Goal: Task Accomplishment & Management: Use online tool/utility

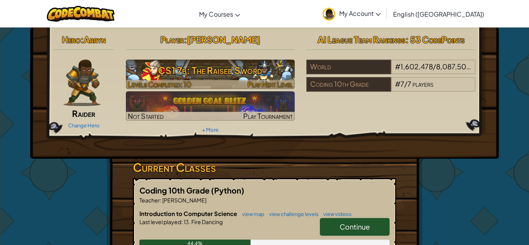
click at [243, 74] on h3 "CS1 7b: The Raised Sword" at bounding box center [210, 70] width 169 height 17
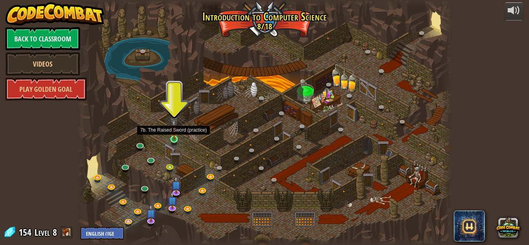
click at [175, 137] on img at bounding box center [174, 130] width 9 height 20
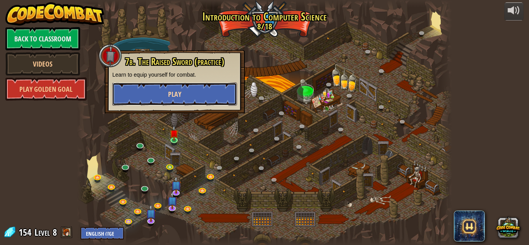
click at [205, 101] on button "Play" at bounding box center [174, 94] width 125 height 23
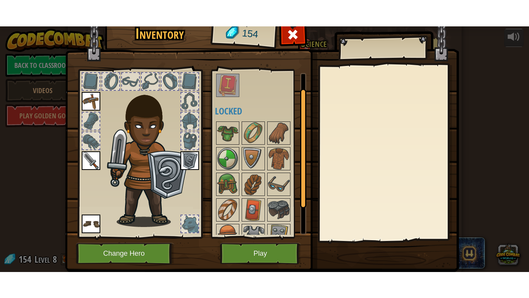
scroll to position [19, 0]
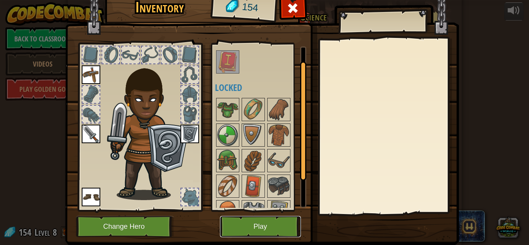
click at [247, 235] on button "Play" at bounding box center [260, 226] width 81 height 21
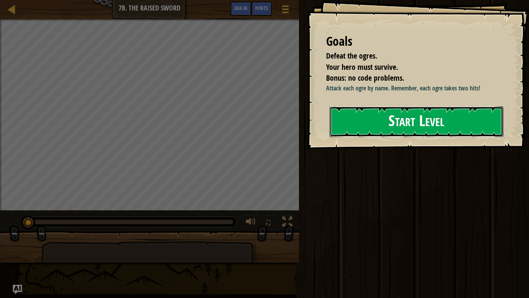
click at [409, 114] on button "Start Level" at bounding box center [417, 121] width 174 height 31
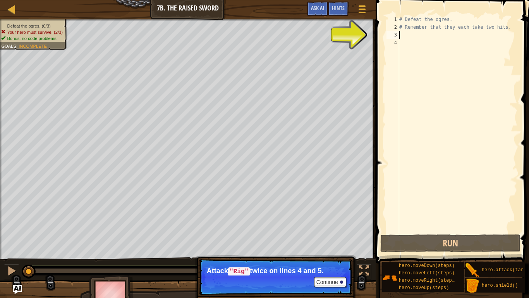
click at [406, 32] on div "# Defeat the ogres. # Remember that they each take two hits." at bounding box center [458, 131] width 120 height 232
click at [403, 42] on div "# Defeat the ogres. # Remember that they each take two hits." at bounding box center [458, 131] width 120 height 232
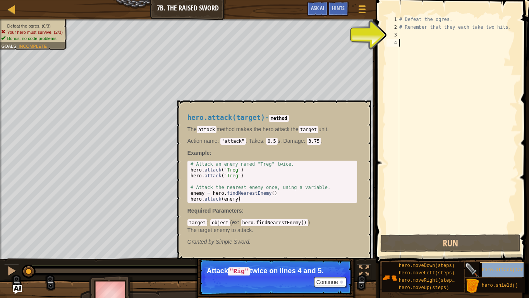
click at [491, 245] on div "hero.attack(target)" at bounding box center [511, 269] width 62 height 15
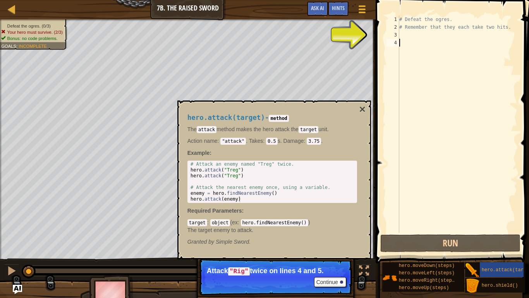
click at [406, 46] on div "# Defeat the ogres. # Remember that they each take two hits." at bounding box center [458, 131] width 120 height 232
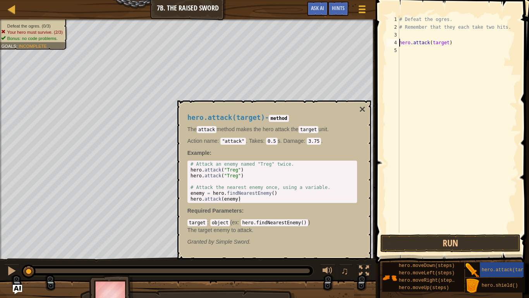
click at [448, 45] on div "# Defeat the ogres. # Remember that they each take two hits. hero . attack ( ta…" at bounding box center [458, 131] width 120 height 232
click at [364, 106] on button "×" at bounding box center [362, 109] width 6 height 11
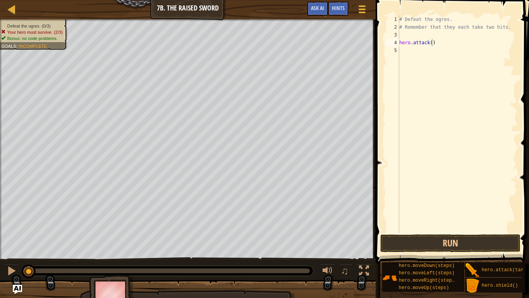
click at [431, 43] on div "# Defeat the ogres. # Remember that they each take two hits. hero . attack ( )" at bounding box center [458, 131] width 120 height 232
type textarea "hero.attack("Rig")"
click at [402, 50] on div "# Defeat the ogres. # Remember that they each take two hits. hero . attack ( "R…" at bounding box center [458, 131] width 120 height 232
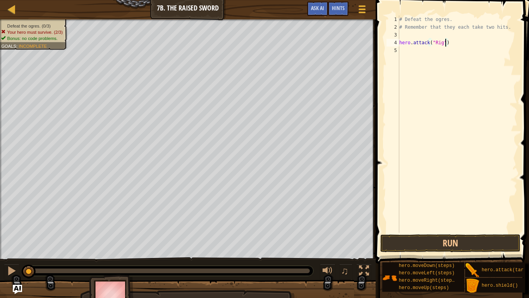
scroll to position [3, 0]
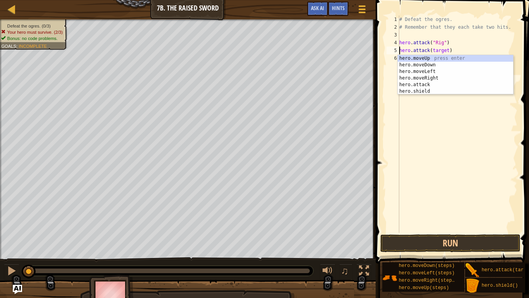
click at [448, 51] on div "# Defeat the ogres. # Remember that they each take two hits. hero . attack ( "R…" at bounding box center [458, 131] width 120 height 232
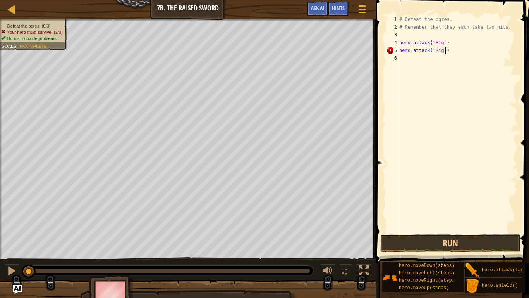
scroll to position [3, 7]
click at [412, 245] on button "Run" at bounding box center [451, 243] width 140 height 18
click at [412, 245] on button "Running" at bounding box center [451, 243] width 140 height 18
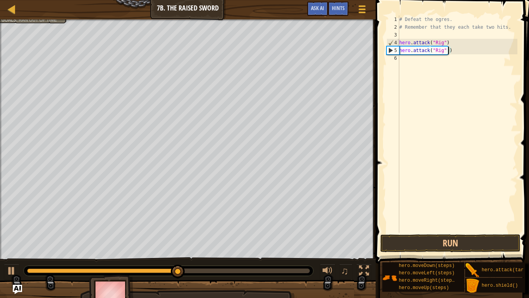
click at [0, 245] on div "♫" at bounding box center [188, 268] width 376 height 23
click at [6, 245] on button at bounding box center [11, 271] width 15 height 16
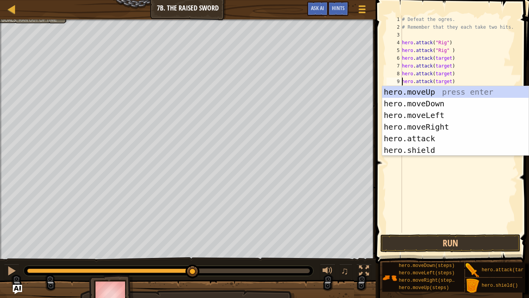
click at [450, 60] on div "# Defeat the ogres. # Remember that they each take two hits. hero . attack ( "R…" at bounding box center [459, 131] width 117 height 232
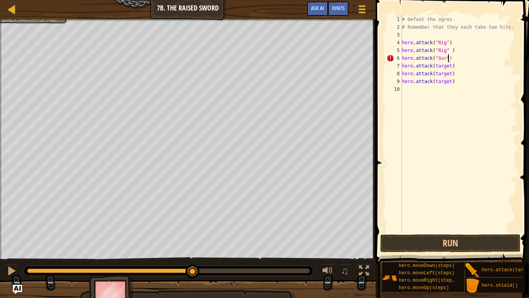
scroll to position [3, 7]
click at [451, 69] on div "# Defeat the ogres. # Remember that they each take two hits. hero . attack ( "R…" at bounding box center [459, 131] width 117 height 232
click at [452, 75] on div "# Defeat the ogres. # Remember that they each take two hits. hero . attack ( "R…" at bounding box center [459, 131] width 117 height 232
click at [452, 83] on div "# Defeat the ogres. # Remember that they each take two hits. hero . attack ( "R…" at bounding box center [459, 131] width 117 height 232
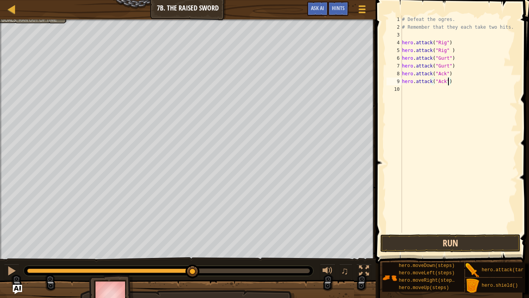
type textarea "hero.attack("Ack")"
click at [458, 244] on button "Run" at bounding box center [451, 243] width 140 height 18
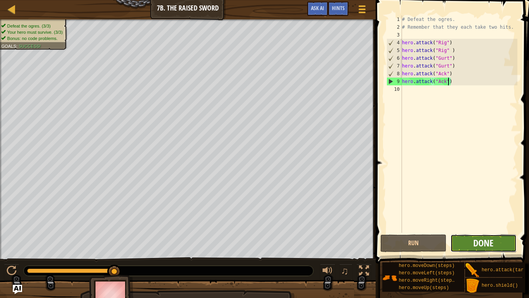
click at [492, 237] on span "Done" at bounding box center [484, 242] width 20 height 12
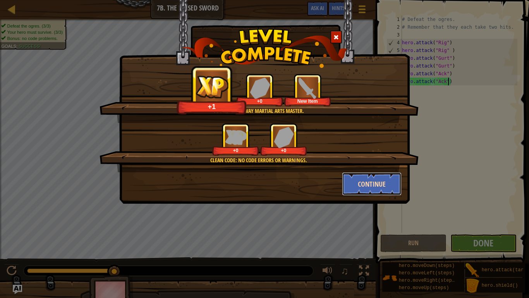
click at [367, 181] on button "Continue" at bounding box center [372, 183] width 60 height 23
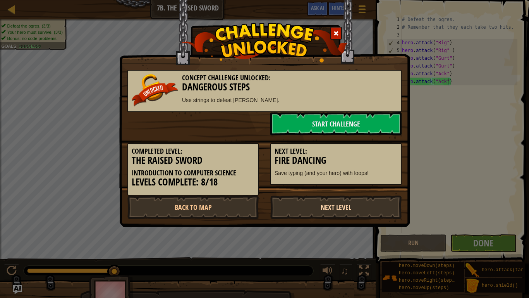
click at [314, 209] on link "Next Level" at bounding box center [335, 206] width 131 height 23
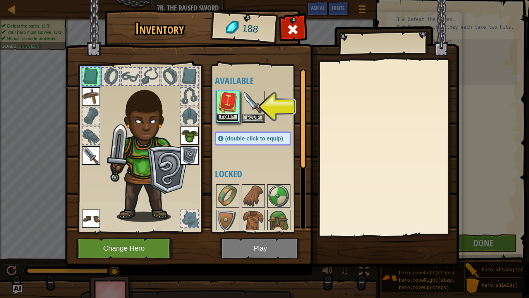
click at [228, 114] on button "Equip" at bounding box center [228, 117] width 22 height 8
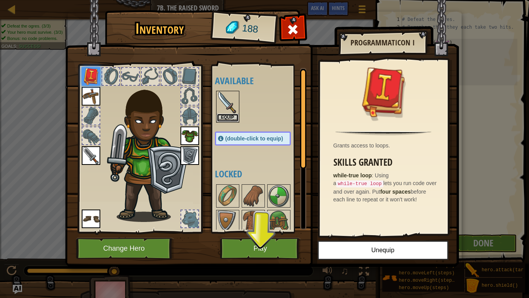
click at [228, 114] on button "Equip" at bounding box center [228, 118] width 22 height 8
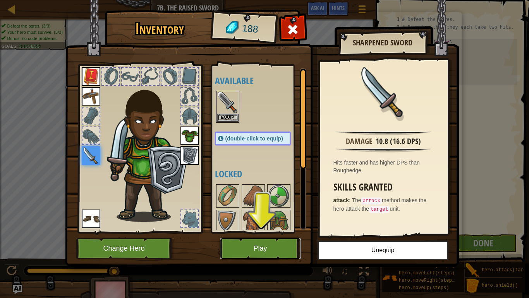
click at [265, 245] on button "Play" at bounding box center [260, 248] width 81 height 21
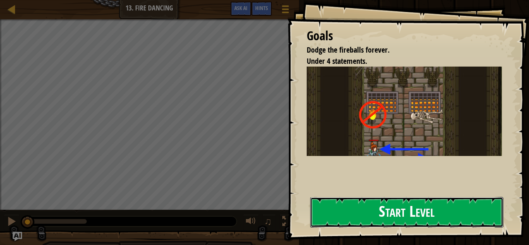
click at [374, 216] on button "Start Level" at bounding box center [406, 212] width 193 height 31
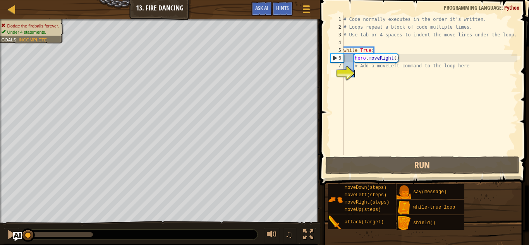
click at [363, 76] on div "# Code normally executes in the order it's written. # Loops repeat a block of c…" at bounding box center [430, 92] width 176 height 155
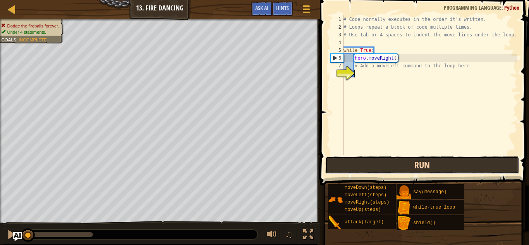
click at [366, 166] on button "Run" at bounding box center [422, 166] width 194 height 18
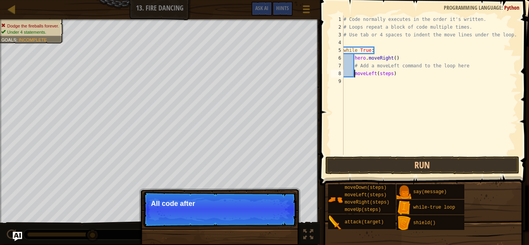
click at [393, 74] on div "# Code normally executes in the order it's written. # Loops repeat a block of c…" at bounding box center [430, 92] width 176 height 155
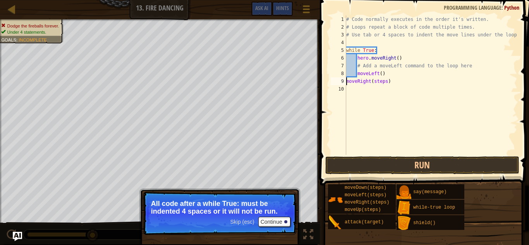
click at [387, 83] on div "# Code normally executes in the order it's written. # Loops repeat a block of c…" at bounding box center [431, 92] width 173 height 155
type textarea "moveRight()"
click at [403, 157] on button "Run" at bounding box center [422, 166] width 194 height 18
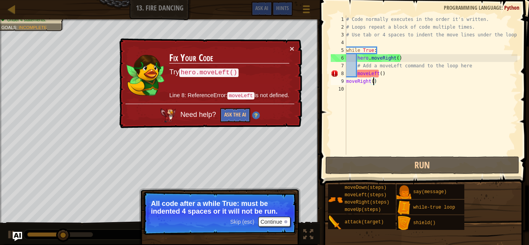
click at [377, 96] on div "# Code normally executes in the order it's written. # Loops repeat a block of c…" at bounding box center [431, 92] width 173 height 155
click at [355, 70] on div "# Code normally executes in the order it's written. # Loops repeat a block of c…" at bounding box center [431, 92] width 173 height 155
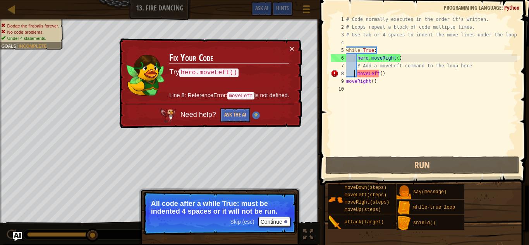
scroll to position [3, 2]
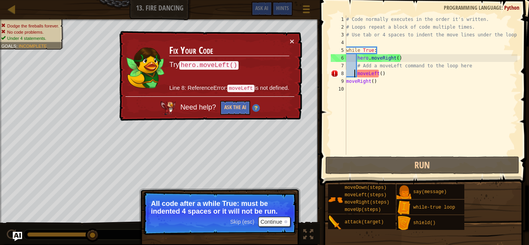
click at [348, 75] on div "# Code normally executes in the order it's written. # Loops repeat a block of c…" at bounding box center [431, 92] width 173 height 155
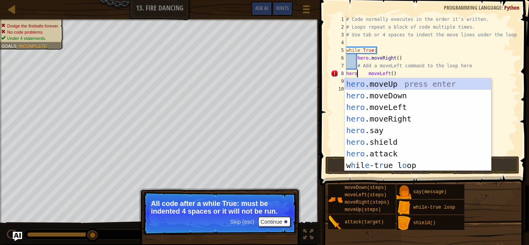
scroll to position [3, 2]
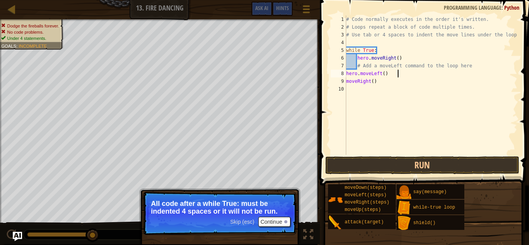
click at [398, 70] on div "# Code normally executes in the order it's written. # Loops repeat a block of c…" at bounding box center [431, 92] width 173 height 155
click at [370, 72] on div "# Code normally executes in the order it's written. # Loops repeat a block of c…" at bounding box center [431, 92] width 173 height 155
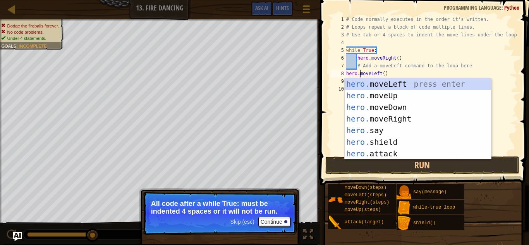
click at [413, 70] on div "# Code normally executes in the order it's written. # Loops repeat a block of c…" at bounding box center [431, 92] width 173 height 155
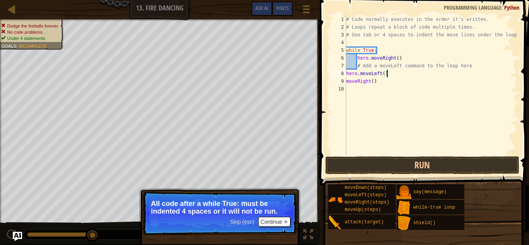
click at [346, 81] on div "9" at bounding box center [338, 81] width 15 height 8
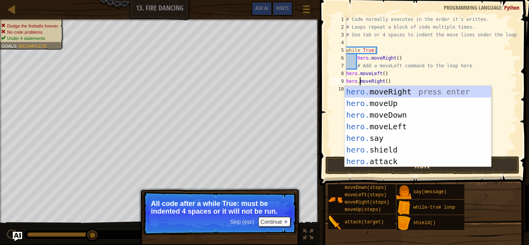
click at [427, 71] on div "# Code normally executes in the order it's written. # Loops repeat a block of c…" at bounding box center [431, 92] width 173 height 155
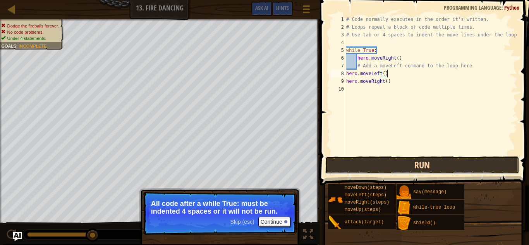
click at [423, 161] on button "Run" at bounding box center [422, 166] width 194 height 18
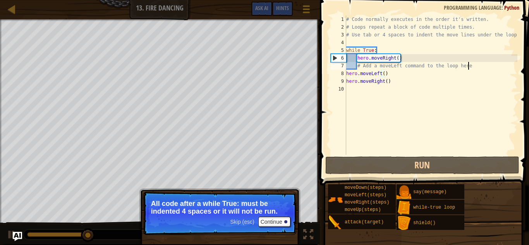
click at [475, 68] on div "# Code normally executes in the order it's written. # Loops repeat a block of c…" at bounding box center [431, 92] width 173 height 155
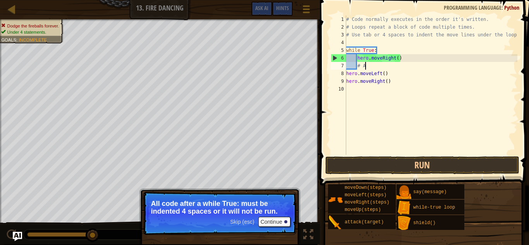
type textarea "#"
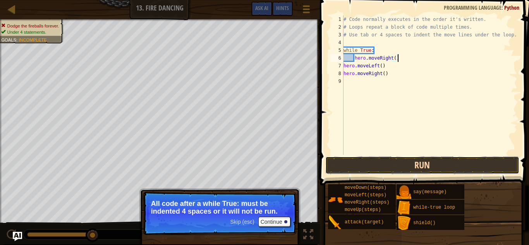
click at [440, 172] on button "Run" at bounding box center [422, 166] width 194 height 18
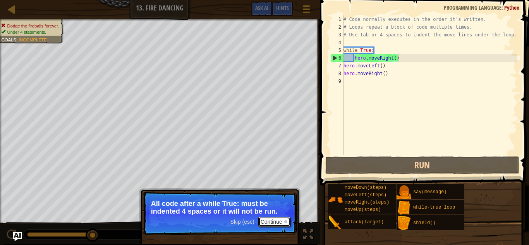
click at [282, 221] on button "Continue" at bounding box center [274, 222] width 32 height 10
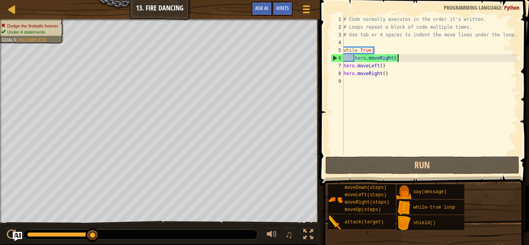
click at [344, 65] on div "# Code normally executes in the order it's written. # Loops repeat a block of c…" at bounding box center [430, 92] width 176 height 155
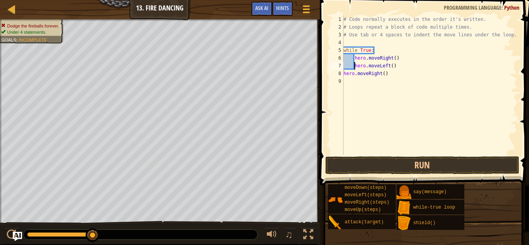
click at [344, 74] on div "# Code normally executes in the order it's written. # Loops repeat a block of c…" at bounding box center [430, 92] width 176 height 155
click at [384, 174] on button "Run" at bounding box center [422, 166] width 194 height 18
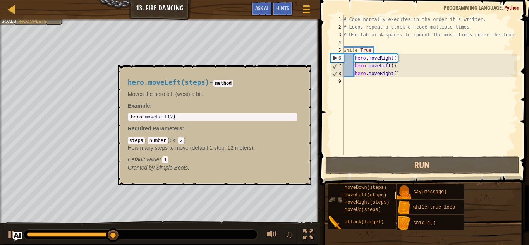
click at [374, 196] on span "moveLeft(steps)" at bounding box center [366, 195] width 42 height 5
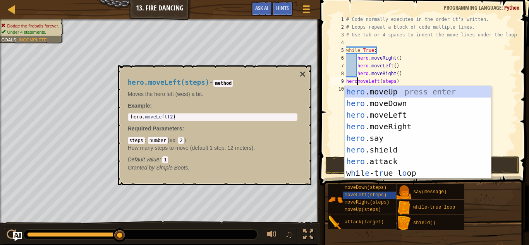
scroll to position [3, 2]
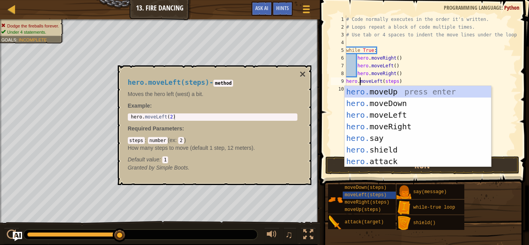
click at [347, 81] on div "# Code normally executes in the order it's written. # Loops repeat a block of c…" at bounding box center [431, 92] width 173 height 155
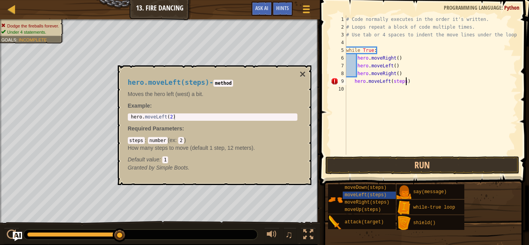
click at [405, 83] on div "# Code normally executes in the order it's written. # Loops repeat a block of c…" at bounding box center [431, 92] width 173 height 155
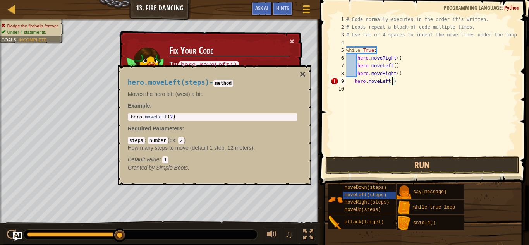
click at [352, 82] on div "# Code normally executes in the order it's written. # Loops repeat a block of c…" at bounding box center [431, 92] width 173 height 155
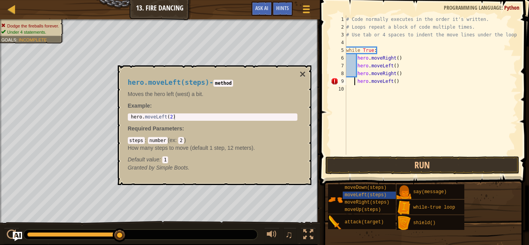
type textarea "hero.moveLeft()"
click at [400, 138] on div "# Code normally executes in the order it's written. # Loops repeat a block of c…" at bounding box center [431, 92] width 173 height 155
click at [359, 83] on div "# Code normally executes in the order it's written. # Loops repeat a block of c…" at bounding box center [431, 92] width 173 height 155
type textarea "hero.moveLeft()"
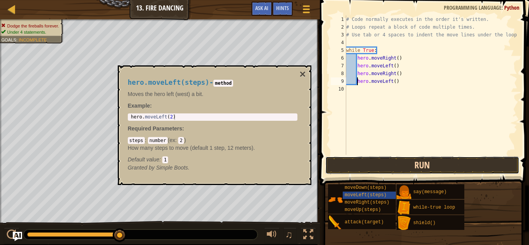
click at [376, 160] on button "Run" at bounding box center [422, 166] width 194 height 18
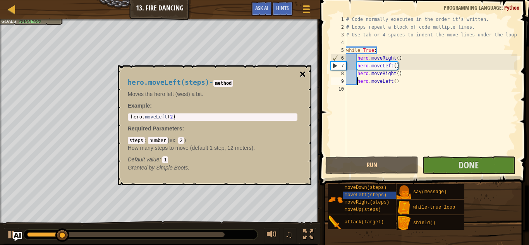
click at [303, 76] on button "×" at bounding box center [303, 74] width 6 height 11
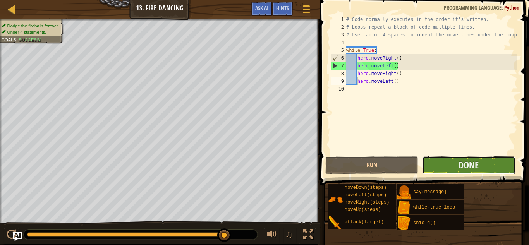
click at [455, 165] on button "Done" at bounding box center [468, 166] width 93 height 18
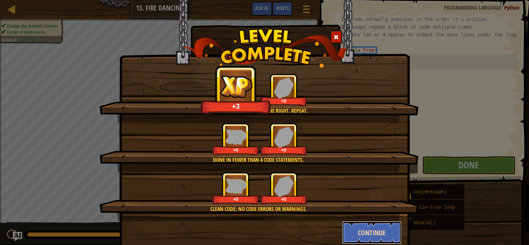
click at [378, 229] on button "Continue" at bounding box center [372, 232] width 60 height 23
click at [378, 228] on div "Jump to the left. Step to the right. Repeat. +3 +0 Done in fewer than 4 code st…" at bounding box center [264, 122] width 529 height 245
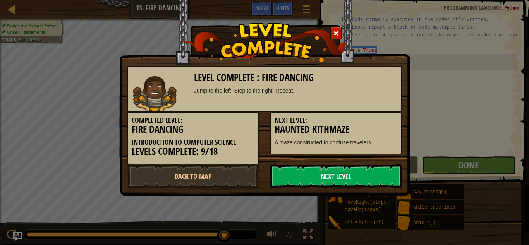
click at [330, 116] on div "Next Level: Haunted Kithmaze A maze constructed to confuse travelers." at bounding box center [335, 133] width 131 height 42
click at [348, 181] on link "Next Level" at bounding box center [335, 176] width 131 height 23
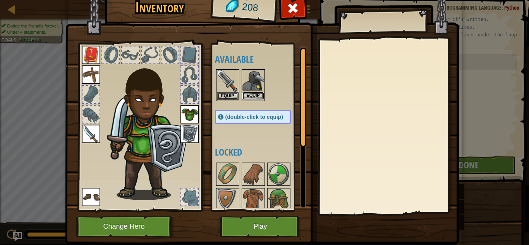
click at [254, 99] on button "Equip" at bounding box center [254, 96] width 22 height 8
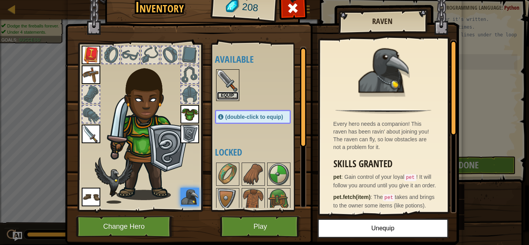
click at [234, 99] on button "Equip" at bounding box center [228, 96] width 22 height 8
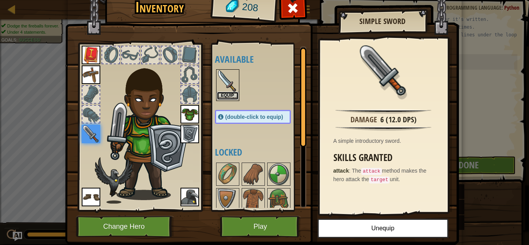
click at [224, 98] on button "Equip" at bounding box center [228, 96] width 22 height 8
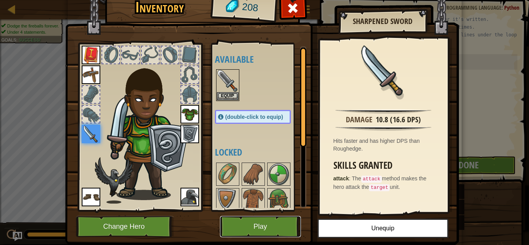
click at [251, 220] on button "Play" at bounding box center [260, 226] width 81 height 21
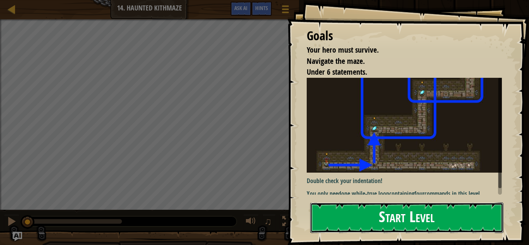
click at [361, 214] on button "Start Level" at bounding box center [406, 218] width 193 height 31
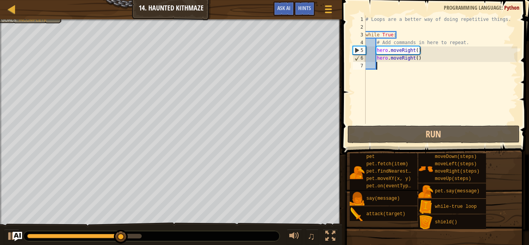
click at [377, 62] on div "# Loops are a better way of doing repetitive things. while True : # Add command…" at bounding box center [440, 77] width 153 height 124
click at [376, 59] on div "# Loops are a better way of doing repetitive things. while True : # Add command…" at bounding box center [440, 77] width 153 height 124
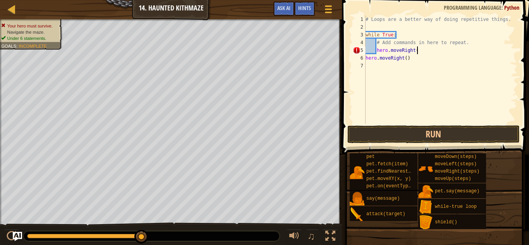
click at [424, 53] on div "# Loops are a better way of doing repetitive things. while True : # Add command…" at bounding box center [440, 77] width 153 height 124
click at [384, 139] on button "Run" at bounding box center [434, 135] width 172 height 18
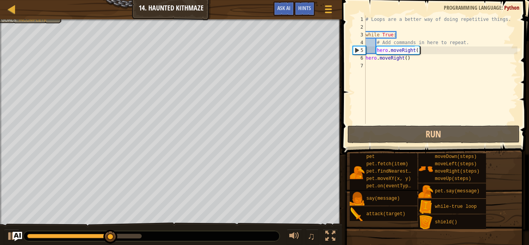
click at [378, 53] on div "# Loops are a better way of doing repetitive things. while True : # Add command…" at bounding box center [440, 77] width 153 height 124
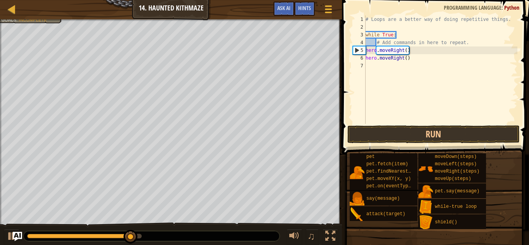
scroll to position [3, 6]
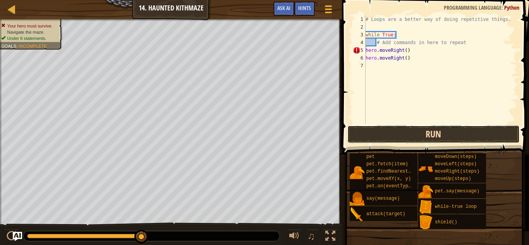
click at [378, 137] on button "Run" at bounding box center [434, 135] width 172 height 18
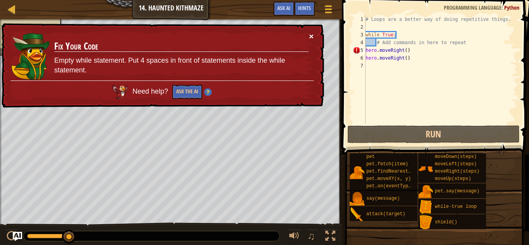
click at [309, 38] on button "×" at bounding box center [311, 36] width 5 height 8
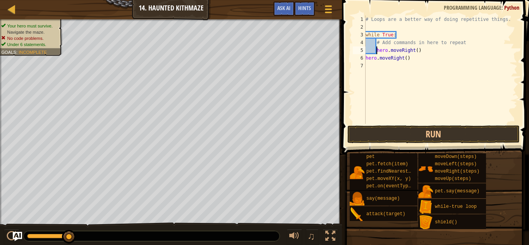
click at [413, 61] on div "# Loops are a better way of doing repetitive things. while True : # Add command…" at bounding box center [440, 77] width 153 height 124
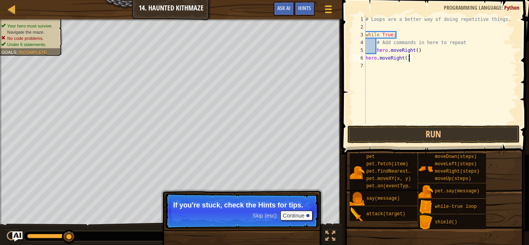
click at [18, 239] on img "Ask AI" at bounding box center [17, 237] width 10 height 10
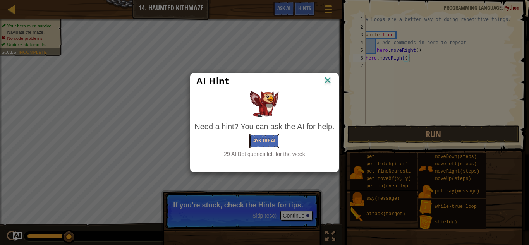
click at [265, 143] on button "Ask the AI" at bounding box center [265, 141] width 30 height 14
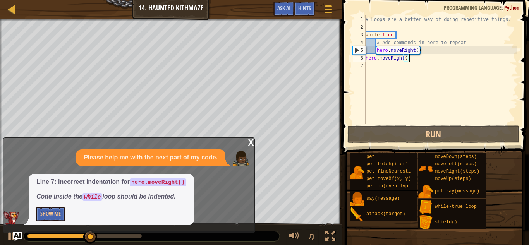
click at [251, 138] on div "x" at bounding box center [251, 142] width 7 height 8
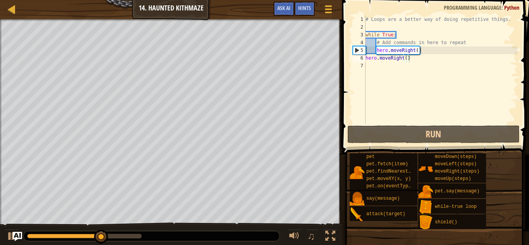
click at [363, 58] on div "6" at bounding box center [359, 58] width 13 height 8
click at [367, 58] on div "# Loops are a better way of doing repetitive things. while True : # Add command…" at bounding box center [440, 77] width 153 height 124
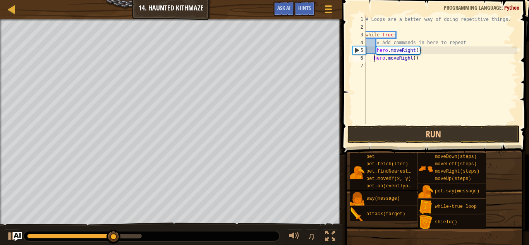
type textarea "hero.moveRight()"
click at [13, 234] on img "Ask AI" at bounding box center [17, 237] width 10 height 10
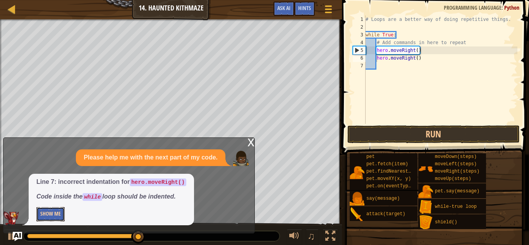
click at [57, 214] on button "Show Me" at bounding box center [50, 214] width 28 height 14
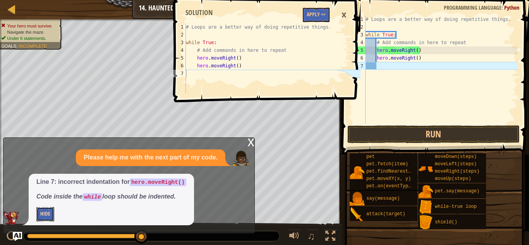
click at [52, 216] on button "Hide" at bounding box center [45, 214] width 18 height 14
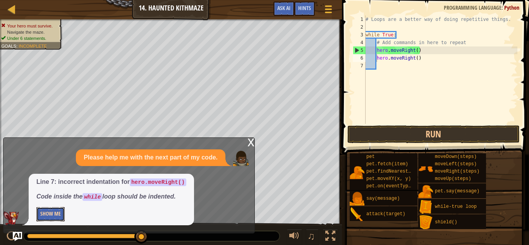
click at [52, 216] on button "Show Me" at bounding box center [50, 214] width 28 height 14
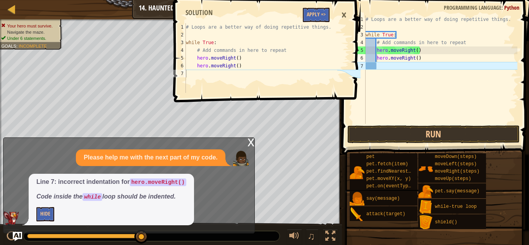
click at [252, 148] on div "1 2 3 4 5 6 7 # Loops are a better way of doing repetitive things. while True :…" at bounding box center [266, 122] width 189 height 245
click at [249, 145] on div "1 2 3 4 5 6 7 # Loops are a better way of doing repetitive things. while True :…" at bounding box center [266, 122] width 189 height 245
click at [252, 138] on div "1 2 3 4 5 6 7 # Loops are a better way of doing repetitive things. while True :…" at bounding box center [266, 122] width 189 height 245
click at [328, 15] on button "Apply =>" at bounding box center [316, 15] width 27 height 14
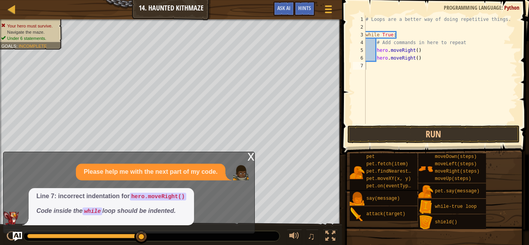
click at [250, 154] on div "x" at bounding box center [251, 156] width 7 height 8
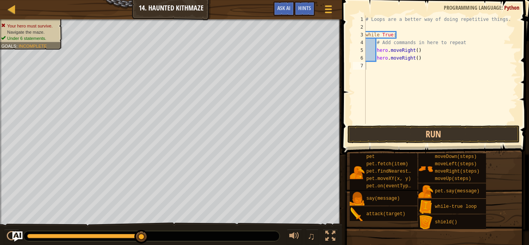
click at [20, 235] on img "Ask AI" at bounding box center [17, 237] width 10 height 10
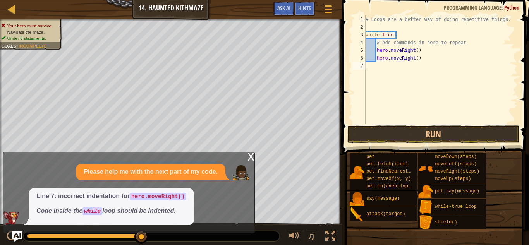
click at [16, 236] on img "Ask AI" at bounding box center [17, 237] width 10 height 10
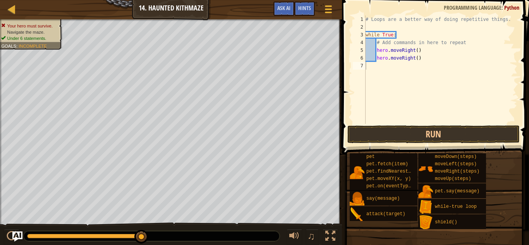
click at [16, 236] on img "Ask AI" at bounding box center [17, 237] width 10 height 10
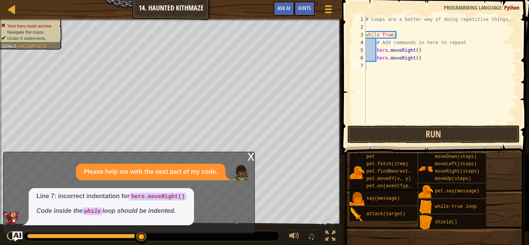
click at [14, 235] on img "Ask AI" at bounding box center [17, 237] width 10 height 10
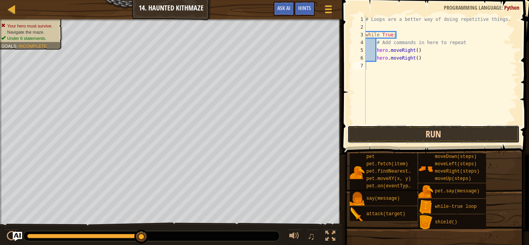
click at [385, 139] on button "Run" at bounding box center [434, 135] width 172 height 18
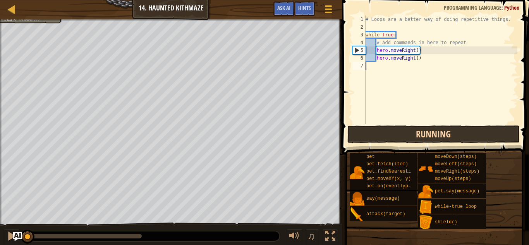
scroll to position [3, 0]
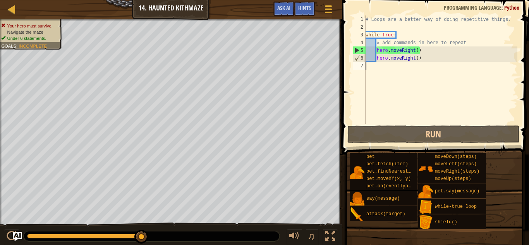
click at [377, 57] on div "# Loops are a better way of doing repetitive things. while True : # Add command…" at bounding box center [440, 77] width 153 height 124
click at [413, 56] on div "# Loops are a better way of doing repetitive things. while True : # Add command…" at bounding box center [440, 77] width 153 height 124
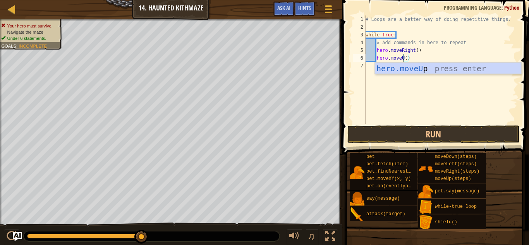
scroll to position [3, 6]
click at [412, 139] on button "Run" at bounding box center [434, 135] width 172 height 18
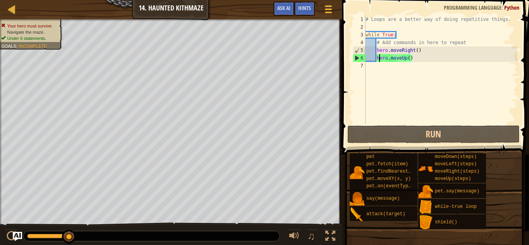
click at [378, 58] on div "# Loops are a better way of doing repetitive things. while True : # Add command…" at bounding box center [440, 77] width 153 height 124
click at [375, 58] on div "# Loops are a better way of doing repetitive things. while True : # Add command…" at bounding box center [440, 77] width 153 height 124
click at [413, 56] on div "# Loops are a better way of doing repetitive things. while True : # Add command…" at bounding box center [440, 77] width 153 height 124
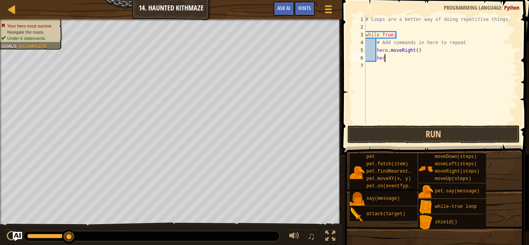
scroll to position [3, 2]
type textarea "h"
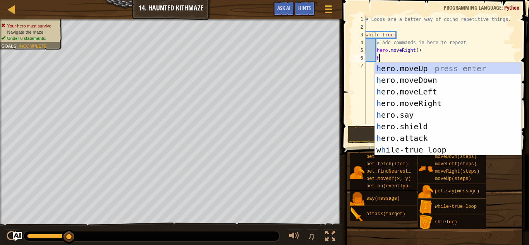
type textarea "he"
click at [418, 108] on div "he ro.moveUp press enter he ro.moveDown press enter he ro.moveLeft press enter …" at bounding box center [448, 121] width 146 height 116
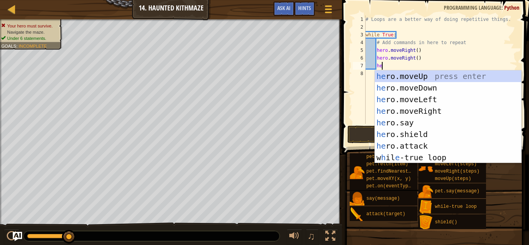
type textarea "her"
click at [421, 79] on div "her o.moveUp press enter her o.moveDown press enter her o.moveLeft press enter …" at bounding box center [448, 129] width 146 height 116
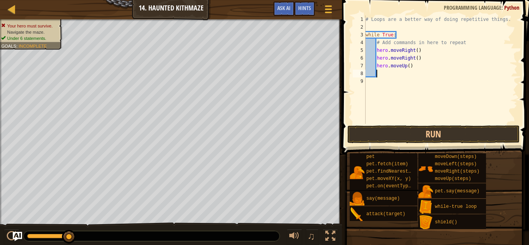
scroll to position [3, 1]
click at [391, 128] on button "Run" at bounding box center [434, 135] width 172 height 18
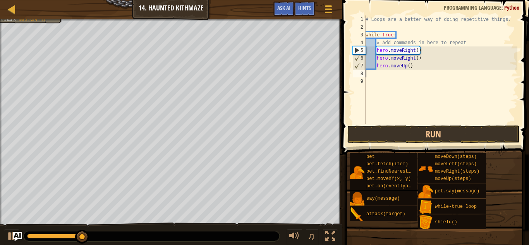
scroll to position [3, 0]
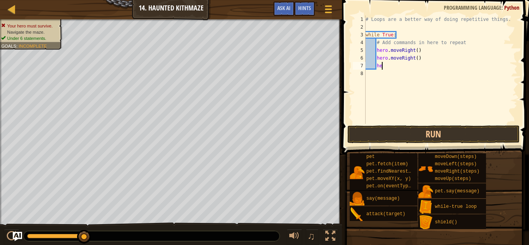
type textarea "h"
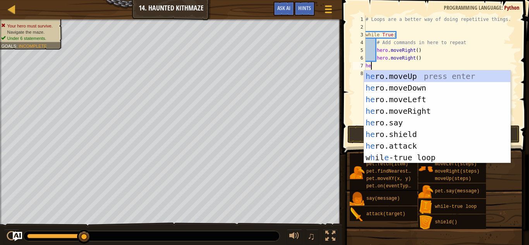
type textarea "her"
click at [421, 81] on div "her o.moveUp press enter her o.moveDown press enter her o.moveLeft press enter …" at bounding box center [437, 129] width 146 height 116
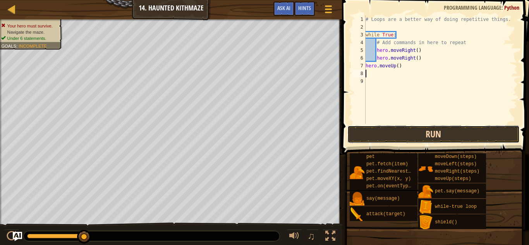
click at [378, 128] on button "Run" at bounding box center [434, 135] width 172 height 18
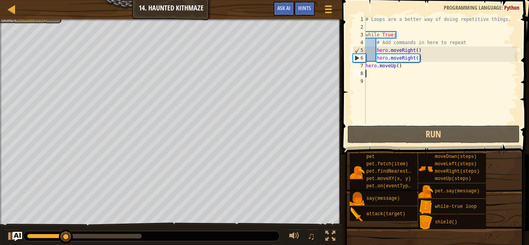
click at [367, 67] on div "# Loops are a better way of doing repetitive things. while True : # Add command…" at bounding box center [440, 77] width 153 height 124
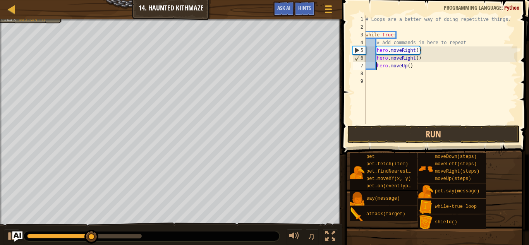
click at [17, 236] on img "Ask AI" at bounding box center [17, 237] width 10 height 10
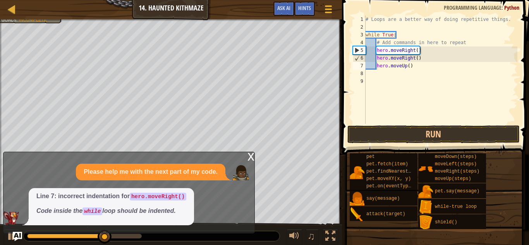
click at [255, 159] on div "x Please help me with the next part of my code. Line 7: incorrect indentation f…" at bounding box center [129, 193] width 252 height 82
click at [254, 159] on div "x" at bounding box center [251, 156] width 7 height 8
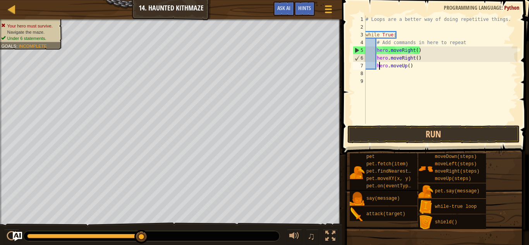
click at [379, 69] on div "# Loops are a better way of doing repetitive things. while True : # Add command…" at bounding box center [440, 77] width 153 height 124
type textarea "h ero.moveUp()"
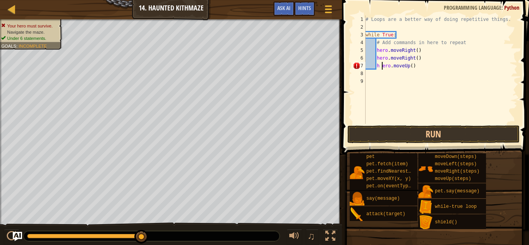
click at [414, 70] on div "# Loops are a better way of doing repetitive things. while True : # Add command…" at bounding box center [440, 77] width 153 height 124
click at [419, 69] on div "# Loops are a better way of doing repetitive things. while True : # Add command…" at bounding box center [440, 77] width 153 height 124
type textarea "h"
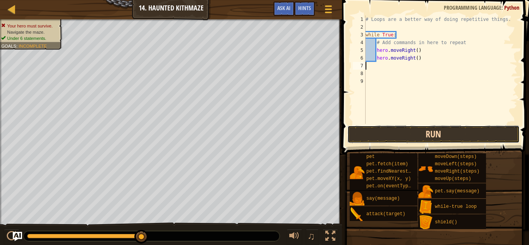
click at [413, 126] on button "Run" at bounding box center [434, 135] width 172 height 18
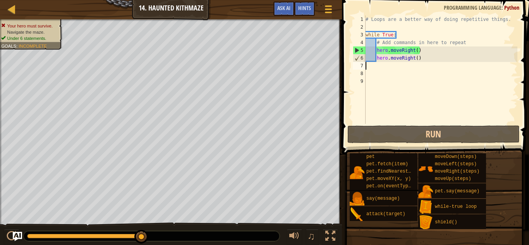
click at [433, 60] on div "# Loops are a better way of doing repetitive things. while True : # Add command…" at bounding box center [440, 77] width 153 height 124
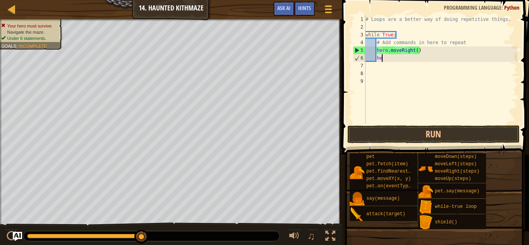
type textarea "h"
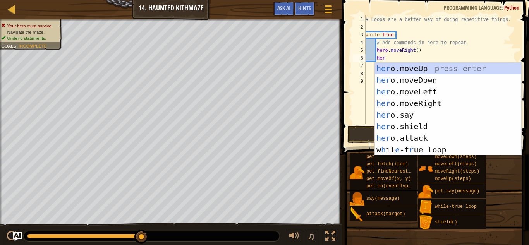
type textarea "hero"
click at [436, 65] on div "hero .moveUp press enter hero .moveDown press enter hero .moveLeft press enter …" at bounding box center [448, 121] width 146 height 116
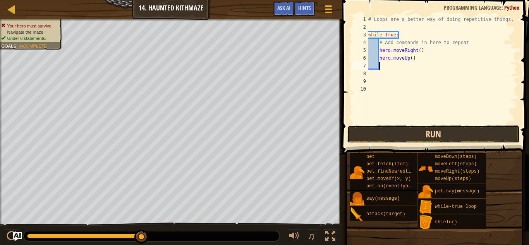
click at [372, 129] on button "Run" at bounding box center [434, 135] width 172 height 18
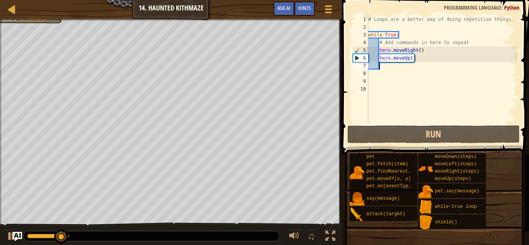
click at [418, 57] on div "# Loops are a better way of doing repetitive things. while True : # Add command…" at bounding box center [442, 77] width 151 height 124
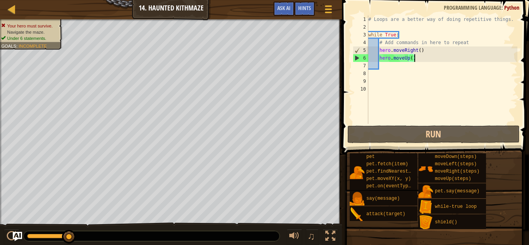
click at [418, 57] on div "# Loops are a better way of doing repetitive things. while True : # Add command…" at bounding box center [442, 77] width 151 height 124
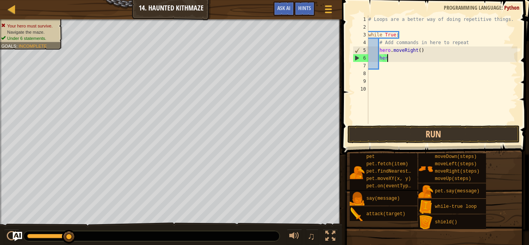
type textarea "h"
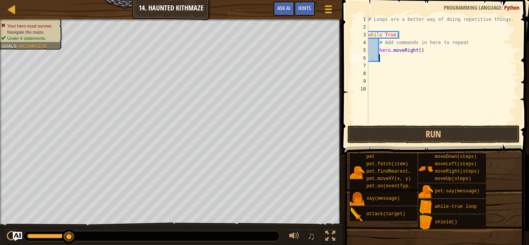
click at [420, 52] on div "# Loops are a better way of doing repetitive things. while True : # Add command…" at bounding box center [442, 77] width 151 height 124
type textarea "hero.moveRight(2)"
click at [411, 136] on button "Run" at bounding box center [434, 135] width 172 height 18
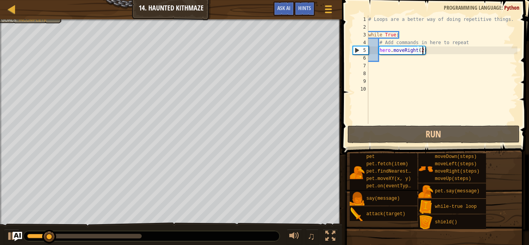
click at [381, 58] on div "# Loops are a better way of doing repetitive things. while True : # Add command…" at bounding box center [442, 77] width 151 height 124
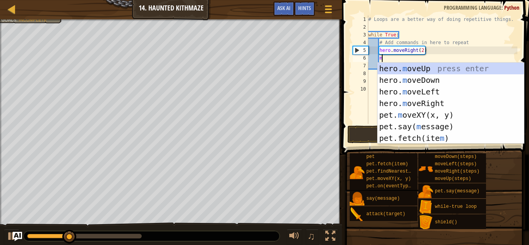
type textarea "mo"
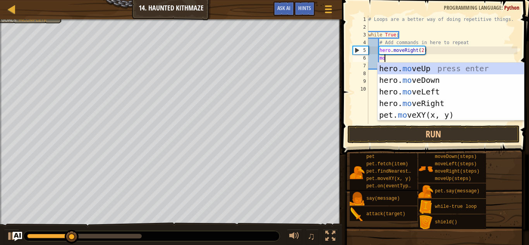
scroll to position [3, 2]
click at [387, 64] on div "hero. mo veUp press enter hero. mo veDown press enter hero. mo veLeft press ent…" at bounding box center [451, 103] width 146 height 81
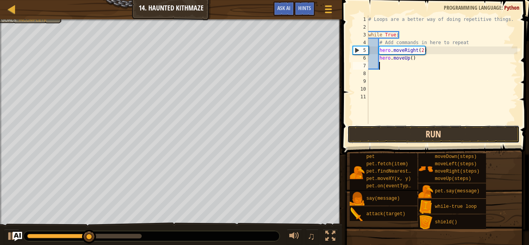
click at [405, 131] on button "Run" at bounding box center [434, 135] width 172 height 18
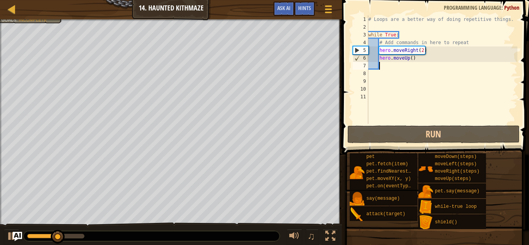
click at [412, 57] on div "# Loops are a better way of doing repetitive things. while True : # Add command…" at bounding box center [442, 77] width 151 height 124
type textarea "hero.moveUp(2)"
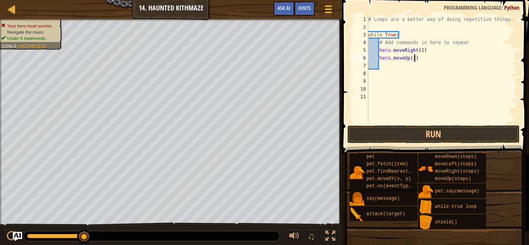
click at [389, 66] on div "# Loops are a better way of doing repetitive things. while True : # Add command…" at bounding box center [442, 77] width 151 height 124
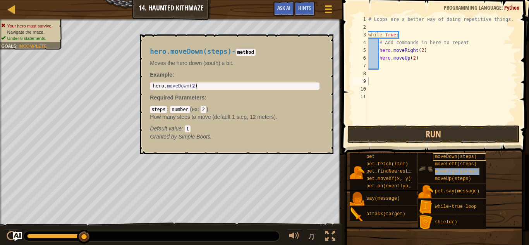
type textarea "moveRight(steps)"
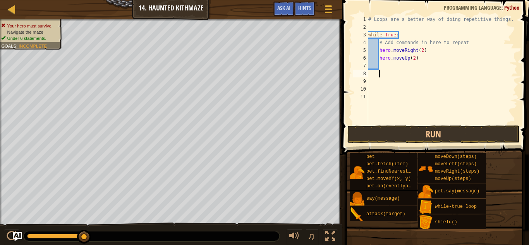
click at [386, 66] on div "# Loops are a better way of doing repetitive things. while True : # Add command…" at bounding box center [442, 77] width 151 height 124
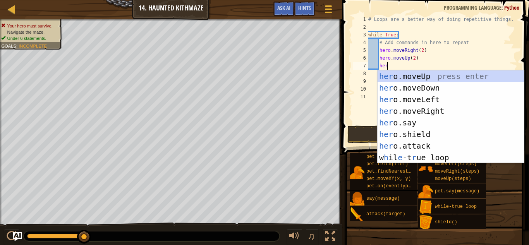
type textarea "hero"
click at [432, 116] on div "hero .moveUp press enter hero .moveDown press enter hero .moveLeft press enter …" at bounding box center [451, 129] width 146 height 116
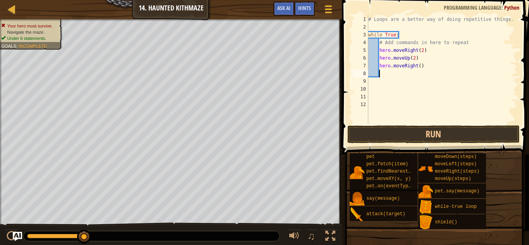
scroll to position [3, 1]
click at [420, 66] on div "# Loops are a better way of doing repetitive things. while True : # Add command…" at bounding box center [442, 77] width 151 height 124
type textarea "hero.moveRight(2)"
click at [391, 75] on div "# Loops are a better way of doing repetitive things. while True : # Add command…" at bounding box center [442, 77] width 151 height 124
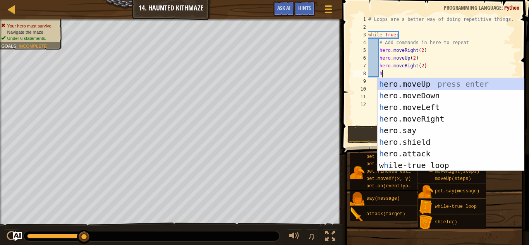
type textarea "her"
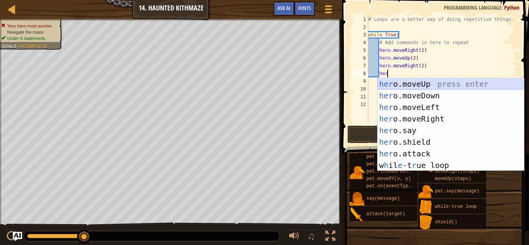
click at [412, 82] on div "her o.moveUp press enter her o.moveDown press enter her o.moveLeft press enter …" at bounding box center [451, 136] width 146 height 116
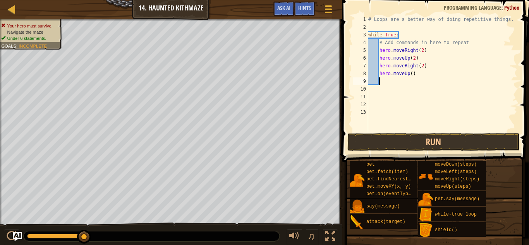
click at [412, 82] on div "# Loops are a better way of doing repetitive things. while True : # Add command…" at bounding box center [442, 81] width 151 height 132
click at [413, 73] on div "# Loops are a better way of doing repetitive things. while True : # Add command…" at bounding box center [442, 81] width 151 height 132
click at [410, 74] on div "# Loops are a better way of doing repetitive things. while True : # Add command…" at bounding box center [442, 81] width 151 height 132
click at [413, 74] on div "# Loops are a better way of doing repetitive things. while True : # Add command…" at bounding box center [442, 81] width 151 height 132
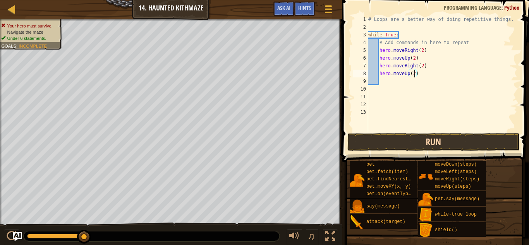
type textarea "hero.moveUp(2)"
click at [437, 134] on button "Run" at bounding box center [434, 142] width 172 height 18
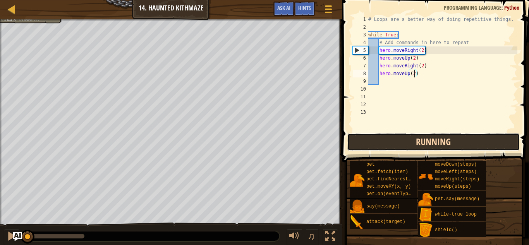
click at [437, 134] on button "Running" at bounding box center [434, 142] width 172 height 18
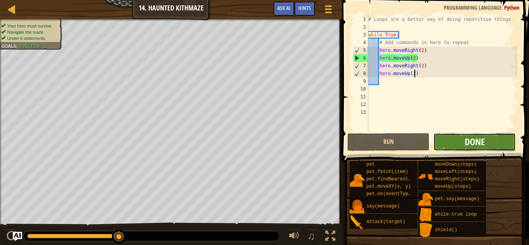
click at [465, 141] on span "Done" at bounding box center [475, 142] width 20 height 12
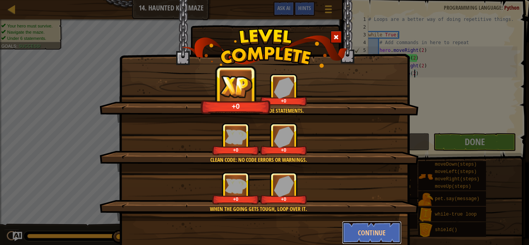
click at [362, 228] on button "Continue" at bounding box center [372, 232] width 60 height 23
click at [363, 232] on div "Done in fewer than 6 code statements. +0 +0 Clean code: no code errors or warni…" at bounding box center [264, 122] width 529 height 245
click at [364, 232] on div "Done in fewer than 6 code statements. +0 +0 Clean code: no code errors or warni…" at bounding box center [264, 122] width 529 height 245
click at [372, 228] on div "Done in fewer than 6 code statements. +0 +0 Clean code: no code errors or warni…" at bounding box center [264, 122] width 529 height 245
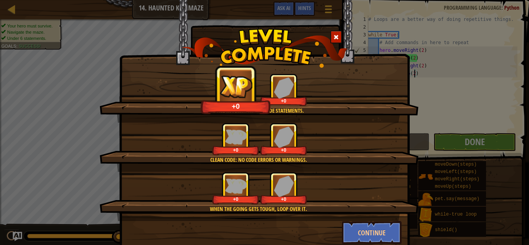
click at [372, 228] on div "Done in fewer than 6 code statements. +0 +0 Clean code: no code errors or warni…" at bounding box center [264, 122] width 529 height 245
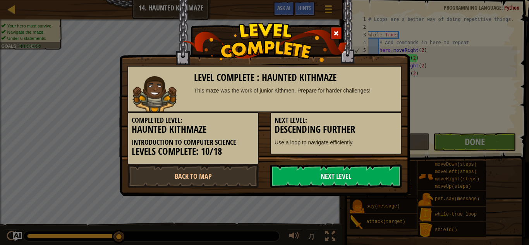
click at [375, 228] on div "Level Complete : Haunted Kithmaze This maze was the work of junior Kithmen. Pre…" at bounding box center [264, 122] width 529 height 245
click at [344, 179] on link "Next Level" at bounding box center [335, 176] width 131 height 23
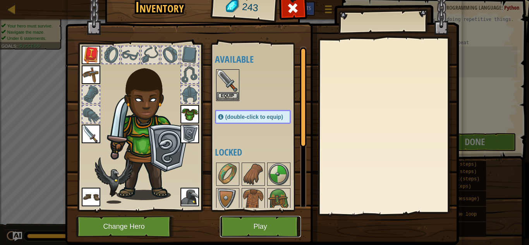
click at [281, 231] on button "Play" at bounding box center [260, 226] width 81 height 21
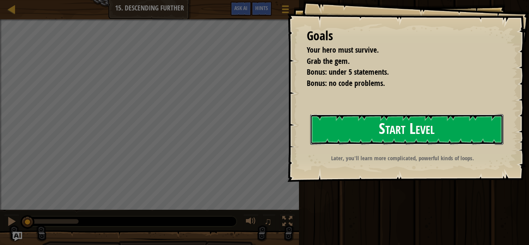
click at [350, 125] on button "Start Level" at bounding box center [406, 129] width 193 height 31
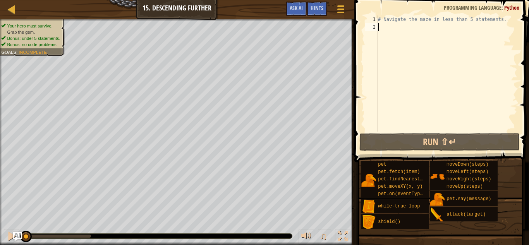
click at [425, 62] on div "# Navigate the maze in less than 5 statements." at bounding box center [447, 81] width 141 height 132
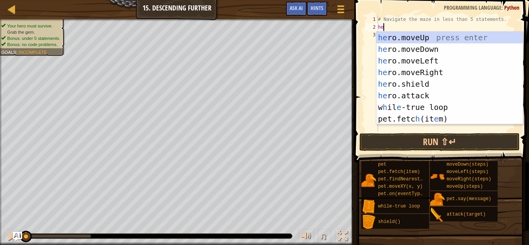
type textarea "her"
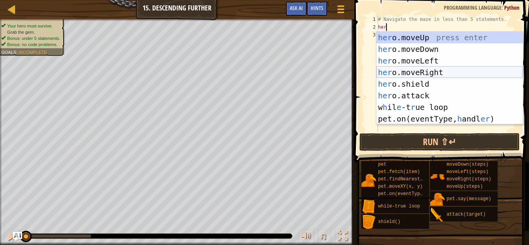
click at [424, 70] on div "her o.moveUp press enter her o.moveDown press enter her o.moveLeft press enter …" at bounding box center [450, 90] width 146 height 116
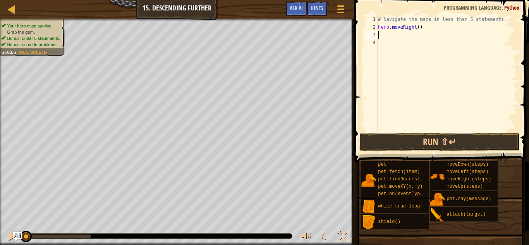
click at [417, 28] on div "# Navigate the maze in less than 5 statements. hero . moveRight ( )" at bounding box center [447, 81] width 141 height 132
click at [417, 29] on div "# Navigate the maze in less than 5 statements. hero . moveRight ( )" at bounding box center [447, 81] width 141 height 132
click at [420, 29] on div "# Navigate the maze in less than 5 statements. hero . moveRight ( )" at bounding box center [447, 81] width 141 height 132
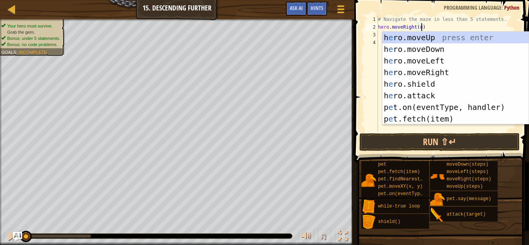
scroll to position [3, 6]
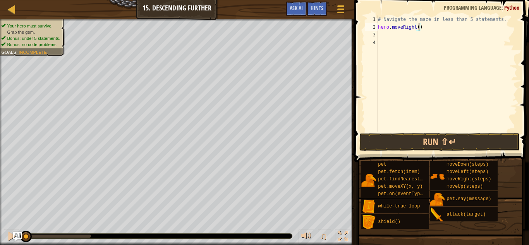
type textarea "hero.moveRight(2)"
click at [390, 35] on div "# Navigate the maze in less than 5 statements. hero . moveRight ( 2 )" at bounding box center [447, 81] width 141 height 132
type textarea "he"
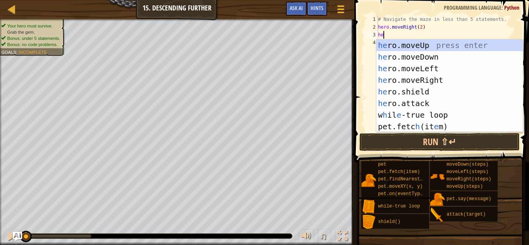
scroll to position [3, 0]
click at [412, 53] on div "he ro.moveUp press enter he ro.moveDown press enter he ro.moveLeft press enter …" at bounding box center [450, 98] width 146 height 116
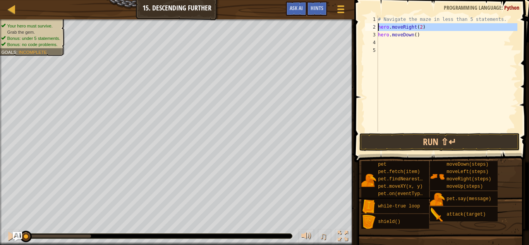
click at [377, 26] on div "2" at bounding box center [371, 27] width 13 height 8
click at [378, 33] on div "# Navigate the maze in less than 5 statements. hero . moveRight ( 2 ) hero . mo…" at bounding box center [447, 81] width 141 height 132
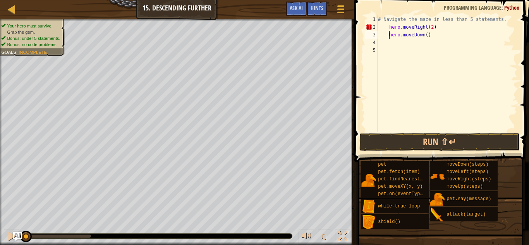
click at [387, 28] on div "# Navigate the maze in less than 5 statements. hero . moveRight ( 2 ) hero . mo…" at bounding box center [447, 81] width 141 height 132
click at [387, 34] on div "# Navigate the maze in less than 5 statements hero . moveRight ( 2 ) hero . mov…" at bounding box center [447, 81] width 141 height 132
click at [379, 33] on div "# Navigate the maze in less than 5 statements hero . moveRight ( 2 ) hero . mov…" at bounding box center [447, 81] width 141 height 132
click at [381, 34] on div "# Navigate the maze in less than 5 statements hero . moveRight ( 2 ) hero . mov…" at bounding box center [447, 81] width 141 height 132
click at [388, 26] on div "# Navigate the maze in less than 5 statements hero . moveRight ( 2 ) hero . mov…" at bounding box center [447, 81] width 141 height 132
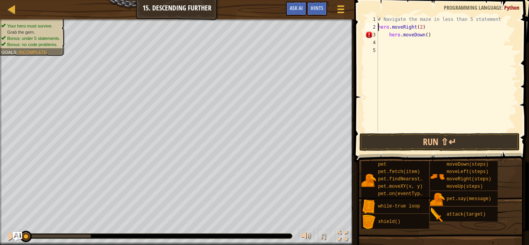
click at [387, 34] on div "# Navigate the maze in less than 5 statement hero . moveRight ( 2 ) hero . move…" at bounding box center [447, 81] width 141 height 132
click at [389, 35] on div "# Navigate the maze in less than 5 statement hero . moveRight ( 2 ) hero . move…" at bounding box center [447, 81] width 141 height 132
click at [405, 135] on button "Run ⇧↵" at bounding box center [440, 142] width 161 height 18
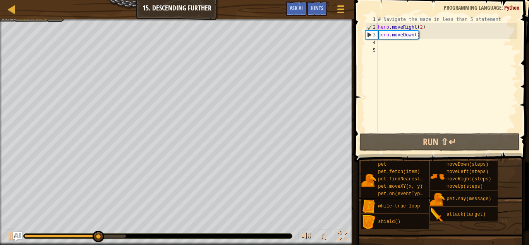
click at [379, 28] on div "# Navigate the maze in less than 5 statement hero . moveRight ( 2 ) hero . move…" at bounding box center [447, 81] width 141 height 132
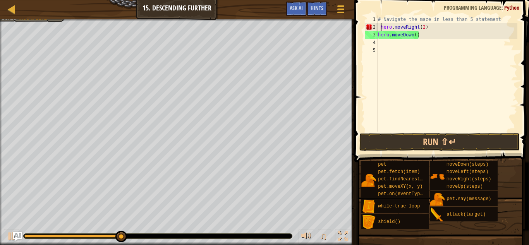
click at [378, 36] on div "# Navigate the maze in less than 5 statement hero . moveRight ( 2 ) hero . move…" at bounding box center [447, 81] width 141 height 132
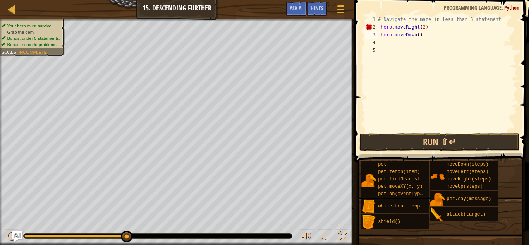
click at [17, 235] on img "Ask AI" at bounding box center [17, 237] width 10 height 10
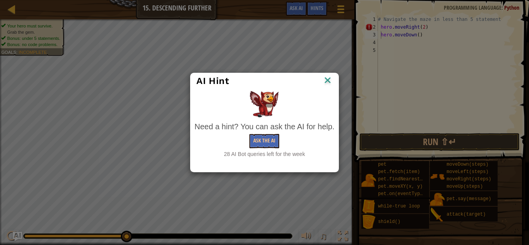
click at [328, 81] on img at bounding box center [328, 81] width 10 height 12
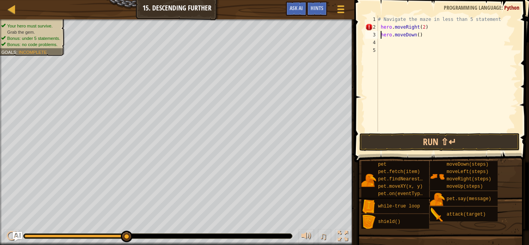
click at [382, 27] on div "# Navigate the maze in less than 5 statement hero . moveRight ( 2 ) hero . move…" at bounding box center [447, 81] width 141 height 132
click at [381, 27] on div "# Navigate the maze in less than 5 statement hero . moveRight ( 2 ) hero . move…" at bounding box center [447, 81] width 141 height 132
click at [382, 36] on div "# Navigate the maze in less than 5 statement hero . moveRight ( 2 ) hero . move…" at bounding box center [447, 81] width 141 height 132
click at [386, 28] on div "# Navigate the maze in less than 5 statement hero . moveRight ( 2 ) hero . move…" at bounding box center [447, 81] width 141 height 132
click at [17, 234] on img "Ask AI" at bounding box center [17, 237] width 10 height 10
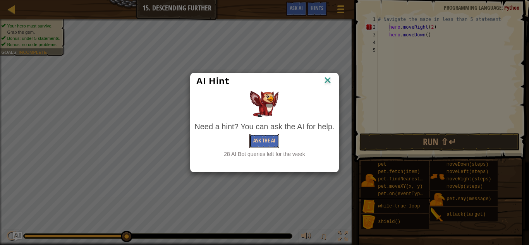
click at [256, 138] on button "Ask the AI" at bounding box center [265, 141] width 30 height 14
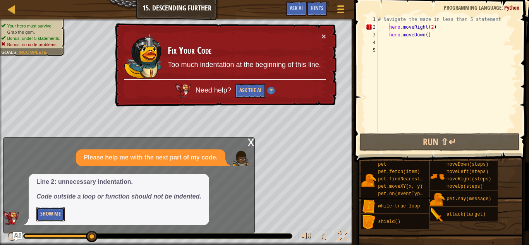
click at [54, 217] on button "Show Me" at bounding box center [50, 214] width 28 height 14
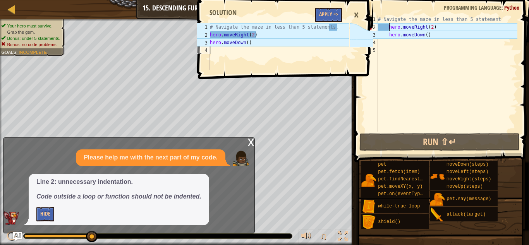
click at [387, 34] on div "# Navigate the maze in less than 5 statement hero . moveRight ( 2 ) hero . move…" at bounding box center [447, 81] width 141 height 132
type textarea "hero.moveDown()"
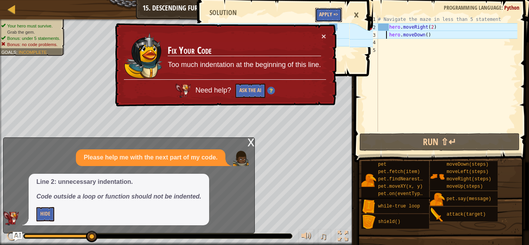
click at [331, 14] on button "Apply =>" at bounding box center [328, 15] width 27 height 14
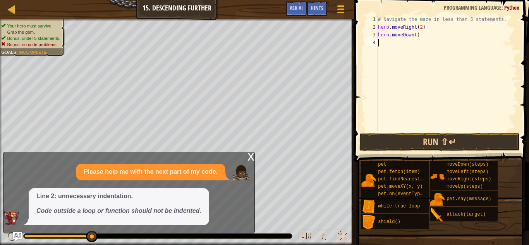
type textarea "he"
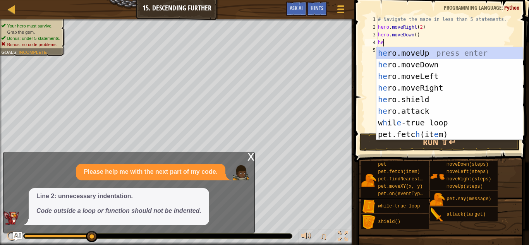
scroll to position [3, 0]
click at [421, 89] on div "he ro.moveUp press enter he ro.moveDown press enter he ro.moveLeft press enter …" at bounding box center [450, 105] width 146 height 116
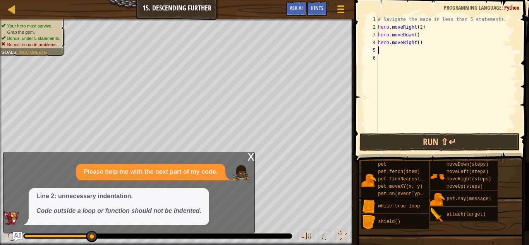
click at [419, 41] on div "# Navigate the maze in less than 5 statements. hero . moveRight ( 2 ) hero . mo…" at bounding box center [447, 81] width 141 height 132
type textarea "hero.moveRight(2)"
click at [383, 54] on div "# Navigate the maze in less than 5 statements. hero . moveRight ( 2 ) hero . mo…" at bounding box center [447, 81] width 141 height 132
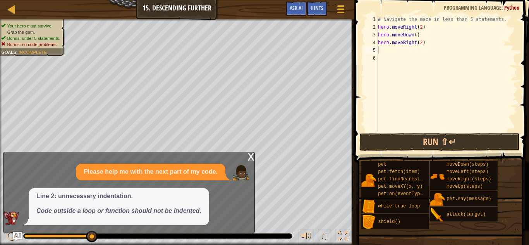
click at [251, 158] on div "x" at bounding box center [251, 156] width 7 height 8
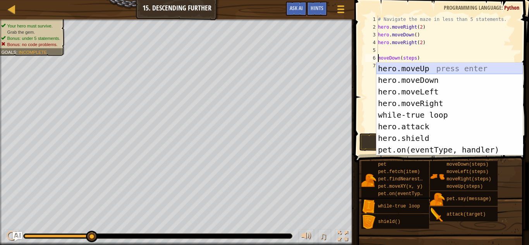
click at [441, 68] on div "hero.moveUp press enter hero.moveDown press enter hero.moveLeft press enter her…" at bounding box center [450, 121] width 146 height 116
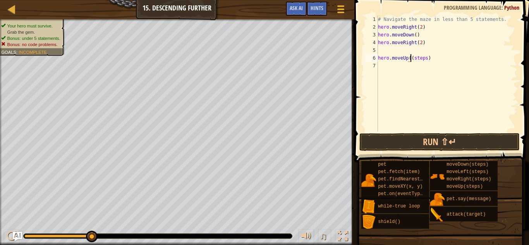
scroll to position [3, 5]
click at [439, 60] on div "# Navigate the maze in less than 5 statements. hero . moveRight ( 2 ) hero . mo…" at bounding box center [447, 81] width 141 height 132
type textarea "h"
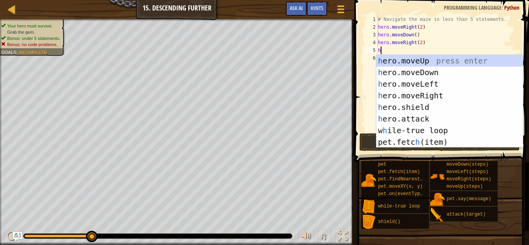
type textarea "her"
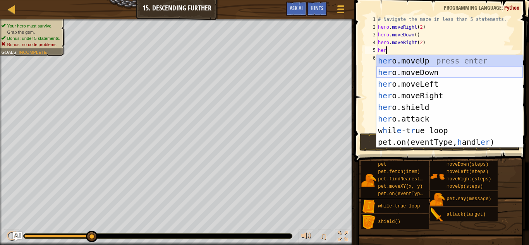
click at [438, 70] on div "her o.moveUp press enter her o.moveDown press enter her o.moveLeft press enter …" at bounding box center [450, 113] width 146 height 116
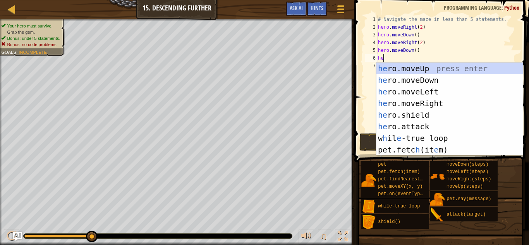
type textarea "her"
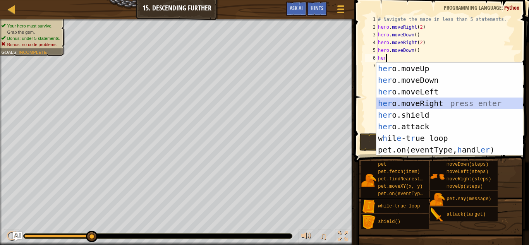
click at [417, 102] on div "her o.moveUp press enter her o.moveDown press enter her o.moveLeft press enter …" at bounding box center [450, 121] width 146 height 116
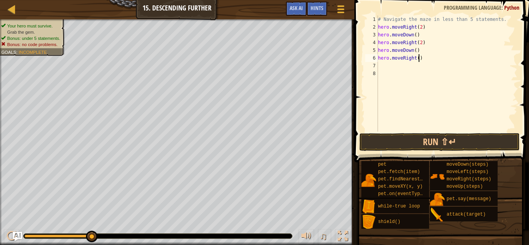
click at [418, 57] on div "# Navigate the maze in less than 5 statements. hero . moveRight ( 2 ) hero . mo…" at bounding box center [447, 81] width 141 height 132
type textarea "hero.moveRight(2)"
click at [426, 135] on button "Run ⇧↵" at bounding box center [440, 142] width 161 height 18
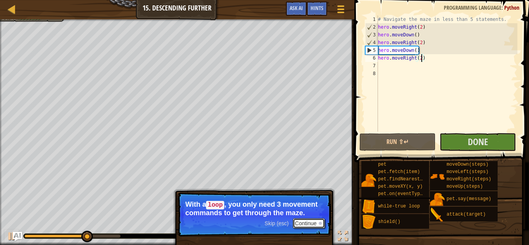
click at [298, 225] on button "Continue" at bounding box center [309, 224] width 32 height 10
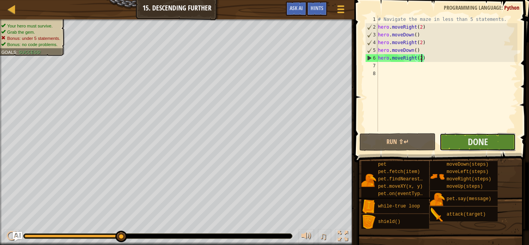
click at [456, 140] on button "Done" at bounding box center [478, 142] width 76 height 18
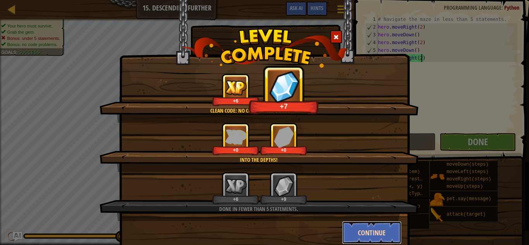
click at [366, 231] on button "Continue" at bounding box center [372, 232] width 60 height 23
click at [366, 231] on div "Clean code: no code errors or warnings. +6 +7 Into the depths! +0 +0 Done in fe…" at bounding box center [264, 122] width 529 height 245
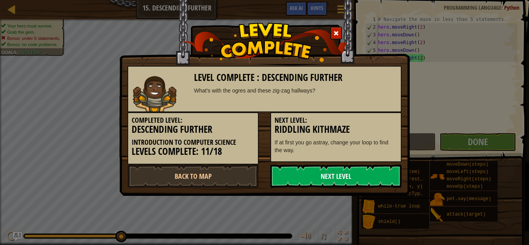
click at [329, 175] on link "Next Level" at bounding box center [335, 176] width 131 height 23
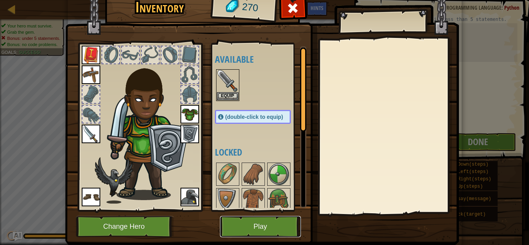
click at [276, 234] on button "Play" at bounding box center [260, 226] width 81 height 21
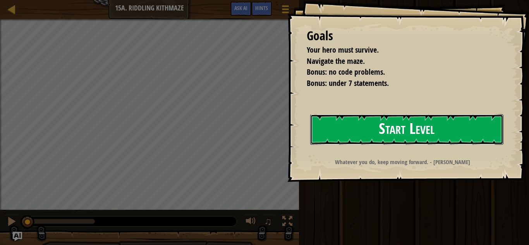
click at [367, 121] on button "Start Level" at bounding box center [406, 129] width 193 height 31
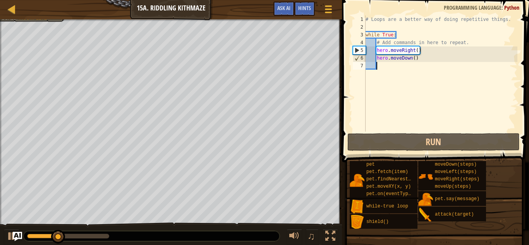
click at [384, 63] on div "# Loops are a better way of doing repetitive things. while True : # Add command…" at bounding box center [440, 81] width 153 height 132
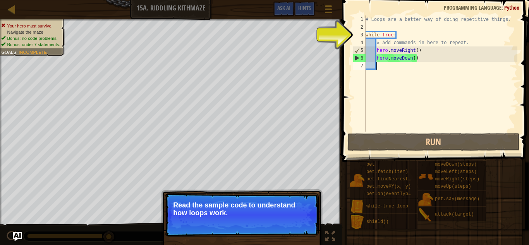
click at [370, 81] on div "# Loops are a better way of doing repetitive things. while True : # Add command…" at bounding box center [440, 81] width 153 height 132
click at [298, 225] on button "Continue" at bounding box center [297, 224] width 32 height 10
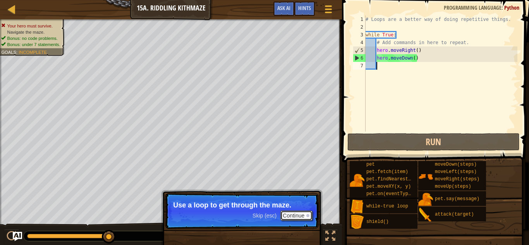
click at [301, 216] on button "Continue" at bounding box center [297, 216] width 32 height 10
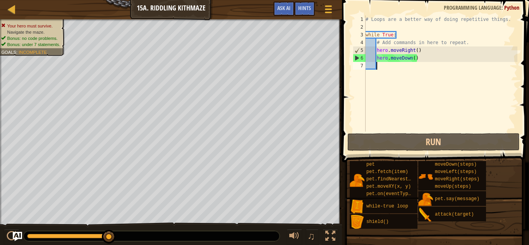
type textarea "g"
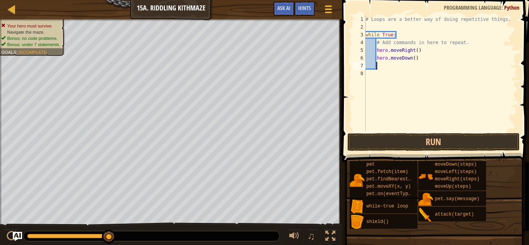
type textarea "he"
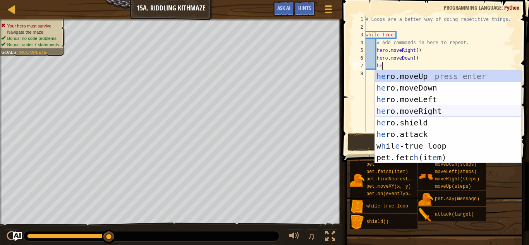
click at [413, 110] on div "he ro.moveUp press enter he ro.moveDown press enter he ro.moveLeft press enter …" at bounding box center [448, 129] width 146 height 116
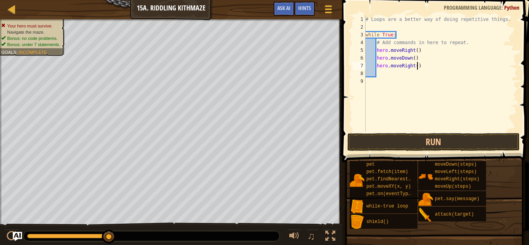
click at [418, 67] on div "# Loops are a better way of doing repetitive things. while True : # Add command…" at bounding box center [440, 81] width 153 height 132
type textarea "hero.moveRight(2)"
click at [399, 148] on button "Run" at bounding box center [434, 142] width 172 height 18
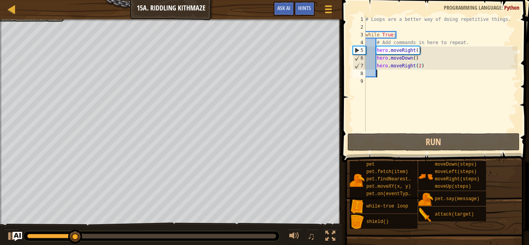
click at [384, 74] on div "# Loops are a better way of doing repetitive things. while True : # Add command…" at bounding box center [440, 81] width 153 height 132
click at [387, 81] on div "# Loops are a better way of doing repetitive things. while True : # Add command…" at bounding box center [440, 81] width 153 height 132
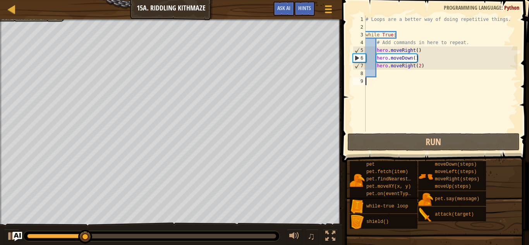
scroll to position [3, 0]
click at [386, 78] on div "# Loops are a better way of doing repetitive things. while True : # Add command…" at bounding box center [440, 81] width 153 height 132
click at [384, 74] on div "# Loops are a better way of doing repetitive things. while True : # Add command…" at bounding box center [440, 81] width 153 height 132
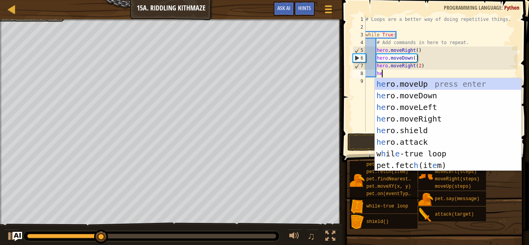
type textarea "her"
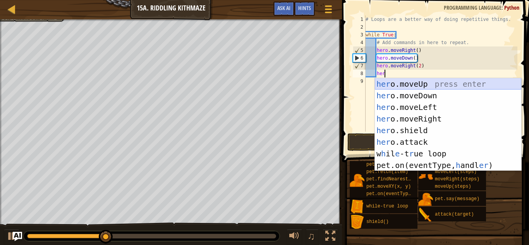
click at [394, 85] on div "her o.moveUp press enter her o.moveDown press enter her o.moveLeft press enter …" at bounding box center [448, 136] width 146 height 116
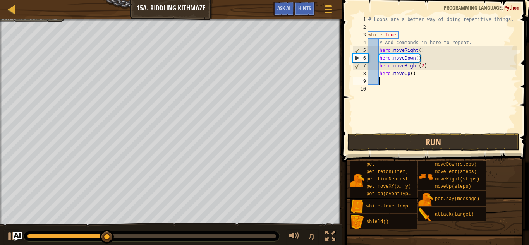
scroll to position [3, 1]
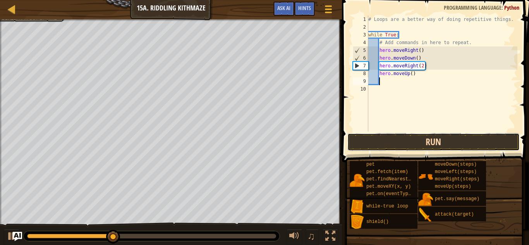
click at [414, 150] on button "Run" at bounding box center [434, 142] width 172 height 18
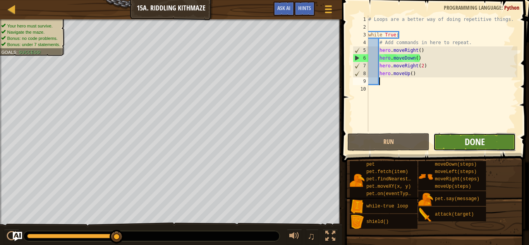
click at [470, 138] on span "Done" at bounding box center [475, 142] width 20 height 12
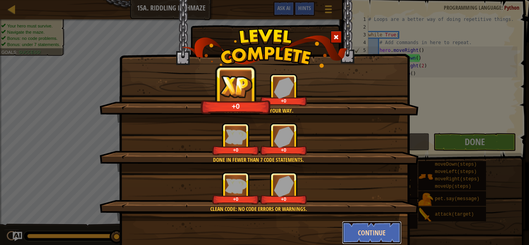
click at [362, 232] on button "Continue" at bounding box center [372, 232] width 60 height 23
click at [363, 235] on div "You'll always find your way. +0 +0 Done in fewer than 7 code statements. +0 +0 …" at bounding box center [264, 122] width 529 height 245
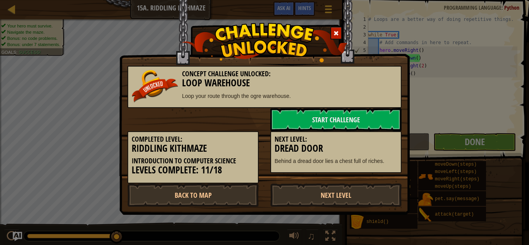
click at [363, 235] on div "Concept Challenge Unlocked: Loop Warehouse Loop your route through the ogre war…" at bounding box center [264, 122] width 529 height 245
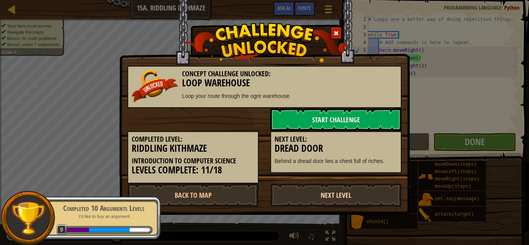
click at [321, 198] on link "Next Level" at bounding box center [335, 195] width 131 height 23
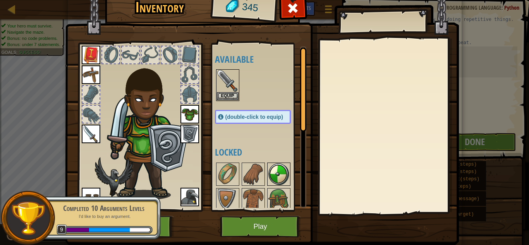
click at [269, 178] on img at bounding box center [279, 175] width 22 height 22
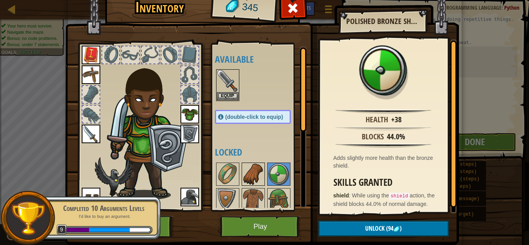
click at [255, 177] on img at bounding box center [254, 175] width 22 height 22
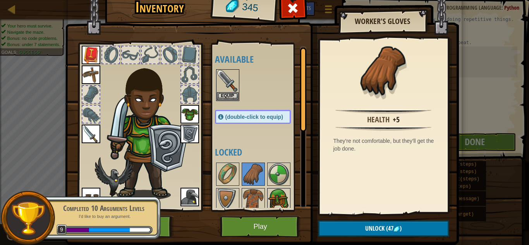
click at [284, 189] on img at bounding box center [279, 200] width 22 height 22
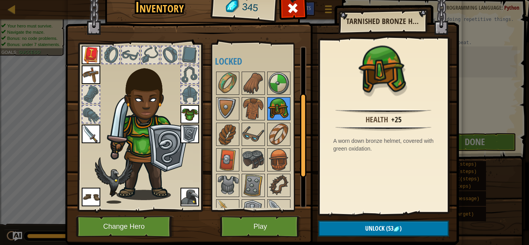
scroll to position [158, 0]
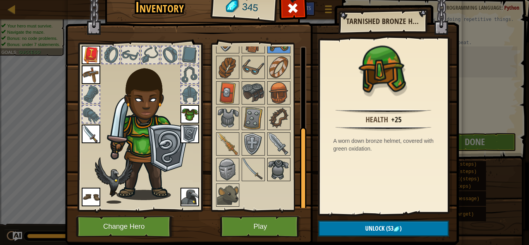
click at [280, 174] on img at bounding box center [279, 170] width 22 height 22
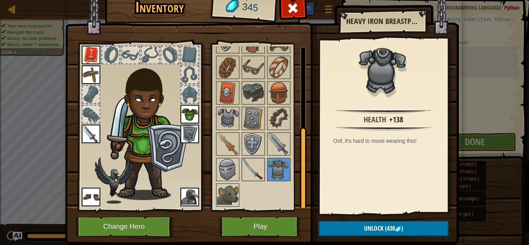
click at [261, 175] on img at bounding box center [254, 170] width 22 height 22
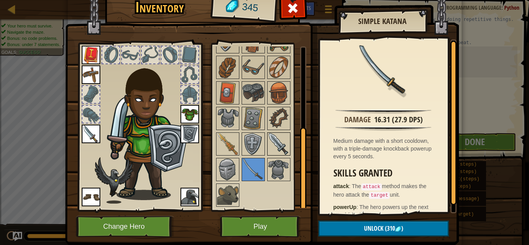
click at [283, 147] on img at bounding box center [279, 144] width 22 height 22
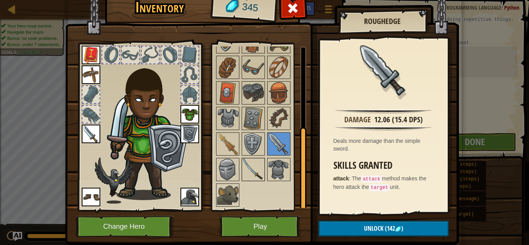
click at [264, 164] on div at bounding box center [253, 169] width 23 height 23
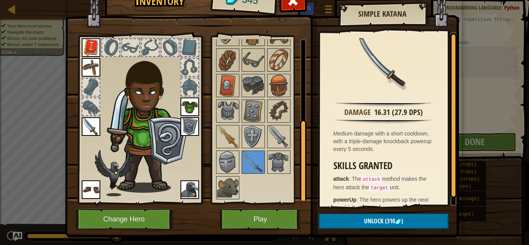
scroll to position [8, 0]
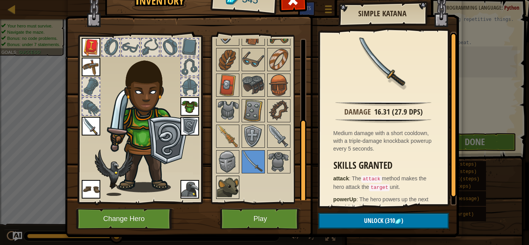
click at [235, 188] on img at bounding box center [228, 188] width 22 height 22
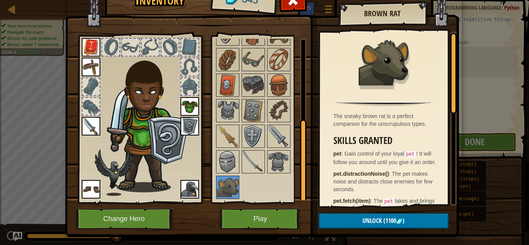
click at [295, 162] on div at bounding box center [260, 98] width 91 height 205
click at [271, 165] on img at bounding box center [279, 162] width 22 height 22
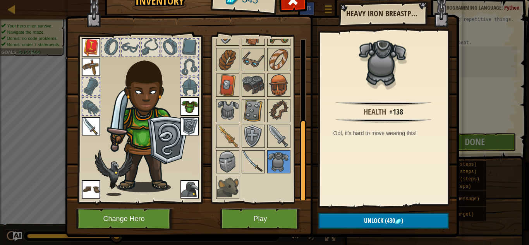
click at [262, 164] on img at bounding box center [254, 162] width 22 height 22
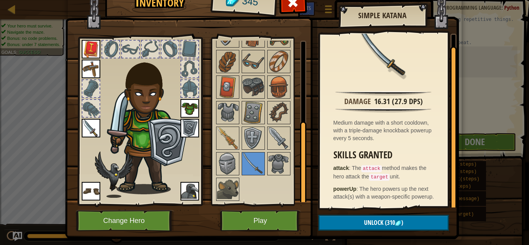
scroll to position [5, 0]
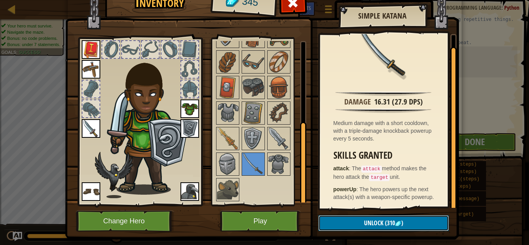
click at [366, 227] on span "Unlock" at bounding box center [373, 223] width 19 height 9
click at [353, 218] on button "Confirm" at bounding box center [384, 223] width 131 height 16
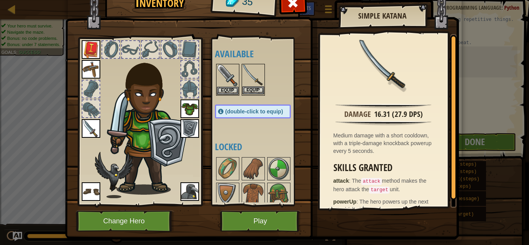
click at [248, 85] on img at bounding box center [254, 76] width 22 height 22
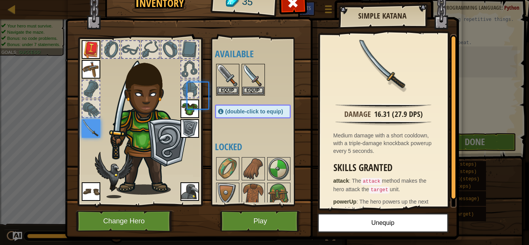
click at [248, 85] on img at bounding box center [254, 76] width 22 height 22
click at [298, 2] on span at bounding box center [293, 3] width 12 height 12
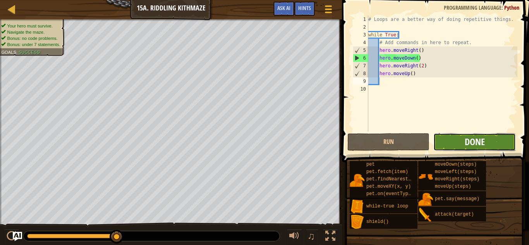
click at [475, 144] on span "Done" at bounding box center [475, 142] width 20 height 12
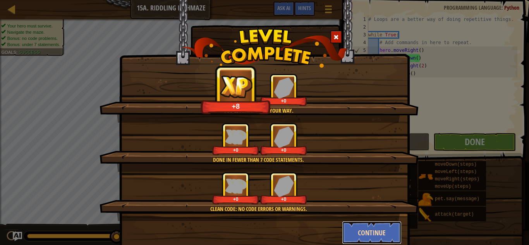
click at [366, 226] on button "Continue" at bounding box center [372, 232] width 60 height 23
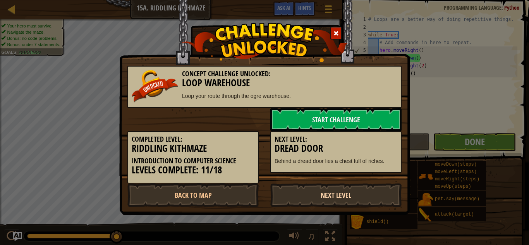
click at [335, 191] on link "Next Level" at bounding box center [335, 195] width 131 height 23
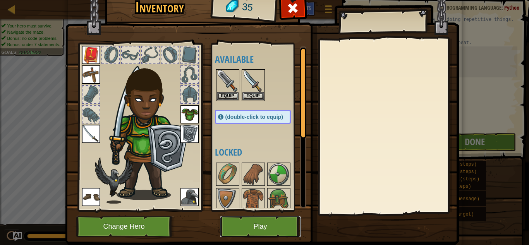
click at [267, 219] on button "Play" at bounding box center [260, 226] width 81 height 21
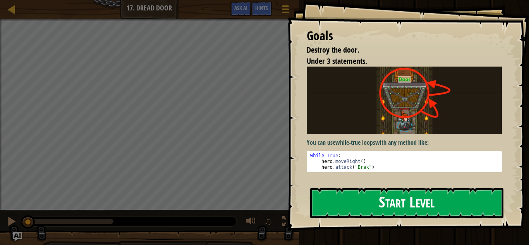
click at [371, 128] on img at bounding box center [404, 100] width 195 height 67
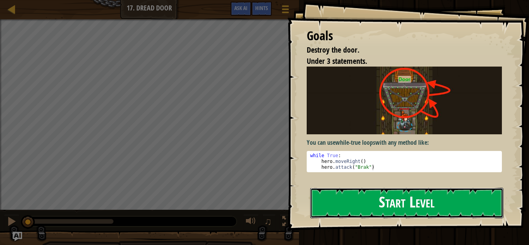
click at [380, 203] on button "Start Level" at bounding box center [406, 203] width 193 height 31
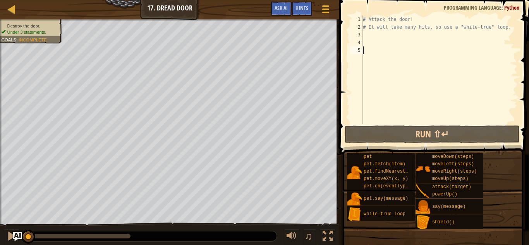
click at [364, 34] on div "# Attack the door! # It will take many hits, so use a "while-true" loop." at bounding box center [440, 77] width 156 height 124
click at [21, 234] on img "Ask AI" at bounding box center [17, 237] width 10 height 10
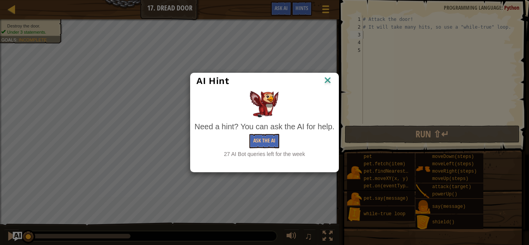
click at [247, 138] on div "Ask the AI" at bounding box center [265, 141] width 140 height 14
click at [255, 139] on button "Ask the AI" at bounding box center [265, 141] width 30 height 14
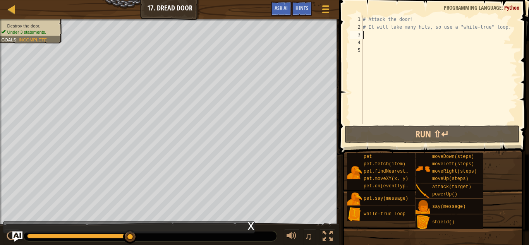
click at [19, 236] on img "Ask AI" at bounding box center [17, 237] width 10 height 10
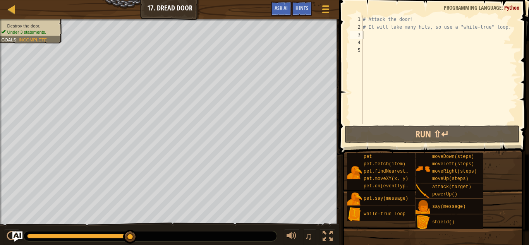
click at [19, 235] on img "Ask AI" at bounding box center [17, 237] width 10 height 10
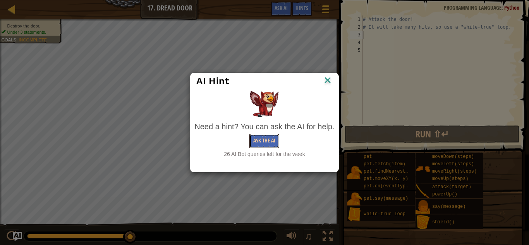
click at [264, 141] on button "Ask the AI" at bounding box center [265, 141] width 30 height 14
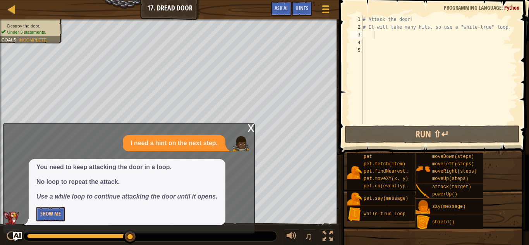
click at [250, 131] on div "x" at bounding box center [251, 128] width 7 height 8
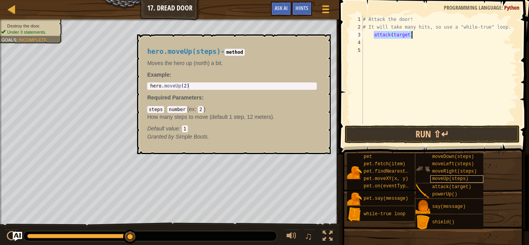
click at [425, 37] on div "# Attack the door! # It will take many hits, so use a "while-true" loop. attack…" at bounding box center [440, 69] width 156 height 108
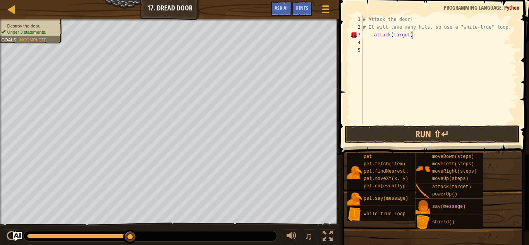
click at [375, 35] on div "# Attack the door! # It will take many hits, so use a "while-true" loop. attack…" at bounding box center [440, 77] width 156 height 124
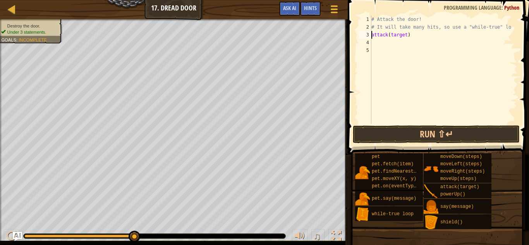
click at [358, 36] on div "attack(target) 1 2 3 4 5 # Attack the door! # It will take many hits, so use a …" at bounding box center [437, 69] width 160 height 108
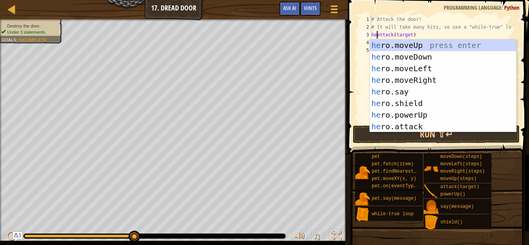
scroll to position [3, 1]
click at [410, 124] on div "he ro.moveUp press enter he ro.moveDown press enter he ro.moveLeft press enter …" at bounding box center [443, 98] width 146 height 116
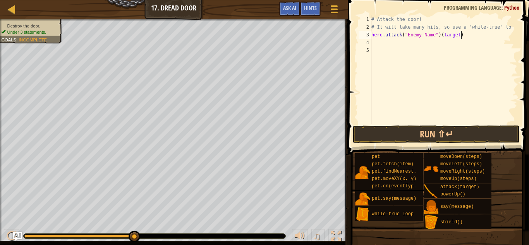
click at [465, 34] on div "# Attack the door! # It will take many hits, so use a "while-true" lo hero . at…" at bounding box center [444, 77] width 148 height 124
click at [372, 34] on div "# Attack the door! # It will take many hits, so use a "while-true" lo hero . at…" at bounding box center [444, 77] width 148 height 124
type textarea "hero.attack("Enemy Name")"
click at [391, 52] on div "# Attack the door! # It will take many hits, so use a "while-true" lo hero . at…" at bounding box center [444, 77] width 148 height 124
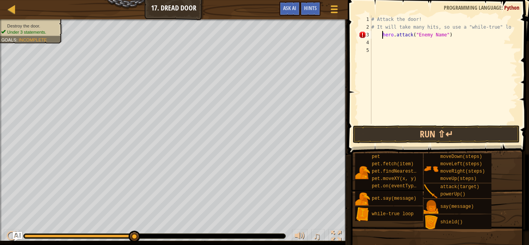
click at [383, 35] on div "# Attack the door! # It will take many hits, so use a "while-true" lo hero . at…" at bounding box center [444, 77] width 148 height 124
click at [16, 236] on img "Ask AI" at bounding box center [17, 237] width 10 height 10
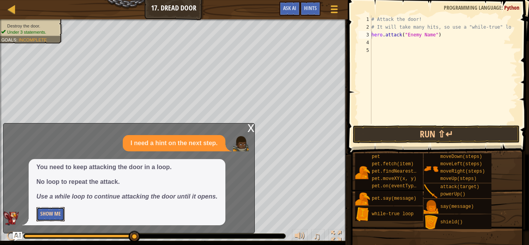
click at [56, 215] on button "Show Me" at bounding box center [50, 214] width 28 height 14
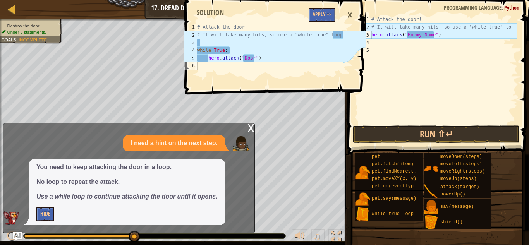
click at [511, 28] on div "# Attack the door! # It will take many hits, so use a "while-true" lo hero . at…" at bounding box center [444, 77] width 148 height 124
type textarea "# It will take many hits, so use a "while-true" loop"
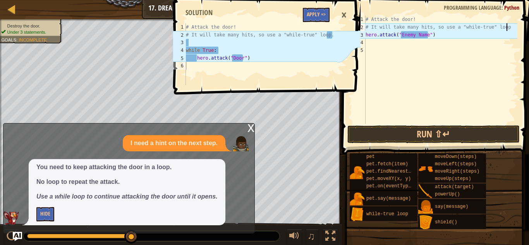
click at [450, 51] on div "# Attack the door! # It will take many hits, so use a "while-true" loop hero . …" at bounding box center [440, 77] width 153 height 124
click at [440, 41] on div "# Attack the door! # It will take many hits, so use a "while-true" loop hero . …" at bounding box center [440, 77] width 153 height 124
click at [438, 36] on div "# Attack the door! # It will take many hits, so use a "while-true" loop hero . …" at bounding box center [440, 77] width 153 height 124
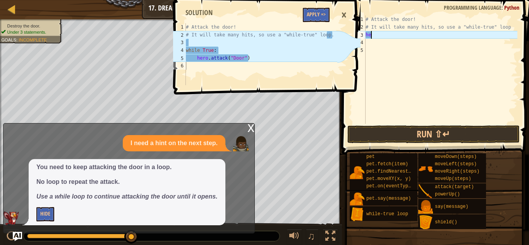
type textarea "h"
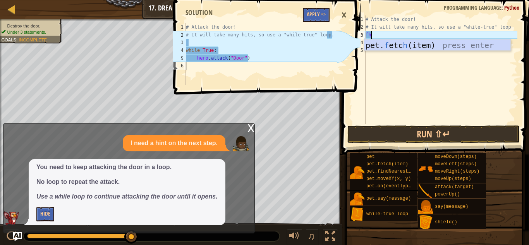
scroll to position [3, 0]
type textarea "f"
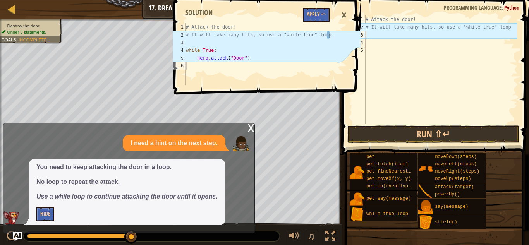
type textarea "wh"
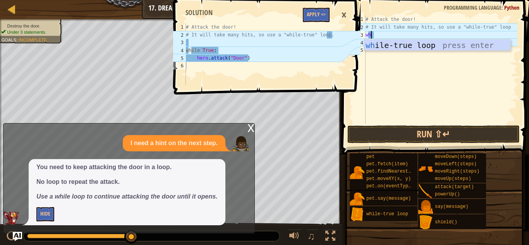
scroll to position [3, 0]
click at [449, 42] on div "wh ile-true loop press enter" at bounding box center [437, 57] width 146 height 35
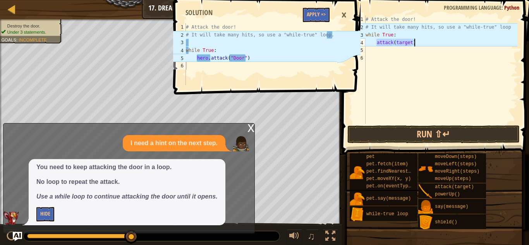
click at [410, 43] on div "# Attack the door! # It will take many hits, so use a "while-true" loop while T…" at bounding box center [440, 69] width 153 height 108
click at [377, 41] on div "# Attack the door! # It will take many hits, so use a "while-true" loop while T…" at bounding box center [440, 77] width 153 height 124
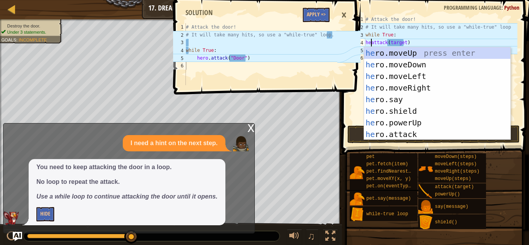
scroll to position [3, 1]
click at [420, 136] on div "he ro.moveUp press enter he ro.moveDown press enter he ro.moveLeft press enter …" at bounding box center [437, 105] width 146 height 116
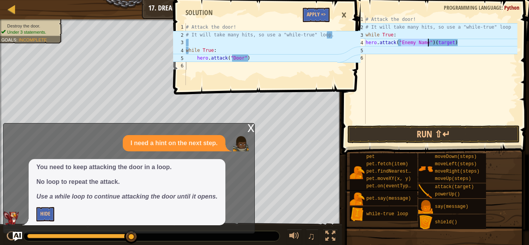
click at [463, 44] on div "# Attack the door! # It will take many hits, so use a "while-true" loop while T…" at bounding box center [440, 77] width 153 height 124
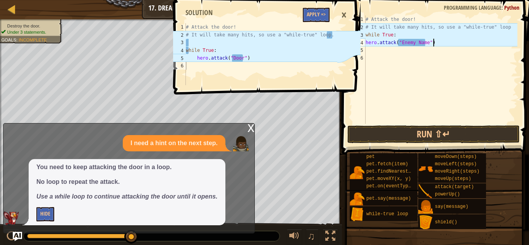
scroll to position [3, 9]
click at [429, 44] on div "# Attack the door! # It will take many hits, so use a "while-true" loop while T…" at bounding box center [440, 77] width 153 height 124
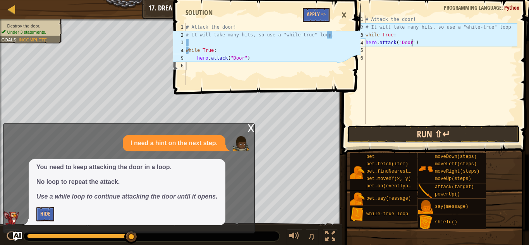
click at [441, 129] on button "Run ⇧↵" at bounding box center [434, 135] width 172 height 18
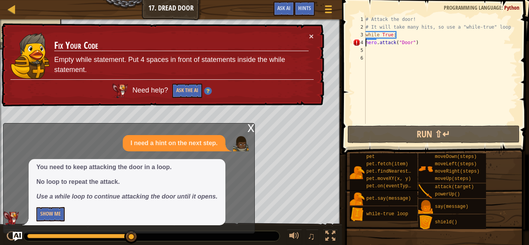
click at [367, 42] on div "# Attack the door! # It will take many hits, so use a "while-true" loop while T…" at bounding box center [440, 77] width 153 height 124
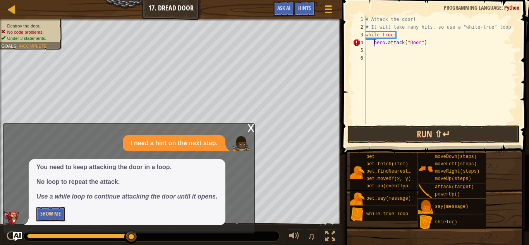
type textarea "hero.attack("Door")"
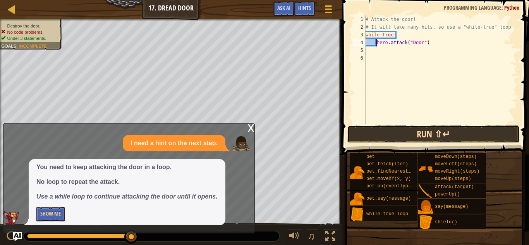
click at [410, 137] on button "Run ⇧↵" at bounding box center [434, 135] width 172 height 18
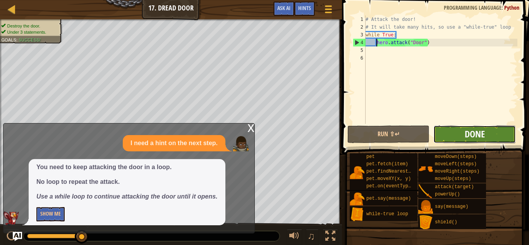
click at [478, 132] on span "Done" at bounding box center [475, 134] width 20 height 12
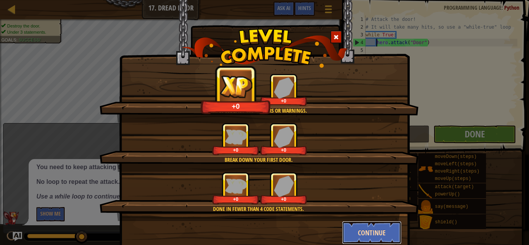
click at [366, 237] on button "Continue" at bounding box center [372, 232] width 60 height 23
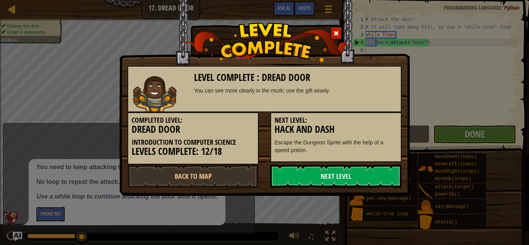
click at [360, 231] on div "Level Complete : Dread Door You can see more clearly in the murk; use the gift …" at bounding box center [264, 122] width 529 height 245
click at [332, 177] on link "Next Level" at bounding box center [335, 176] width 131 height 23
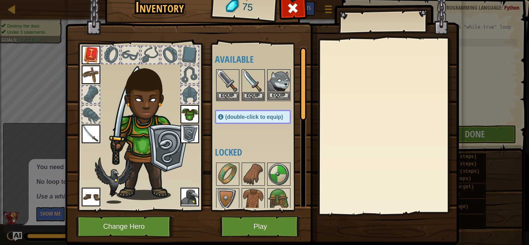
click at [282, 90] on img at bounding box center [279, 81] width 22 height 22
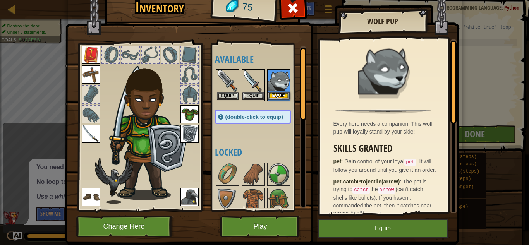
click at [279, 100] on div "Equip" at bounding box center [278, 85] width 23 height 32
click at [283, 98] on button "Equip" at bounding box center [279, 96] width 22 height 8
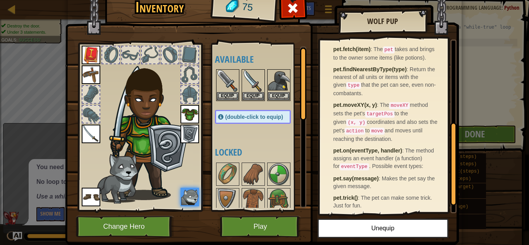
scroll to position [200, 0]
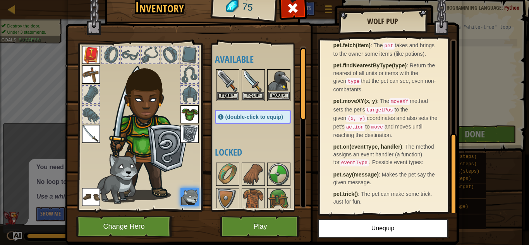
click at [286, 83] on img at bounding box center [279, 81] width 22 height 22
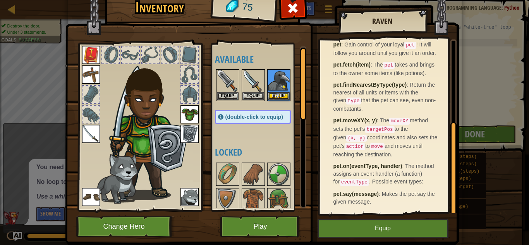
scroll to position [22, 0]
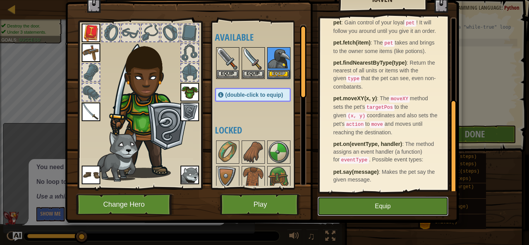
click at [402, 216] on button "Equip" at bounding box center [383, 206] width 131 height 19
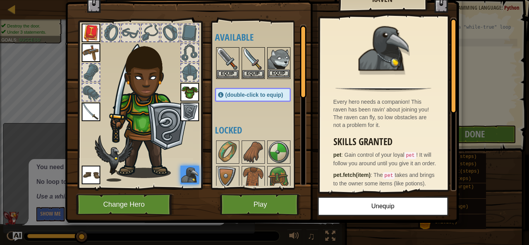
click at [286, 62] on img at bounding box center [279, 59] width 22 height 22
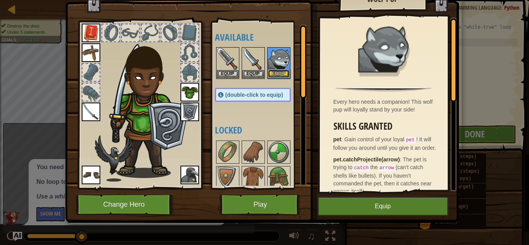
click at [280, 76] on button "Equip" at bounding box center [279, 74] width 22 height 8
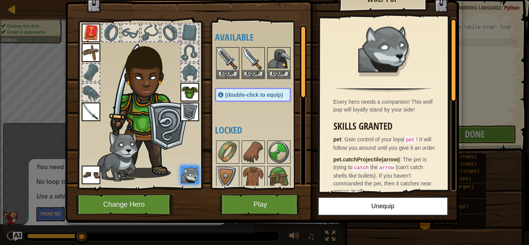
scroll to position [0, 0]
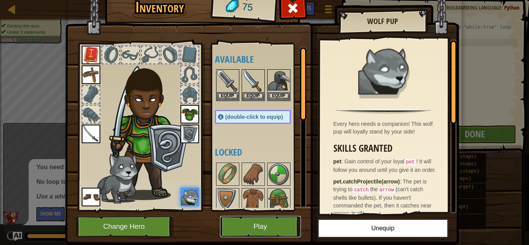
click at [280, 233] on button "Play" at bounding box center [260, 226] width 81 height 21
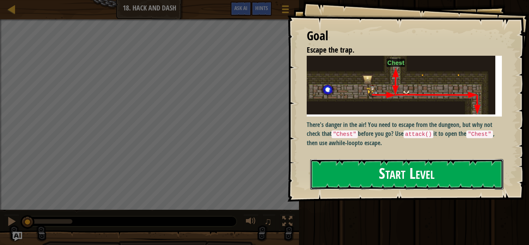
click at [383, 174] on button "Start Level" at bounding box center [406, 174] width 193 height 31
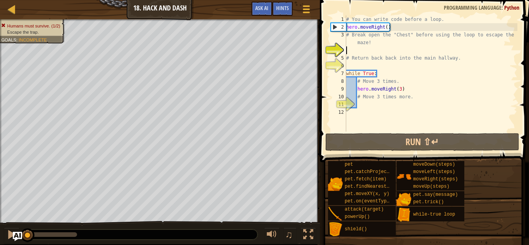
click at [345, 47] on div "4" at bounding box center [338, 50] width 15 height 8
type textarea "# Return back back into the main hallway."
click at [14, 236] on img "Ask AI" at bounding box center [17, 237] width 10 height 10
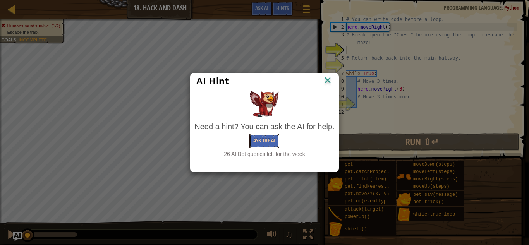
click at [269, 141] on button "Ask the AI" at bounding box center [265, 141] width 30 height 14
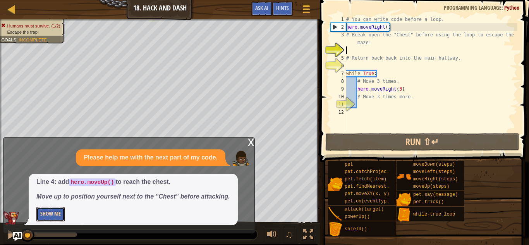
click at [37, 217] on button "Show Me" at bounding box center [50, 214] width 28 height 14
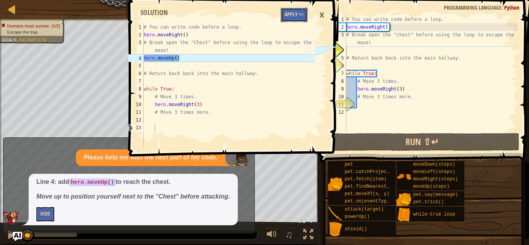
click at [294, 15] on button "Apply =>" at bounding box center [294, 15] width 27 height 14
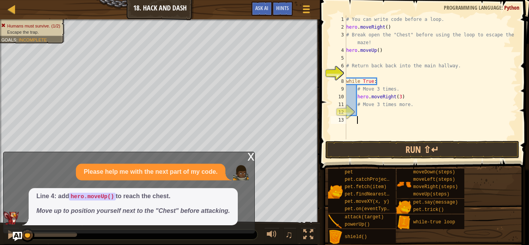
click at [346, 110] on div "12" at bounding box center [338, 112] width 15 height 8
click at [381, 151] on button "Run ⇧↵" at bounding box center [422, 150] width 194 height 18
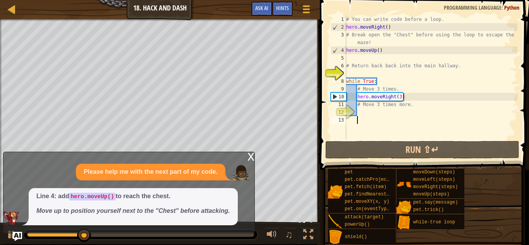
click at [354, 74] on div "# You can write code before a loop. hero . moveRight ( ) # Break open the "Ches…" at bounding box center [431, 84] width 173 height 139
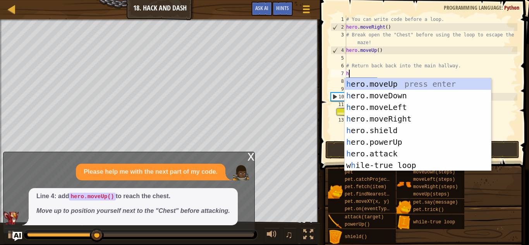
scroll to position [3, 0]
type textarea "he"
click at [382, 96] on div "he ro.moveUp press enter he ro.moveDown press enter he ro.moveLeft press enter …" at bounding box center [418, 136] width 146 height 116
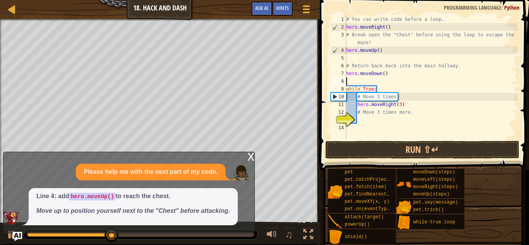
scroll to position [3, 0]
click at [361, 121] on div "# You can write code before a loop. hero . moveRight ( ) # Break open the "Ches…" at bounding box center [431, 84] width 173 height 139
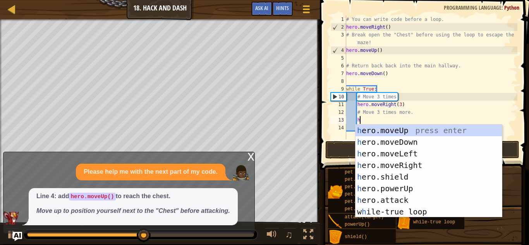
scroll to position [3, 2]
click at [355, 0] on body "Map Introduction to Computer Science 18. Hack and Dash Game Menu Done Hints Ask…" at bounding box center [264, 0] width 529 height 0
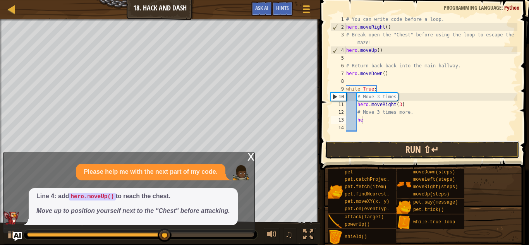
click at [354, 151] on button "Run ⇧↵" at bounding box center [422, 150] width 194 height 18
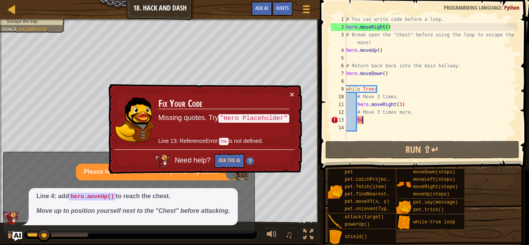
click at [294, 94] on div "× Fix Your Code Missing quotes. Try "Hero Placeholder" Line 13: ReferenceError:…" at bounding box center [204, 129] width 195 height 90
click at [291, 95] on button "×" at bounding box center [292, 94] width 5 height 8
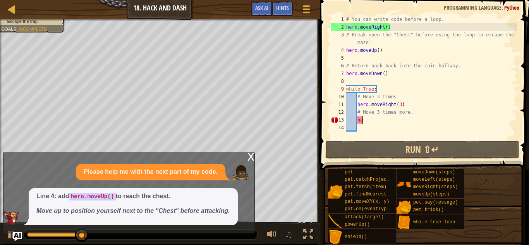
type textarea "h"
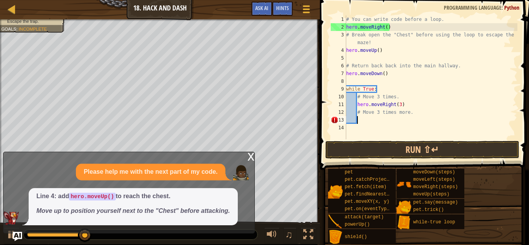
scroll to position [3, 1]
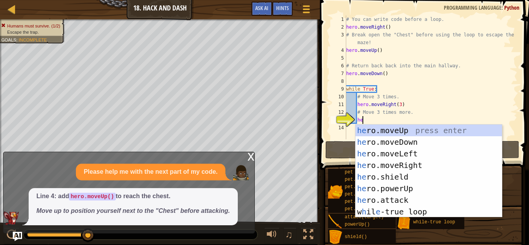
type textarea "her"
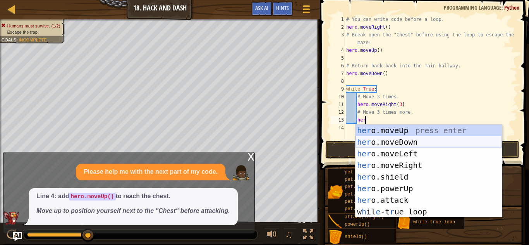
click at [381, 140] on div "her o.moveUp press enter her o.moveDown press enter her o.moveLeft press enter …" at bounding box center [429, 183] width 146 height 116
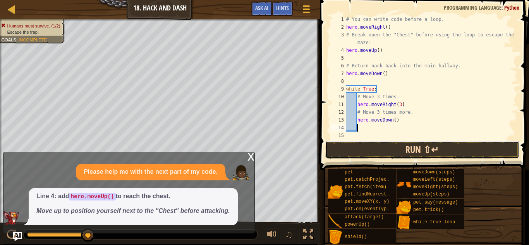
click at [406, 150] on button "Run ⇧↵" at bounding box center [422, 150] width 194 height 18
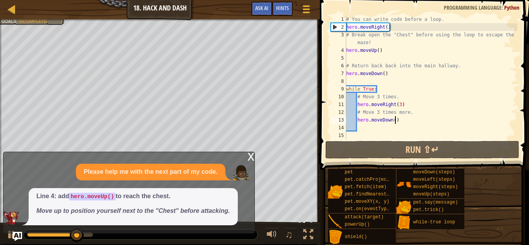
click at [395, 120] on div "# You can write code before a loop. hero . moveRight ( ) # Break open the "Ches…" at bounding box center [431, 84] width 173 height 139
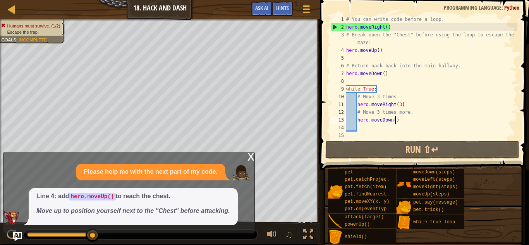
scroll to position [3, 7]
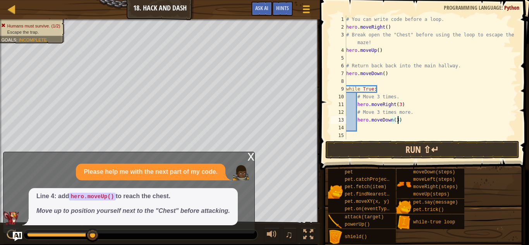
type textarea "hero.moveDown(3)"
click at [359, 157] on button "Run ⇧↵" at bounding box center [422, 150] width 194 height 18
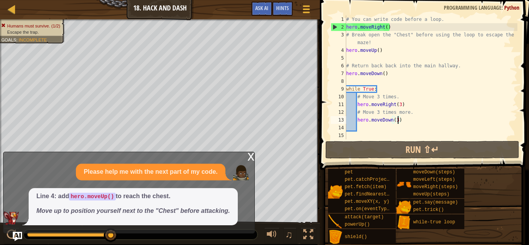
click at [253, 157] on div "x" at bounding box center [251, 156] width 7 height 8
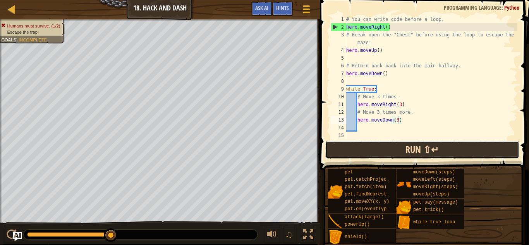
click at [369, 157] on button "Run ⇧↵" at bounding box center [422, 150] width 194 height 18
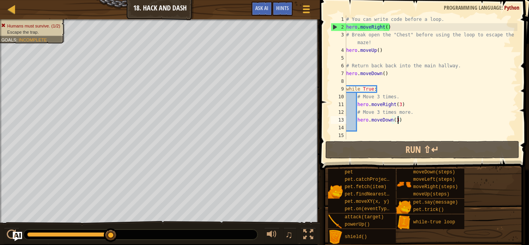
click at [399, 121] on div "# You can write code before a loop. hero . moveRight ( ) # Break open the "Ches…" at bounding box center [431, 84] width 173 height 139
click at [18, 234] on img "Ask AI" at bounding box center [17, 237] width 10 height 10
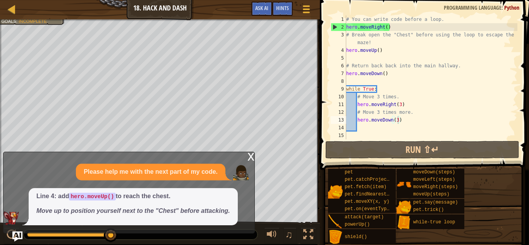
click at [18, 234] on img "Ask AI" at bounding box center [17, 237] width 10 height 10
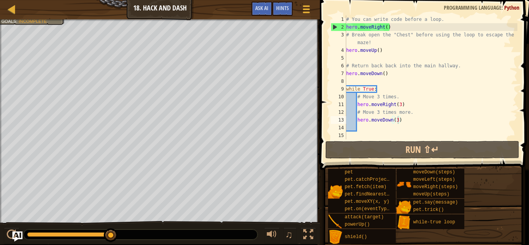
click at [15, 238] on img "Ask AI" at bounding box center [17, 237] width 10 height 10
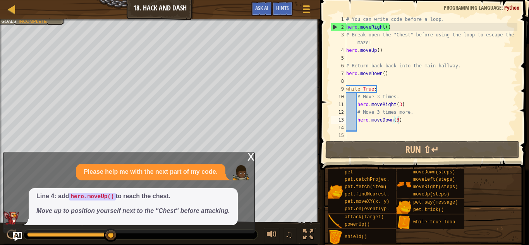
click at [254, 157] on div "x" at bounding box center [251, 156] width 7 height 8
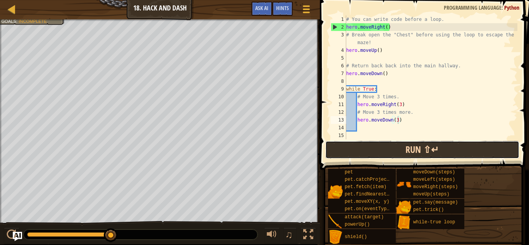
click at [411, 150] on button "Run ⇧↵" at bounding box center [422, 150] width 194 height 18
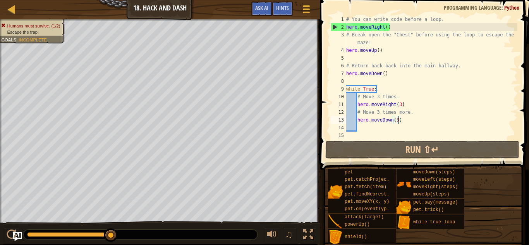
click at [358, 128] on div "# You can write code before a loop. hero . moveRight ( ) # Break open the "Ches…" at bounding box center [431, 84] width 173 height 139
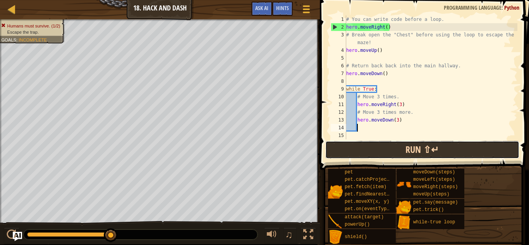
click at [359, 143] on button "Run ⇧↵" at bounding box center [422, 150] width 194 height 18
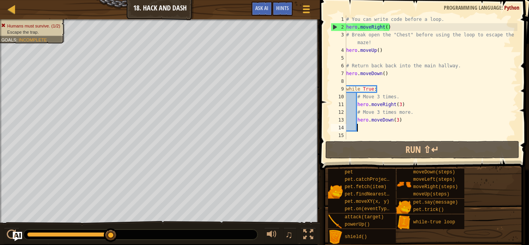
type textarea "m"
click at [324, 124] on span at bounding box center [425, 74] width 215 height 193
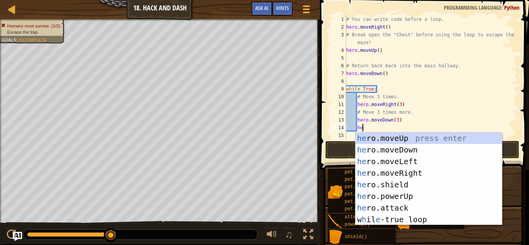
type textarea "her"
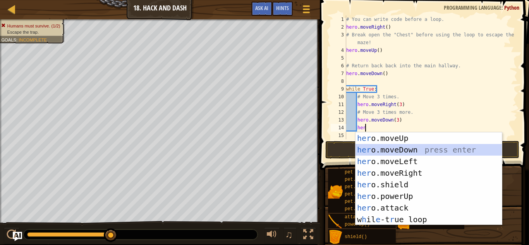
click at [395, 149] on div "her o.moveUp press enter her o.moveDown press enter her o.moveLeft press enter …" at bounding box center [429, 191] width 146 height 116
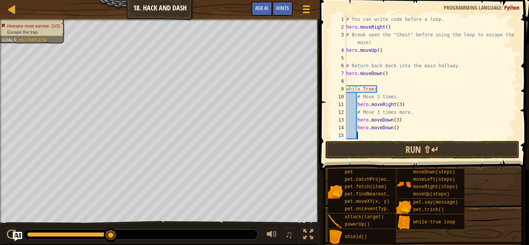
click at [394, 128] on div "# You can write code before a loop. hero . moveRight ( ) # Break open the "Ches…" at bounding box center [431, 84] width 173 height 139
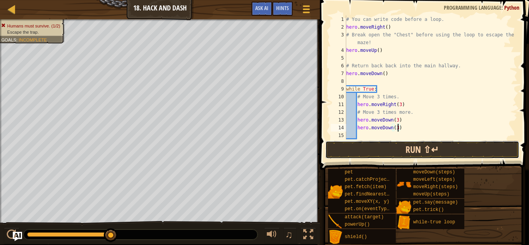
click at [398, 158] on button "Run ⇧↵" at bounding box center [422, 150] width 194 height 18
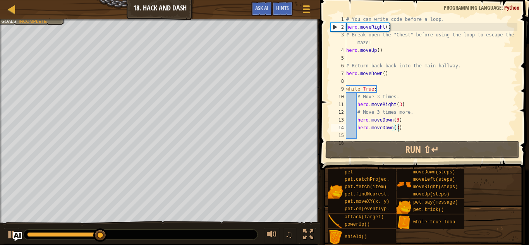
click at [403, 127] on div "# You can write code before a loop. hero . moveRight ( ) # Break open the "Ches…" at bounding box center [431, 84] width 173 height 139
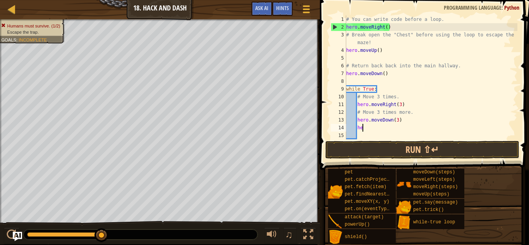
type textarea "h"
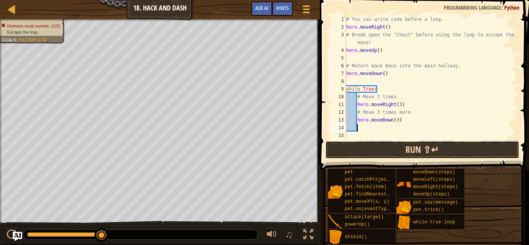
click at [414, 157] on button "Run ⇧↵" at bounding box center [422, 150] width 194 height 18
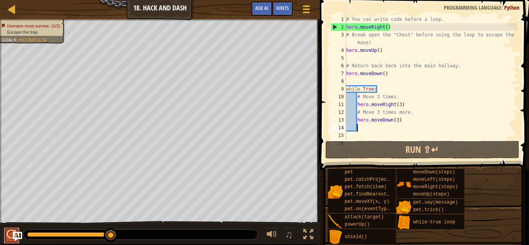
click at [10, 235] on div at bounding box center [12, 235] width 10 height 10
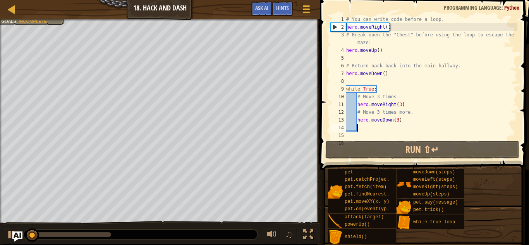
click at [18, 236] on img "Ask AI" at bounding box center [17, 237] width 10 height 10
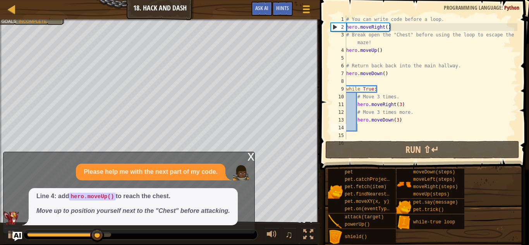
click at [250, 157] on div "x" at bounding box center [251, 156] width 7 height 8
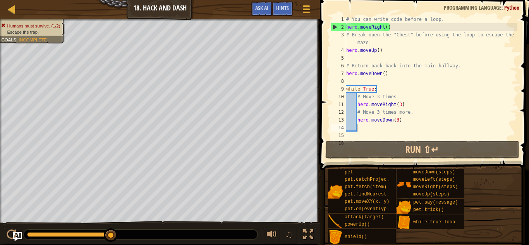
click at [403, 119] on div "# You can write code before a loop. hero . moveRight ( ) # Break open the "Ches…" at bounding box center [431, 84] width 173 height 139
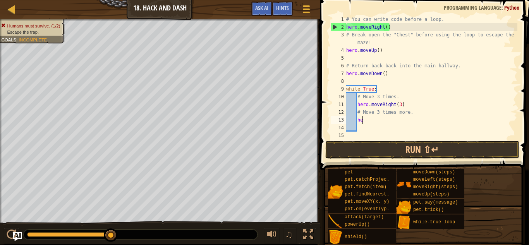
type textarea "h"
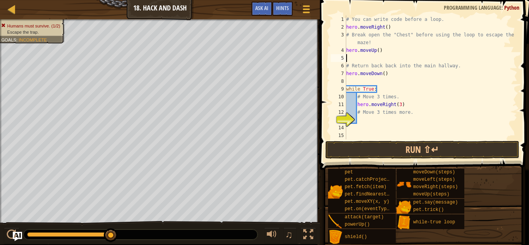
click at [357, 58] on div "# You can write code before a loop. hero . moveRight ( ) # Break open the "Ches…" at bounding box center [431, 84] width 173 height 139
click at [377, 155] on button "Run ⇧↵" at bounding box center [422, 150] width 194 height 18
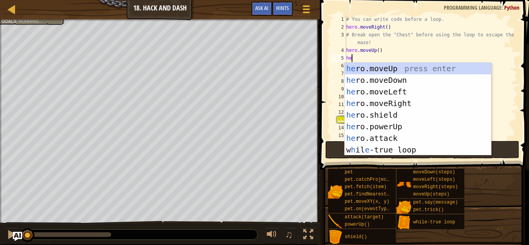
scroll to position [3, 1]
click at [393, 136] on div "her o.moveUp press enter her o.moveDown press enter her o.moveLeft press enter …" at bounding box center [418, 121] width 146 height 116
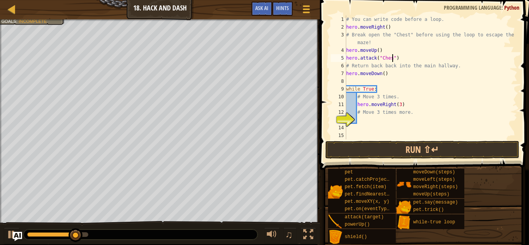
scroll to position [3, 7]
type textarea "hero.attack("Chest")"
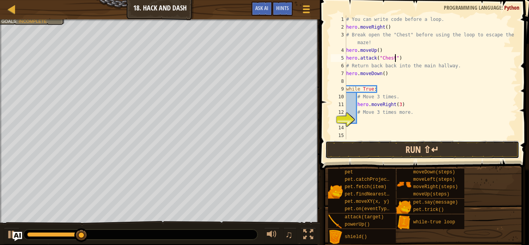
click at [374, 153] on button "Run ⇧↵" at bounding box center [422, 150] width 194 height 18
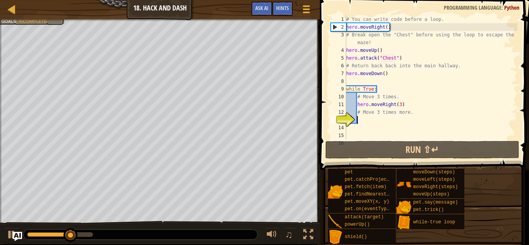
click at [368, 122] on div "# You can write code before a loop. hero . moveRight ( ) # Break open the "Ches…" at bounding box center [431, 84] width 173 height 139
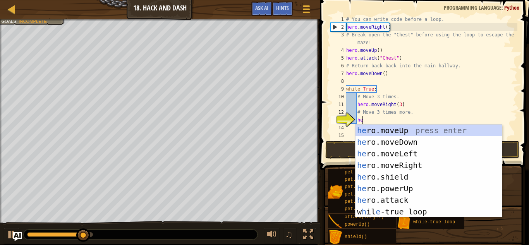
type textarea "her"
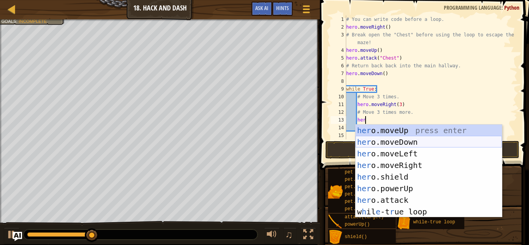
click at [401, 140] on div "her o.moveUp press enter her o.moveDown press enter her o.moveLeft press enter …" at bounding box center [429, 183] width 146 height 116
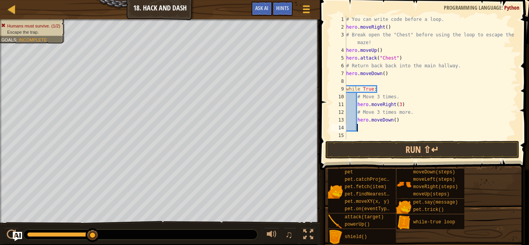
scroll to position [3, 1]
click at [393, 121] on div "# You can write code before a loop. hero . moveRight ( ) # Break open the "Ches…" at bounding box center [431, 84] width 173 height 139
click at [395, 122] on div "# You can write code before a loop. hero . moveRight ( ) # Break open the "Ches…" at bounding box center [431, 84] width 173 height 139
type textarea "hero.moveDown(3)"
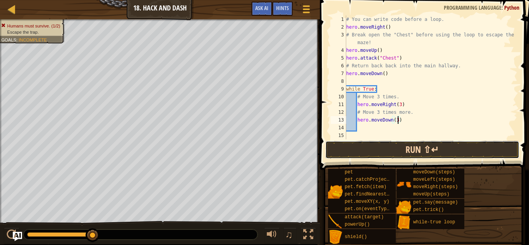
click at [394, 150] on button "Run ⇧↵" at bounding box center [422, 150] width 194 height 18
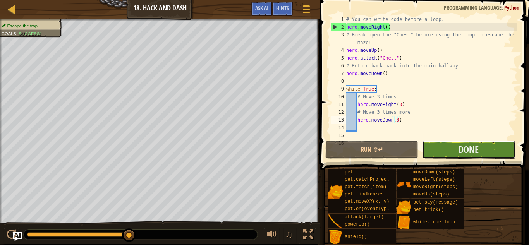
click at [449, 146] on button "Done" at bounding box center [468, 150] width 93 height 18
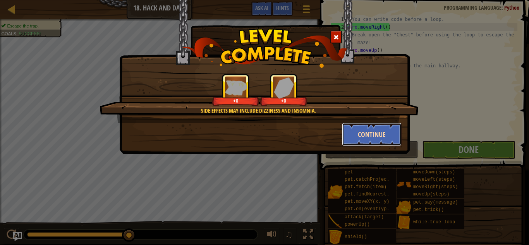
click at [369, 130] on button "Continue" at bounding box center [372, 134] width 60 height 23
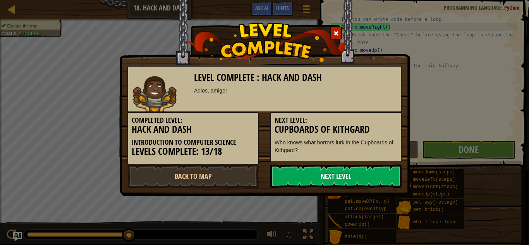
click at [306, 184] on link "Next Level" at bounding box center [335, 176] width 131 height 23
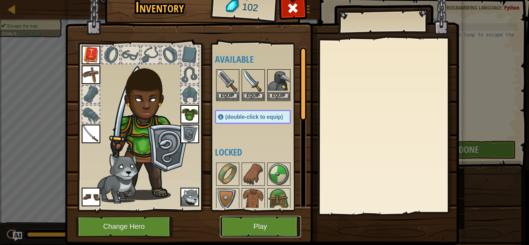
click at [257, 231] on button "Play" at bounding box center [260, 226] width 81 height 21
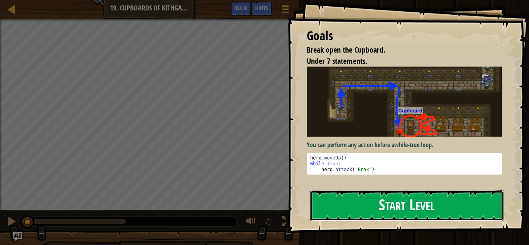
click at [348, 202] on button "Start Level" at bounding box center [406, 206] width 193 height 31
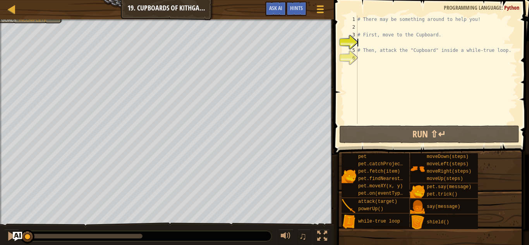
drag, startPoint x: 122, startPoint y: 239, endPoint x: 0, endPoint y: 218, distance: 123.5
click at [0, 218] on div "Break open the Cupboard. Your hero must survive. Under 7 statements. Goals : In…" at bounding box center [264, 132] width 529 height 227
click at [0, 218] on div at bounding box center [1, 131] width 2 height 224
click at [376, 45] on div "# There may be something around to help you! # First, move to the Cupboard. # T…" at bounding box center [437, 77] width 162 height 124
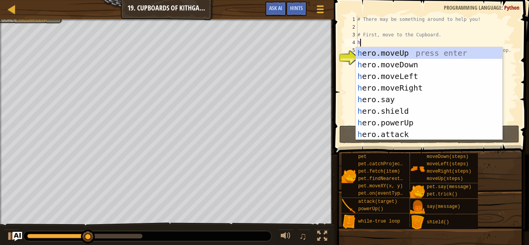
scroll to position [3, 0]
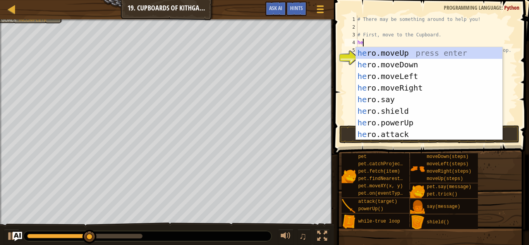
type textarea "her"
click at [379, 52] on div "her o.moveUp press enter her o.moveDown press enter her o.moveLeft press enter …" at bounding box center [429, 105] width 146 height 116
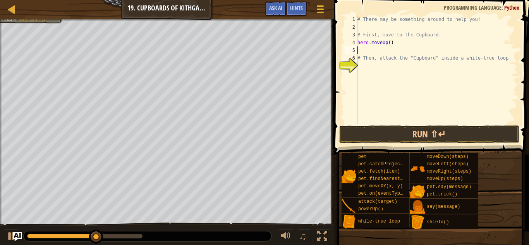
scroll to position [3, 0]
click at [392, 43] on div "# There may be something around to help you! # First, move to the Cupboard. her…" at bounding box center [437, 77] width 162 height 124
click at [372, 55] on div "# There may be something around to help you! # First, move to the Cupboard. her…" at bounding box center [437, 77] width 162 height 124
type textarea "# Then, attack the "Cupboard" inside a while-true loop."
click at [368, 51] on div "# There may be something around to help you! # First, move to the Cupboard. her…" at bounding box center [437, 77] width 162 height 124
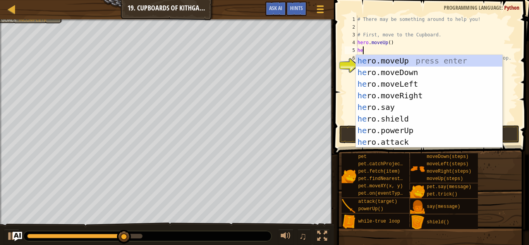
type textarea "her"
click at [399, 96] on div "her o.moveUp press enter her o.moveDown press enter her o.moveLeft press enter …" at bounding box center [429, 113] width 146 height 116
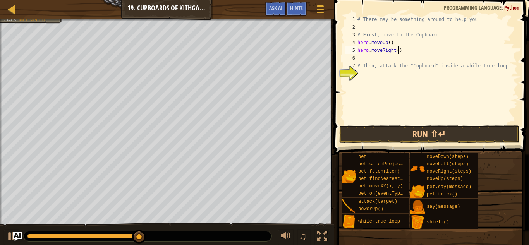
click at [398, 50] on div "# There may be something around to help you! # First, move to the Cupboard. her…" at bounding box center [437, 77] width 162 height 124
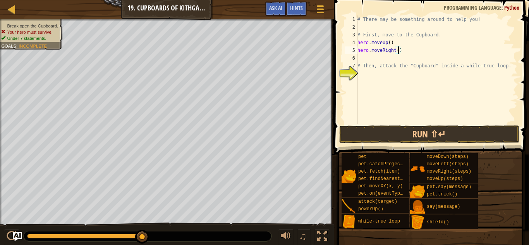
type textarea "hero.moveRight(2)"
click at [374, 60] on div "# There may be something around to help you! # First, move to the Cupboard. her…" at bounding box center [437, 77] width 162 height 124
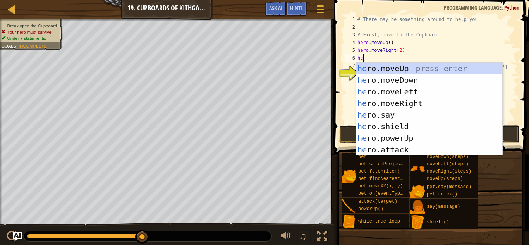
scroll to position [3, 1]
type textarea "hero"
click at [376, 78] on div "hero .moveUp press enter hero .moveDown press enter hero .moveLeft press enter …" at bounding box center [429, 121] width 146 height 116
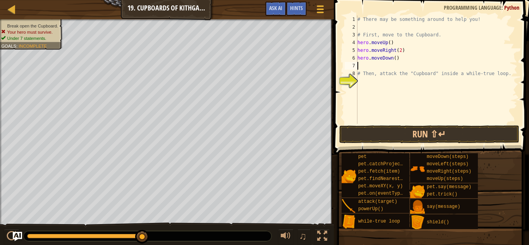
click at [396, 61] on div "# There may be something around to help you! # First, move to the Cupboard. her…" at bounding box center [437, 77] width 162 height 124
type textarea "hero.moveDown(2)"
click at [356, 82] on div "9" at bounding box center [351, 81] width 13 height 8
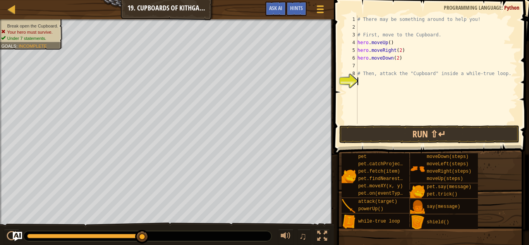
type textarea "wh"
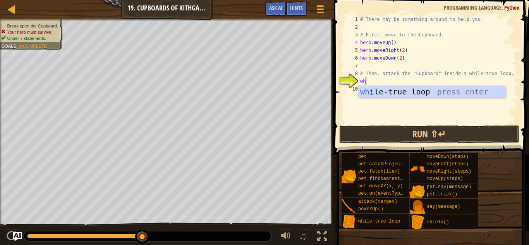
scroll to position [3, 0]
click at [395, 88] on div "wh ile-true loop press enter" at bounding box center [432, 103] width 146 height 35
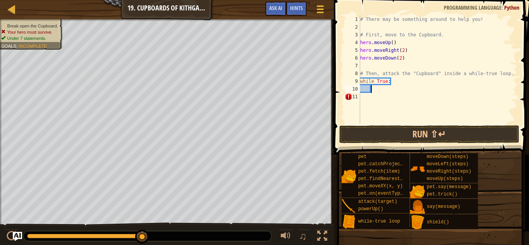
scroll to position [3, 2]
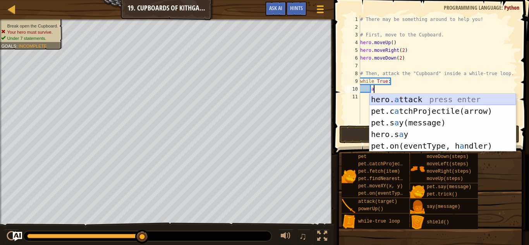
click at [396, 98] on div "hero. a ttack press enter pet.c a tchProjectile(arrow) press enter pet.s a y(me…" at bounding box center [443, 134] width 146 height 81
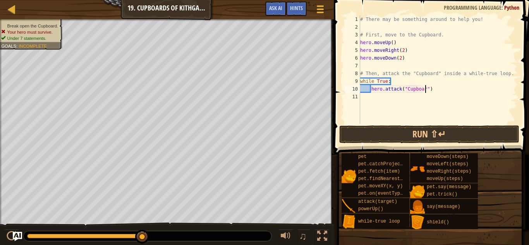
scroll to position [3, 10]
type textarea "hero.attack("Cupboard")"
click at [390, 133] on button "Run ⇧↵" at bounding box center [429, 135] width 181 height 18
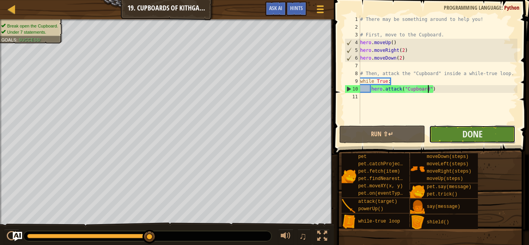
click at [503, 135] on button "Done" at bounding box center [472, 135] width 86 height 18
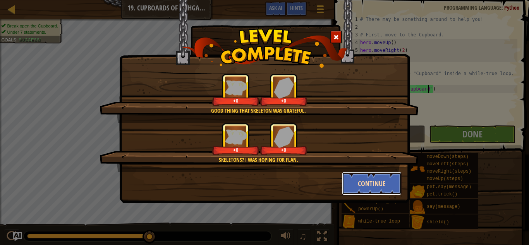
click at [358, 188] on button "Continue" at bounding box center [372, 183] width 60 height 23
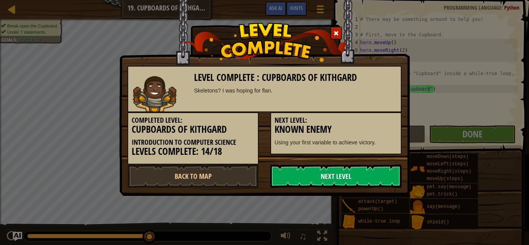
click at [342, 179] on link "Next Level" at bounding box center [335, 176] width 131 height 23
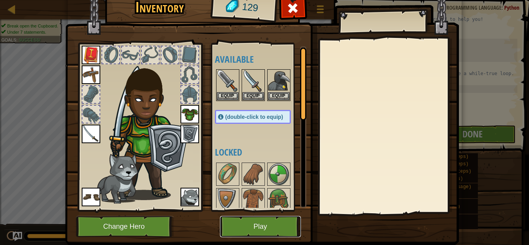
click at [252, 227] on button "Play" at bounding box center [260, 226] width 81 height 21
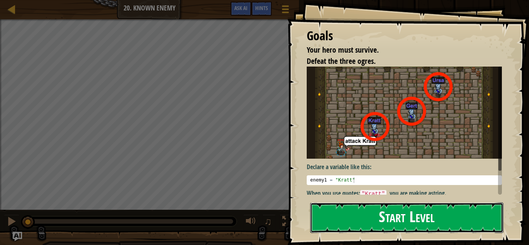
click at [365, 222] on button "Start Level" at bounding box center [406, 218] width 193 height 31
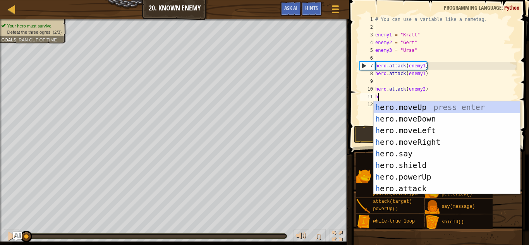
scroll to position [3, 0]
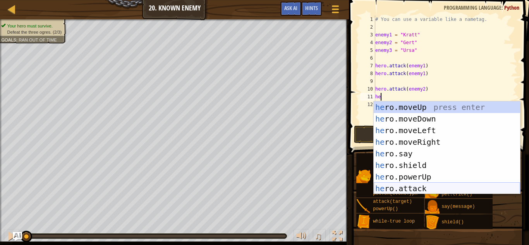
click at [404, 186] on div "he ro.moveUp press enter he ro.moveDown press enter he ro.moveLeft press enter …" at bounding box center [447, 160] width 146 height 116
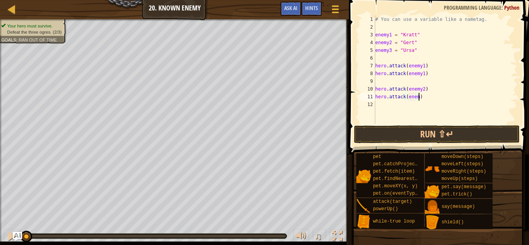
scroll to position [3, 6]
type textarea "hero.attack(enemy2)"
click at [391, 108] on div "# You can use a variable like a nametag. enemy1 = "[PERSON_NAME]" enemy2 = "[PE…" at bounding box center [446, 77] width 144 height 124
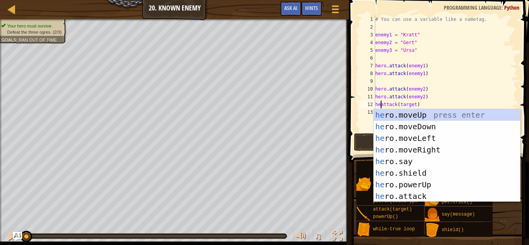
scroll to position [3, 1]
click at [418, 105] on div "# You can use a variable like a nametag. enemy1 = "[PERSON_NAME]" enemy2 = "[PE…" at bounding box center [446, 81] width 144 height 132
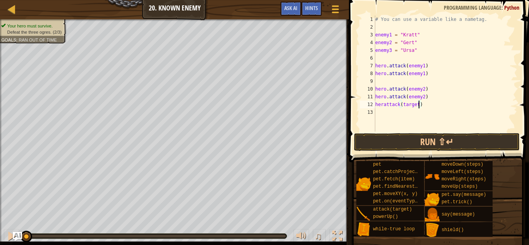
click at [422, 105] on div "# You can use a variable like a nametag. enemy1 = "[PERSON_NAME]" enemy2 = "[PE…" at bounding box center [446, 81] width 144 height 132
type textarea "h"
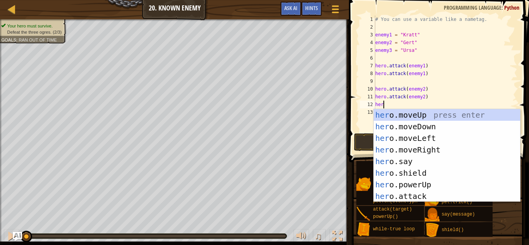
scroll to position [3, 1]
click at [416, 193] on div "her o.moveUp press enter her o.moveDown press enter her o.moveLeft press enter …" at bounding box center [447, 167] width 146 height 116
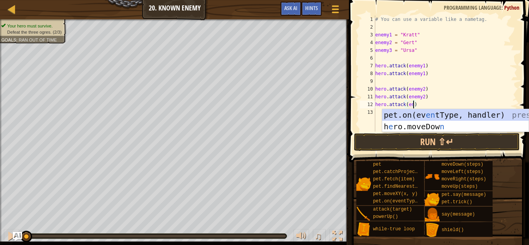
scroll to position [3, 5]
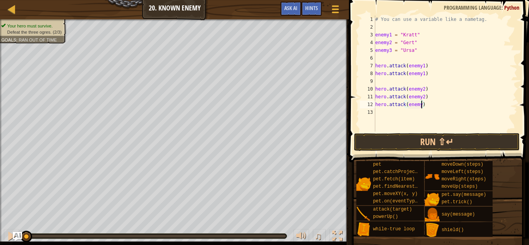
type textarea "hero.attack(enemy3)"
click at [399, 115] on div "# You can use a variable like a nametag. enemy1 = "[PERSON_NAME]" enemy2 = "[PE…" at bounding box center [446, 81] width 144 height 132
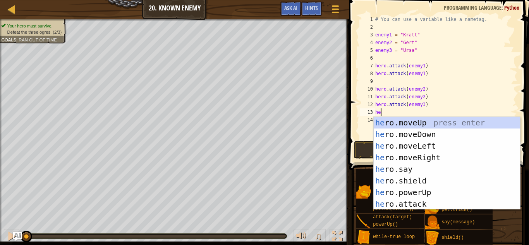
scroll to position [3, 1]
click at [416, 207] on div "her o.moveUp press enter her o.moveDown press enter her o.moveLeft press enter …" at bounding box center [447, 175] width 146 height 116
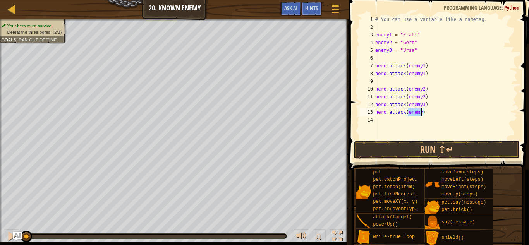
click at [423, 115] on div "# You can use a variable like a nametag. enemy1 = "[PERSON_NAME]" enemy2 = "[PE…" at bounding box center [446, 77] width 144 height 124
type textarea "hero.attack(enemy3)"
click at [431, 146] on button "Run ⇧↵" at bounding box center [437, 150] width 166 height 18
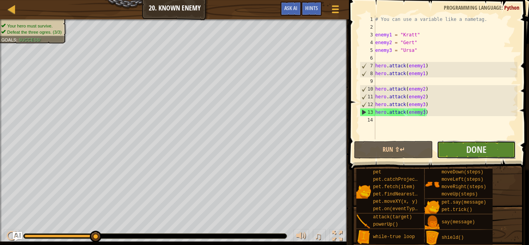
click at [452, 145] on button "Done" at bounding box center [476, 150] width 79 height 18
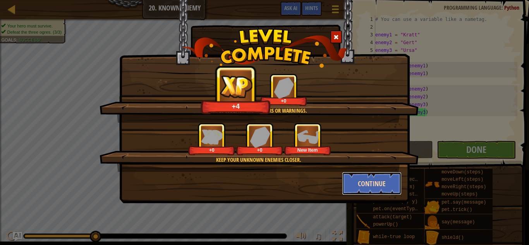
click at [363, 175] on button "Continue" at bounding box center [372, 183] width 60 height 23
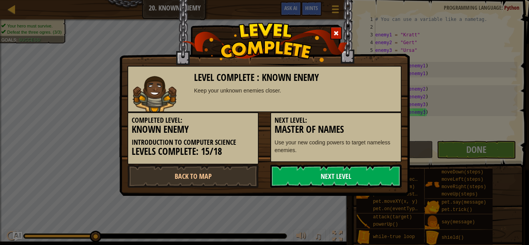
click at [365, 181] on link "Next Level" at bounding box center [335, 176] width 131 height 23
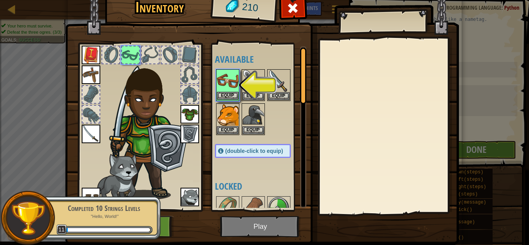
click at [232, 88] on img at bounding box center [228, 81] width 22 height 22
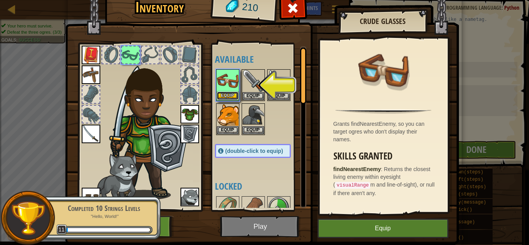
click at [231, 93] on button "Equip" at bounding box center [228, 96] width 22 height 8
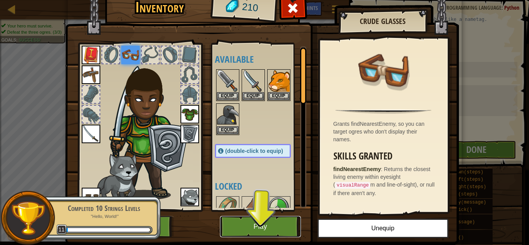
click at [279, 229] on button "Play" at bounding box center [260, 226] width 81 height 21
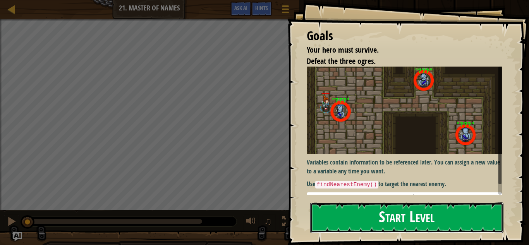
click at [345, 218] on button "Start Level" at bounding box center [406, 218] width 193 height 31
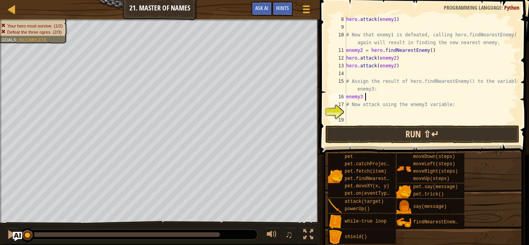
scroll to position [3, 3]
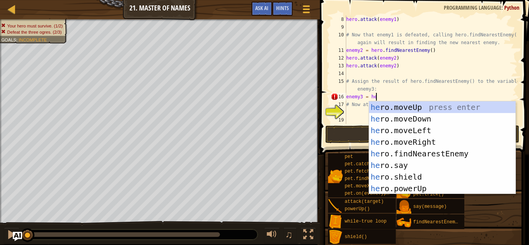
type textarea "enemy3 = her"
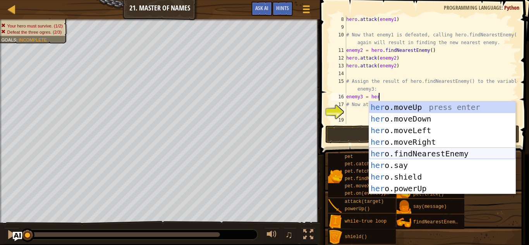
click at [401, 155] on div "her o.moveUp press enter her o.moveDown press enter her o.moveLeft press enter …" at bounding box center [442, 160] width 146 height 116
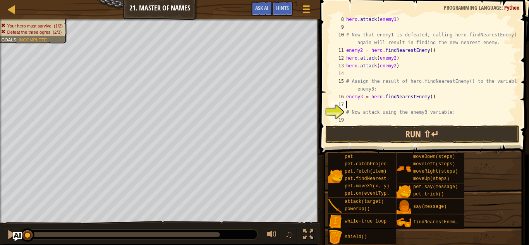
scroll to position [3, 0]
click at [361, 118] on div "hero . attack ( enemy1 ) # Now that enemy1 is defeated, calling hero.findNeares…" at bounding box center [431, 77] width 173 height 124
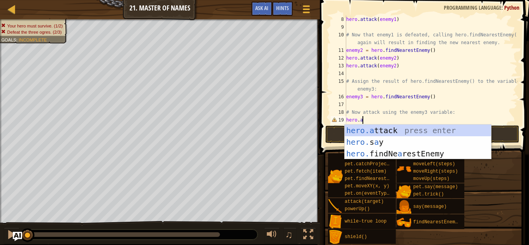
scroll to position [3, 2]
click at [406, 132] on div "hero.a ttack press enter hero. s a y press enter hero. findNe a restEnemy press…" at bounding box center [418, 154] width 146 height 58
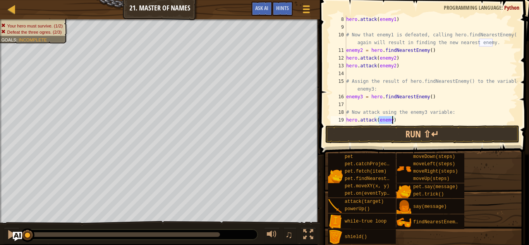
click at [389, 120] on div "hero . attack ( enemy1 ) # Now that enemy1 is defeated, calling hero.findNeares…" at bounding box center [431, 69] width 173 height 108
click at [393, 120] on div "hero . attack ( enemy1 ) # Now that enemy1 is defeated, calling hero.findNeares…" at bounding box center [431, 77] width 173 height 124
type textarea "hero.attack(enemy3)"
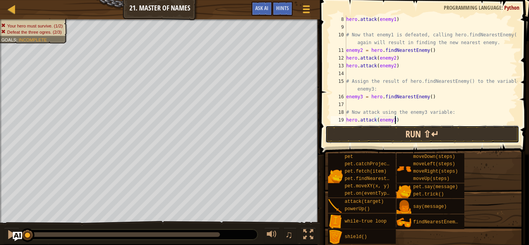
click at [394, 130] on button "Run ⇧↵" at bounding box center [422, 135] width 194 height 18
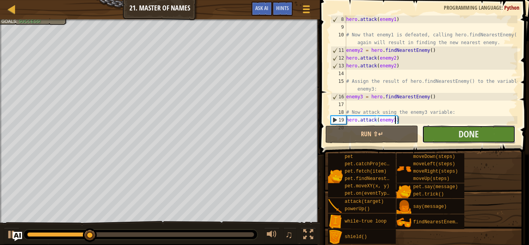
click at [443, 131] on button "Done" at bounding box center [468, 135] width 93 height 18
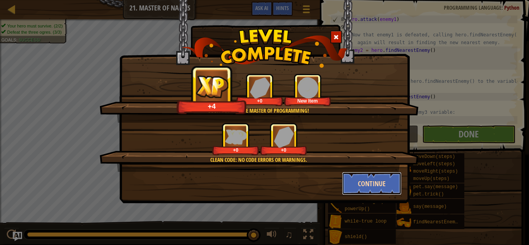
click at [360, 176] on button "Continue" at bounding box center [372, 183] width 60 height 23
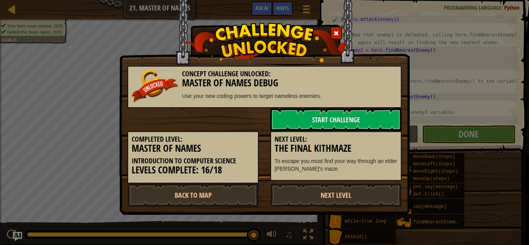
click at [374, 183] on div "Completed Level: Master of Names Introduction to Computer Science Levels Comple…" at bounding box center [265, 157] width 286 height 52
click at [326, 202] on link "Next Level" at bounding box center [335, 195] width 131 height 23
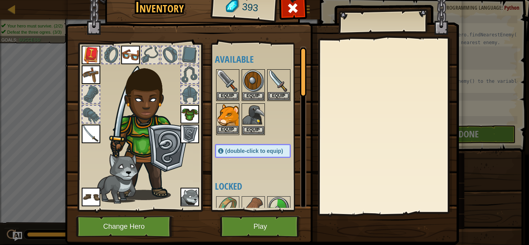
click at [228, 117] on img at bounding box center [228, 115] width 22 height 22
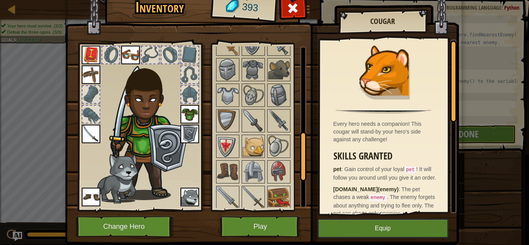
scroll to position [293, 0]
click at [258, 70] on img at bounding box center [254, 69] width 22 height 22
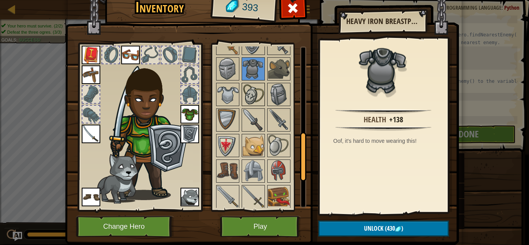
click at [256, 91] on img at bounding box center [254, 95] width 22 height 22
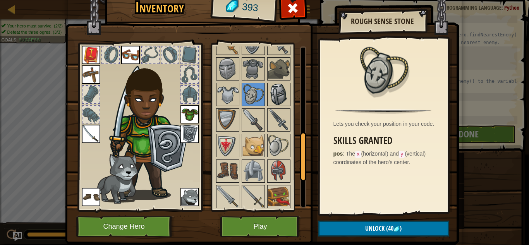
click at [272, 88] on img at bounding box center [279, 95] width 22 height 22
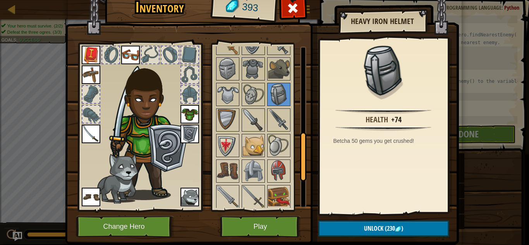
click at [279, 133] on div at bounding box center [260, 107] width 91 height 409
click at [275, 119] on img at bounding box center [279, 120] width 22 height 22
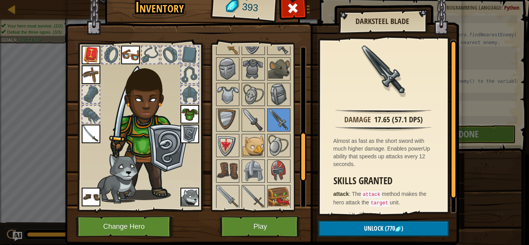
click at [265, 139] on div at bounding box center [260, 107] width 91 height 409
click at [278, 143] on img at bounding box center [279, 146] width 22 height 22
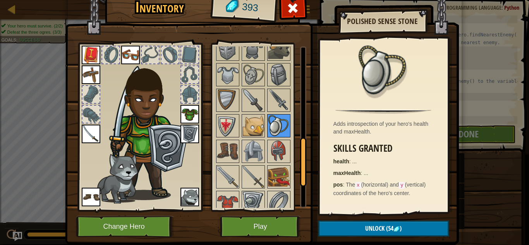
scroll to position [313, 0]
click at [225, 137] on div at bounding box center [227, 125] width 23 height 23
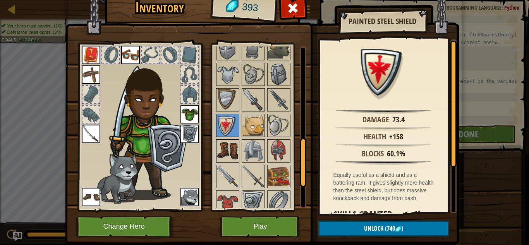
click at [232, 142] on img at bounding box center [228, 151] width 22 height 22
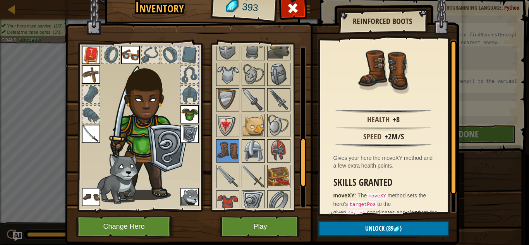
click at [249, 148] on img at bounding box center [254, 151] width 22 height 22
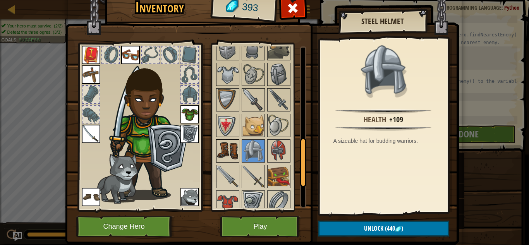
click at [227, 147] on img at bounding box center [228, 151] width 22 height 22
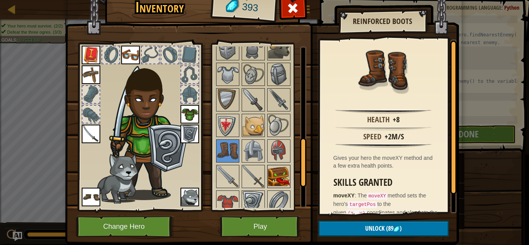
click at [269, 183] on img at bounding box center [279, 177] width 22 height 22
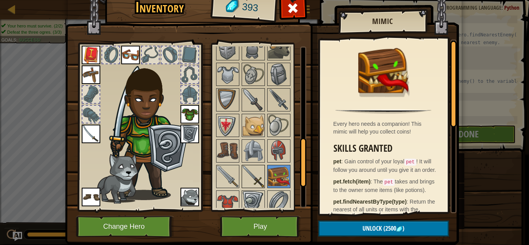
click at [256, 177] on img at bounding box center [254, 177] width 22 height 22
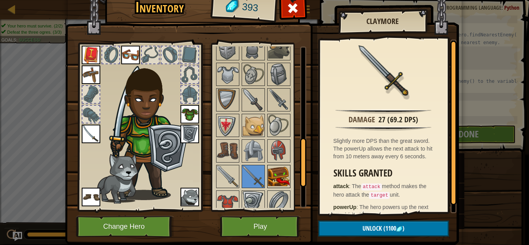
click at [280, 179] on img at bounding box center [279, 177] width 22 height 22
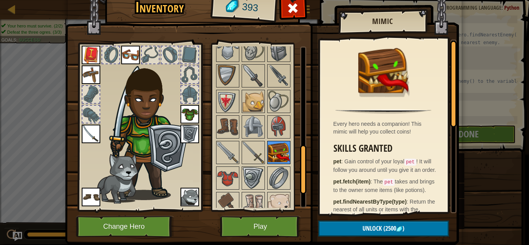
click at [280, 179] on img at bounding box center [279, 178] width 22 height 22
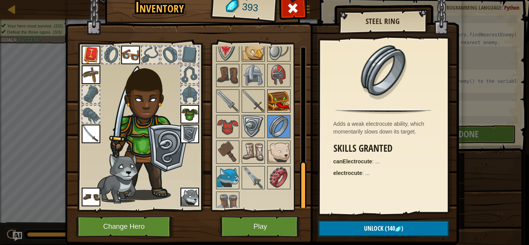
scroll to position [396, 0]
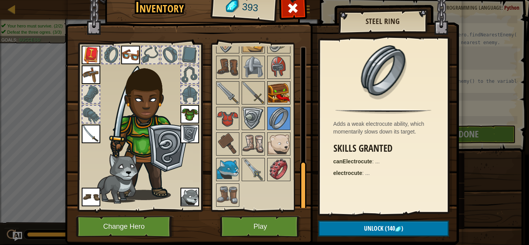
click at [280, 179] on img at bounding box center [279, 170] width 22 height 22
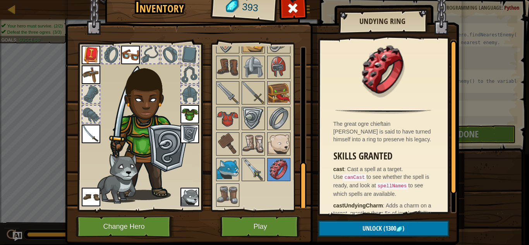
click at [250, 166] on img at bounding box center [254, 170] width 22 height 22
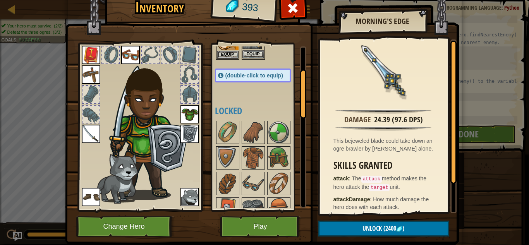
scroll to position [82, 0]
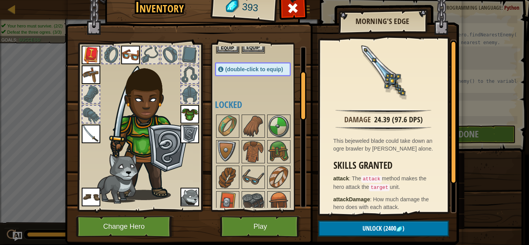
click at [254, 131] on img at bounding box center [254, 126] width 22 height 22
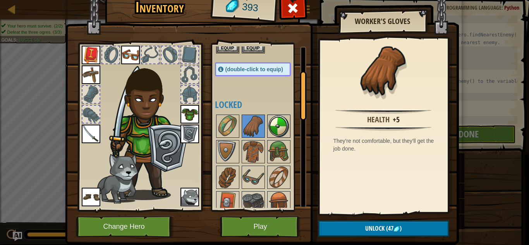
click at [275, 129] on img at bounding box center [279, 126] width 22 height 22
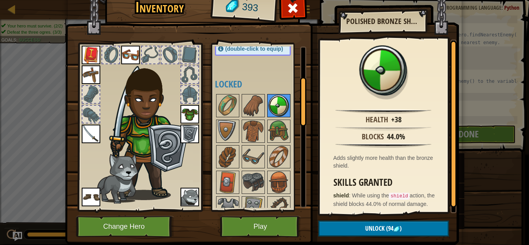
scroll to position [105, 0]
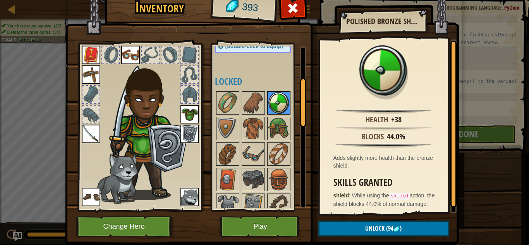
click at [275, 128] on img at bounding box center [279, 129] width 22 height 22
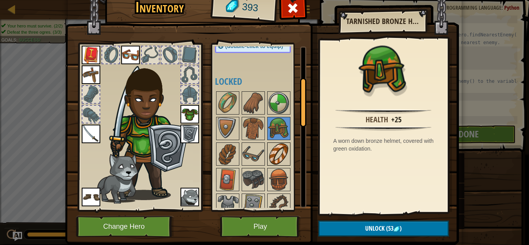
click at [280, 153] on img at bounding box center [279, 154] width 22 height 22
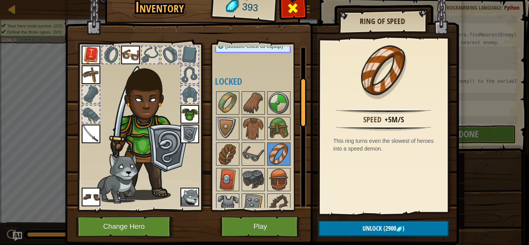
click at [305, 14] on div at bounding box center [293, 10] width 24 height 24
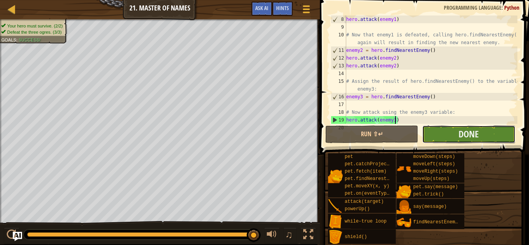
click at [449, 138] on button "Done" at bounding box center [468, 135] width 93 height 18
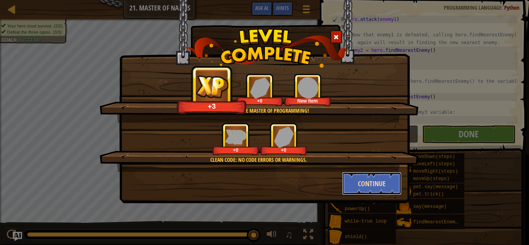
click at [366, 185] on button "Continue" at bounding box center [372, 183] width 60 height 23
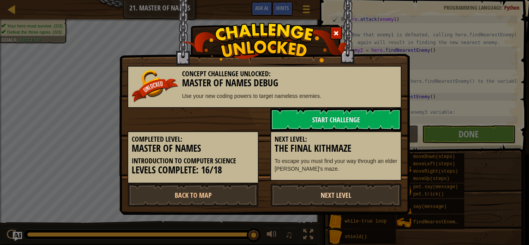
click at [351, 190] on link "Next Level" at bounding box center [335, 195] width 131 height 23
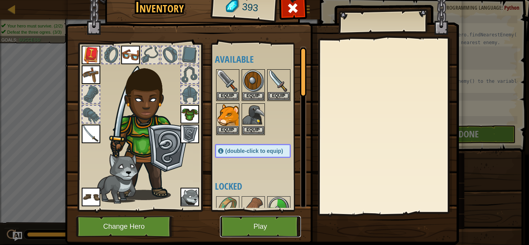
click at [262, 224] on button "Play" at bounding box center [260, 226] width 81 height 21
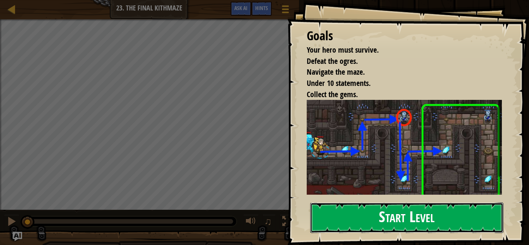
click at [392, 220] on button "Start Level" at bounding box center [406, 218] width 193 height 31
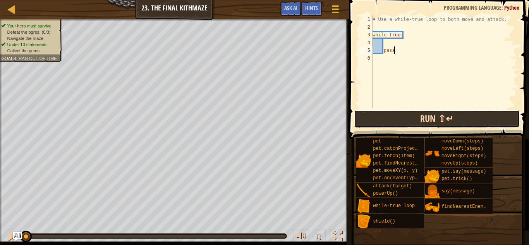
click at [369, 119] on button "Run ⇧↵" at bounding box center [437, 119] width 166 height 18
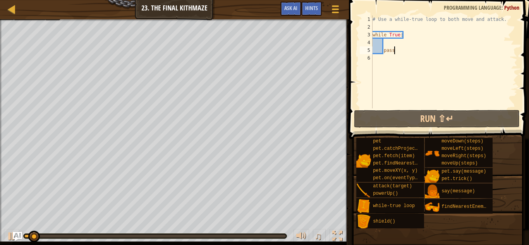
click at [387, 45] on div "# Use a while-true loop to both move and attack. while True : pass" at bounding box center [444, 69] width 146 height 108
click at [377, 59] on div "# Use a while-true loop to both move and attack. while True : pass" at bounding box center [444, 69] width 146 height 108
click at [409, 48] on div "# Use a while-true loop to both move and attack. while True : pass" at bounding box center [444, 69] width 146 height 108
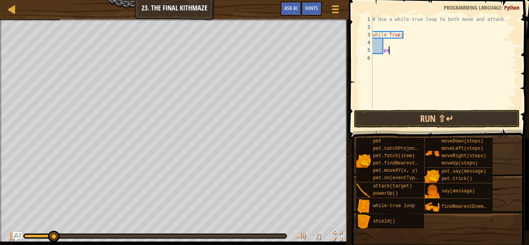
type textarea "p"
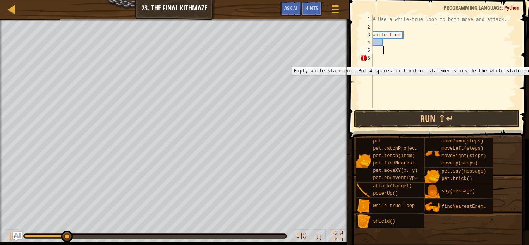
click at [363, 61] on div "6" at bounding box center [366, 58] width 13 height 8
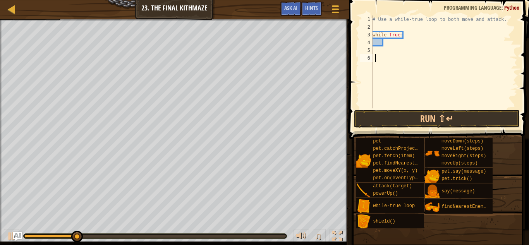
click at [393, 44] on div "# Use a while-true loop to both move and attack. while True :" at bounding box center [444, 69] width 146 height 108
click at [398, 38] on div "# Use a while-true loop to both move and attack. while True :" at bounding box center [444, 69] width 146 height 108
type textarea "while True:"
click at [387, 45] on div "# Use a while-true loop to both move and attack. while True :" at bounding box center [444, 69] width 146 height 108
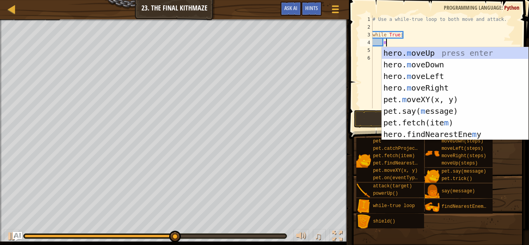
type textarea "mo"
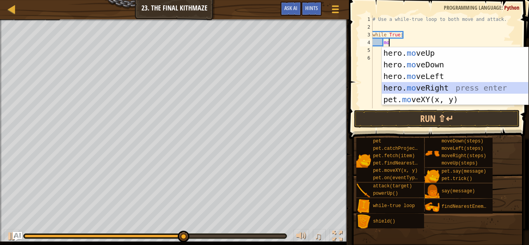
click at [427, 87] on div "hero. mo veUp press enter hero. mo veDown press enter hero. mo veLeft press ent…" at bounding box center [455, 87] width 146 height 81
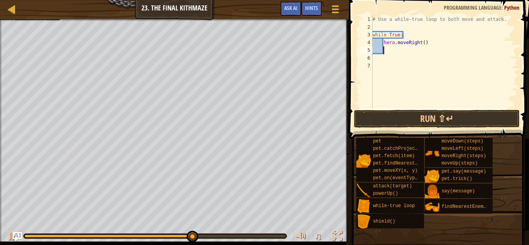
type textarea "m"
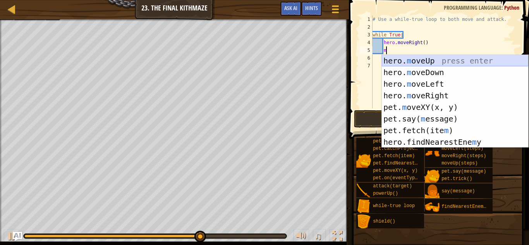
click at [418, 62] on div "hero. m oveUp press enter hero. m oveDown press enter hero. m oveLeft press ent…" at bounding box center [455, 113] width 146 height 116
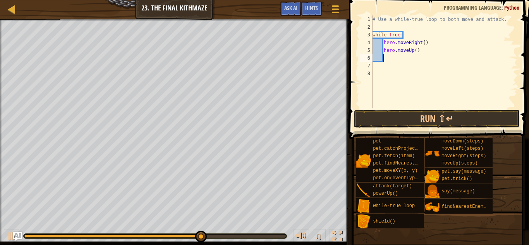
scroll to position [3, 1]
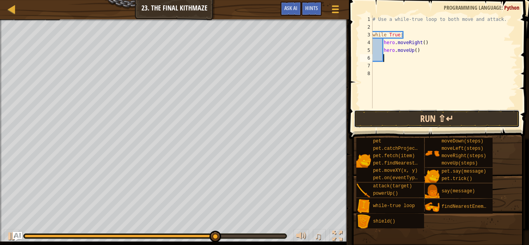
click at [392, 116] on button "Run ⇧↵" at bounding box center [437, 119] width 166 height 18
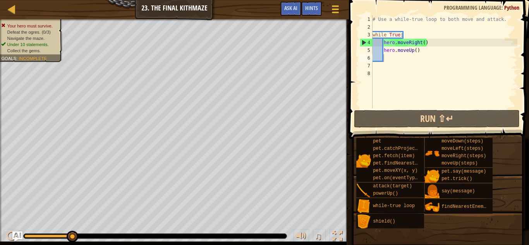
click at [18, 238] on img "Ask AI" at bounding box center [17, 237] width 10 height 10
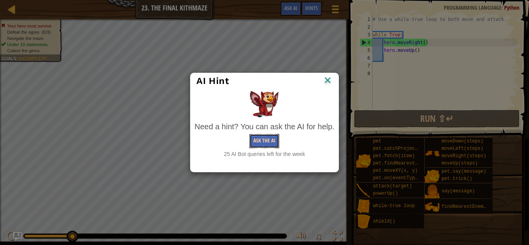
click at [263, 143] on button "Ask the AI" at bounding box center [265, 141] width 30 height 14
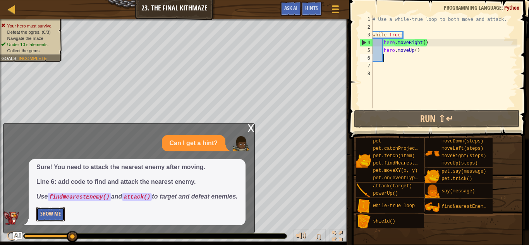
click at [48, 215] on button "Show Me" at bounding box center [50, 214] width 28 height 14
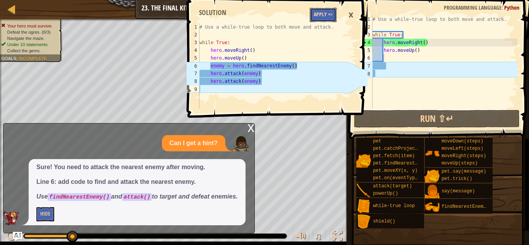
click at [310, 15] on button "Apply =>" at bounding box center [323, 15] width 27 height 14
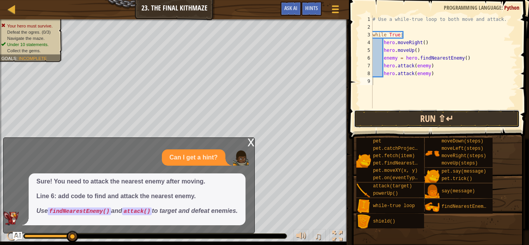
click at [384, 122] on button "Run ⇧↵" at bounding box center [437, 119] width 166 height 18
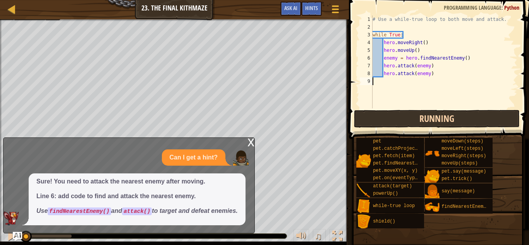
scroll to position [3, 0]
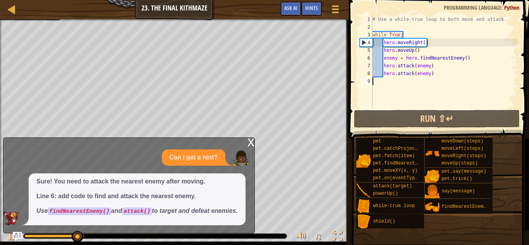
click at [389, 53] on div "# Use a while-true loop to both move and attack. while True : hero . moveRight …" at bounding box center [444, 69] width 146 height 108
type textarea "hero.moveUp()"
click at [425, 52] on div "# Use a while-true loop to both move and attack. while True : hero . moveRight …" at bounding box center [444, 69] width 146 height 108
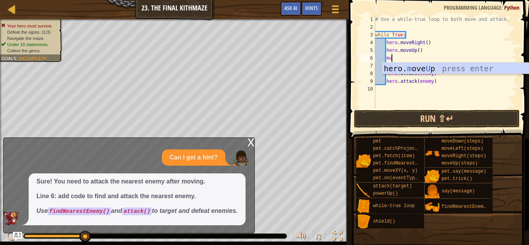
type textarea "m"
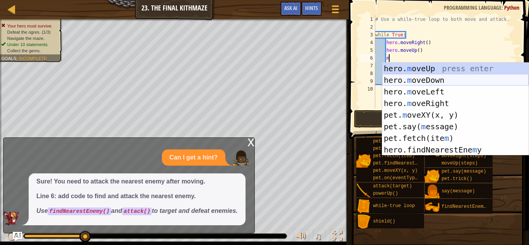
click at [431, 84] on div "hero. m oveUp press enter hero. m oveDown press enter hero. m oveLeft press ent…" at bounding box center [455, 121] width 146 height 116
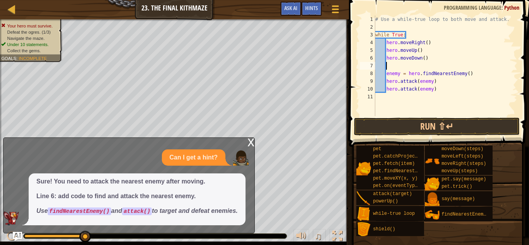
scroll to position [3, 0]
type textarea "hero.moveDown()"
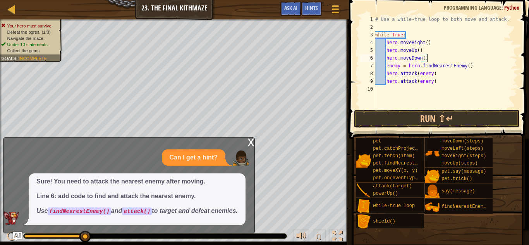
click at [418, 87] on div "# Use a while-true loop to both move and attack. while True : hero . moveRight …" at bounding box center [446, 69] width 144 height 108
click at [412, 124] on button "Run ⇧↵" at bounding box center [437, 119] width 166 height 18
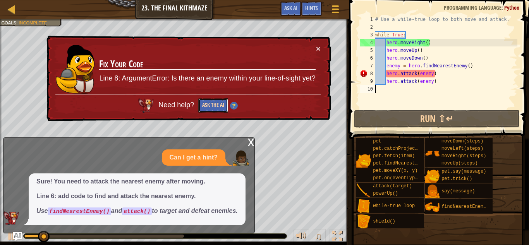
click at [209, 103] on button "Ask the AI" at bounding box center [213, 105] width 30 height 14
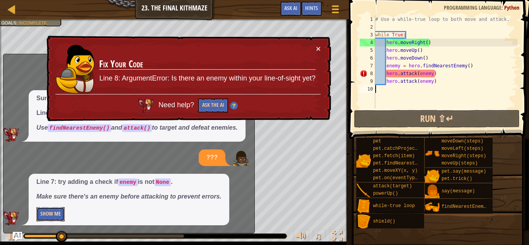
click at [56, 218] on button "Show Me" at bounding box center [50, 214] width 28 height 14
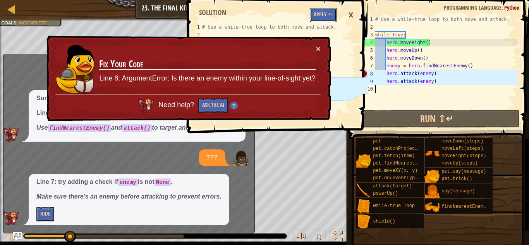
click at [326, 14] on button "Apply =>" at bounding box center [323, 15] width 27 height 14
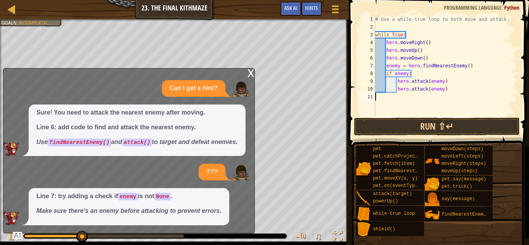
click at [385, 111] on div "# Use a while-true loop to both move and attack. while True : hero . moveRight …" at bounding box center [446, 73] width 144 height 116
click at [250, 69] on div "x" at bounding box center [251, 73] width 7 height 8
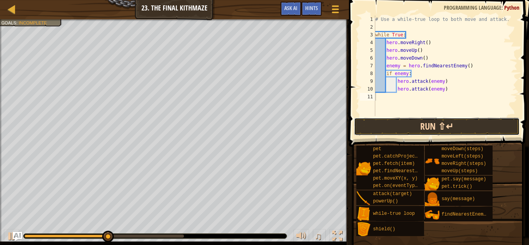
click at [451, 129] on button "Run ⇧↵" at bounding box center [437, 127] width 166 height 18
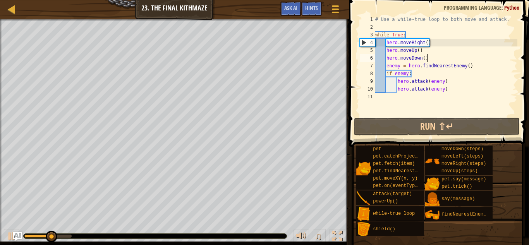
click at [429, 57] on div "# Use a while-true loop to both move and attack. while True : hero . moveRight …" at bounding box center [446, 73] width 144 height 116
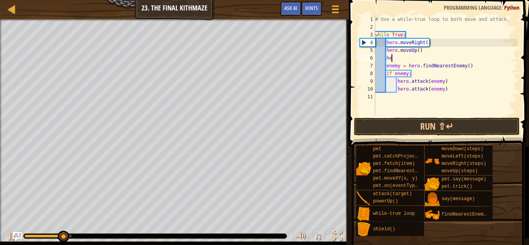
type textarea "h"
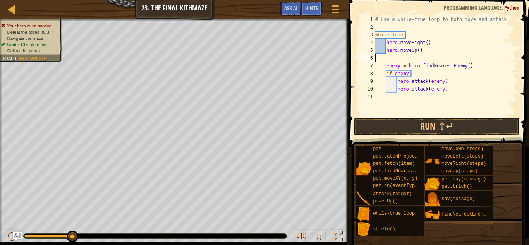
type textarea "hero.moveUp()"
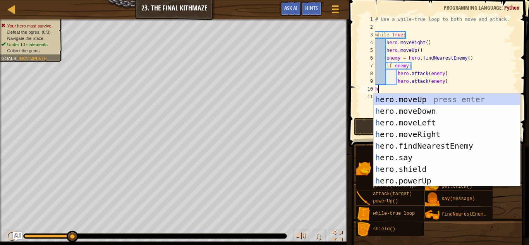
type textarea "he"
click at [395, 112] on div "he ro.moveUp press enter he ro.moveDown press enter he ro.moveLeft press enter …" at bounding box center [447, 152] width 146 height 116
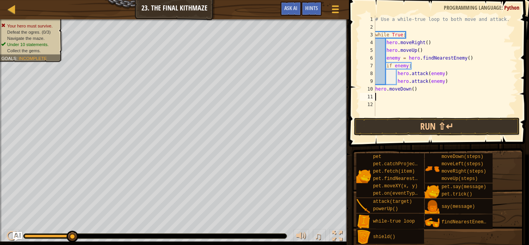
scroll to position [3, 0]
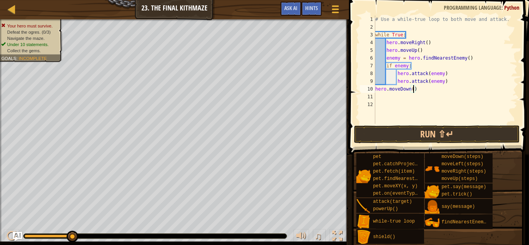
click at [413, 89] on div "# Use a while-true loop to both move and attack. while True : hero . moveRight …" at bounding box center [446, 77] width 144 height 124
type textarea "hero.moveDown(2)"
click at [381, 98] on div "# Use a while-true loop to both move and attack. while True : hero . moveRight …" at bounding box center [446, 77] width 144 height 124
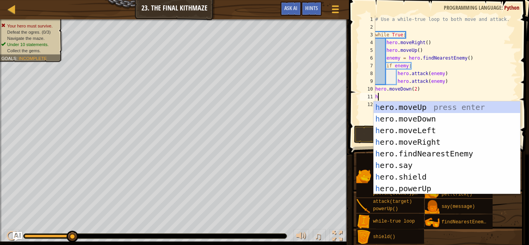
type textarea "he"
click at [413, 108] on div "he ro.moveUp press enter he ro.moveDown press enter he ro.moveLeft press enter …" at bounding box center [447, 160] width 146 height 116
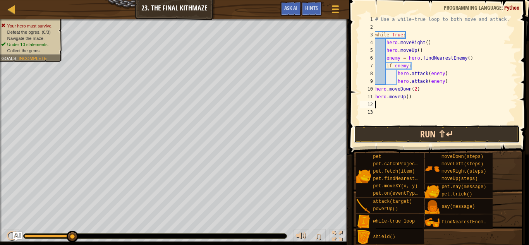
click at [422, 129] on button "Run ⇧↵" at bounding box center [437, 135] width 166 height 18
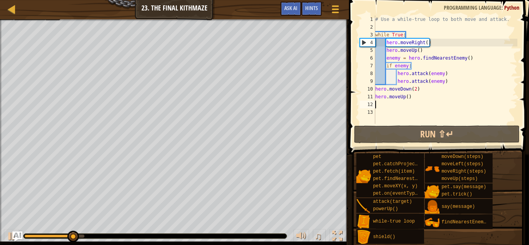
click at [15, 236] on img "Ask AI" at bounding box center [17, 237] width 10 height 10
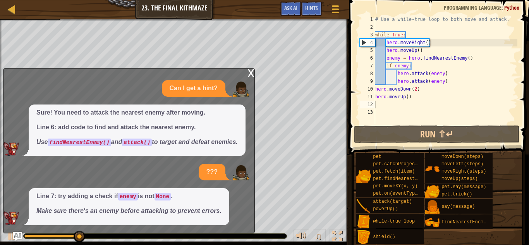
click at [249, 76] on div "x" at bounding box center [251, 73] width 7 height 8
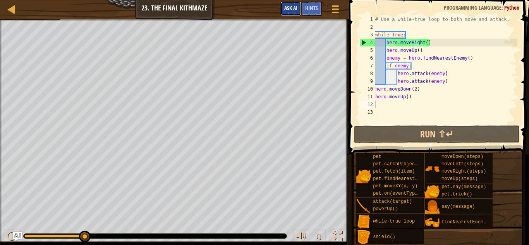
click at [292, 8] on span "Ask AI" at bounding box center [290, 7] width 13 height 7
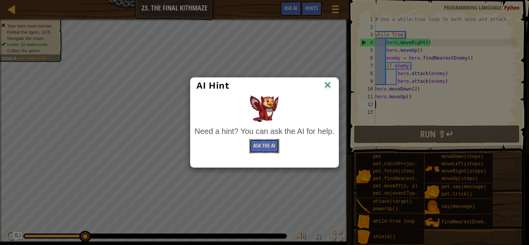
click at [262, 151] on button "Ask the AI" at bounding box center [265, 146] width 30 height 14
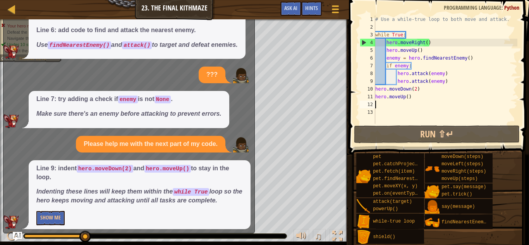
scroll to position [36, 0]
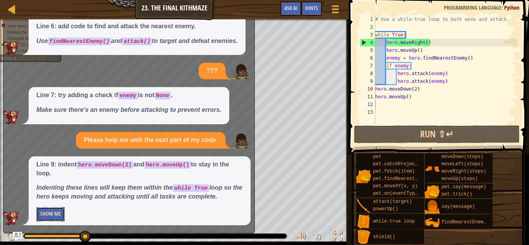
click at [50, 217] on button "Show Me" at bounding box center [50, 214] width 28 height 14
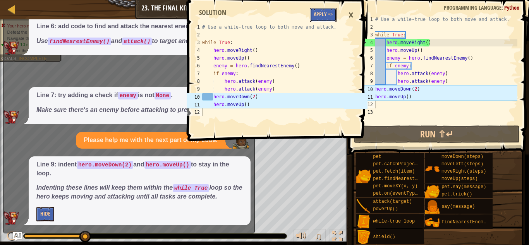
click at [321, 14] on button "Apply =>" at bounding box center [323, 15] width 27 height 14
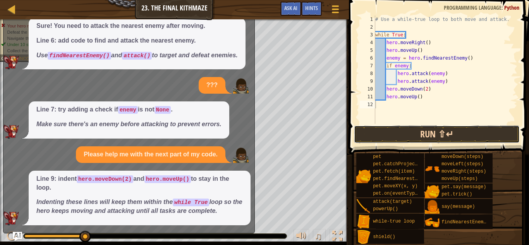
click at [380, 132] on button "Run ⇧↵" at bounding box center [437, 135] width 166 height 18
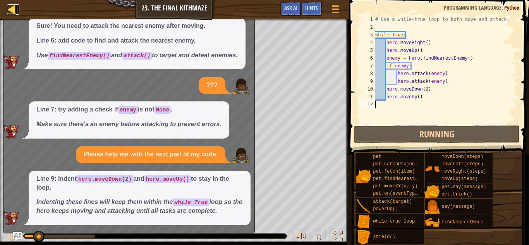
click at [11, 4] on div at bounding box center [12, 9] width 10 height 10
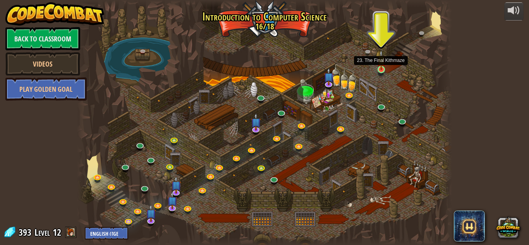
click at [382, 69] on img at bounding box center [381, 60] width 9 height 20
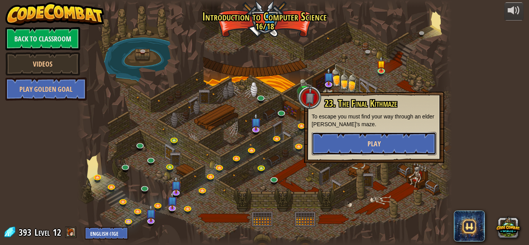
click at [351, 151] on button "Play" at bounding box center [374, 143] width 125 height 23
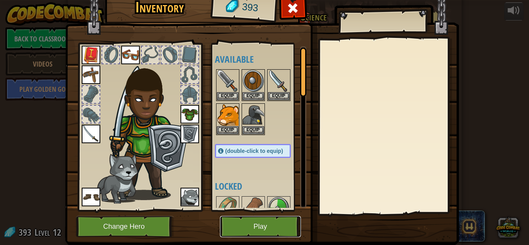
click at [254, 227] on button "Play" at bounding box center [260, 226] width 81 height 21
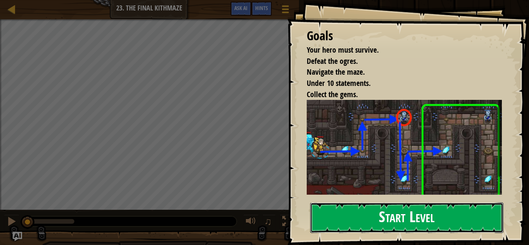
click at [405, 219] on button "Start Level" at bounding box center [406, 218] width 193 height 31
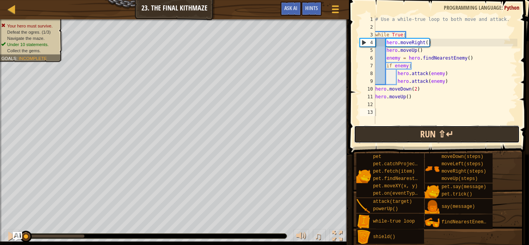
click at [376, 130] on button "Run ⇧↵" at bounding box center [437, 135] width 166 height 18
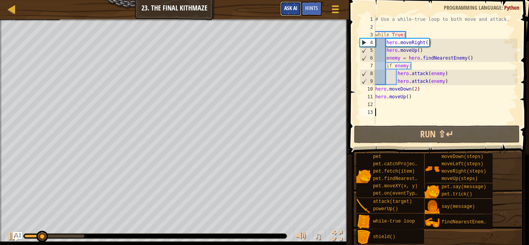
click at [290, 4] on button "Ask AI" at bounding box center [291, 9] width 21 height 14
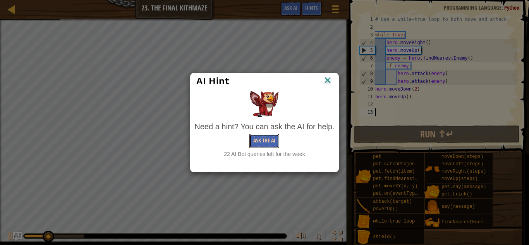
click at [262, 142] on button "Ask the AI" at bounding box center [265, 141] width 30 height 14
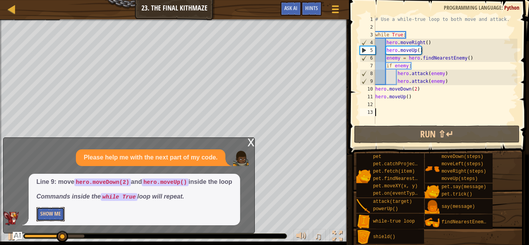
click at [56, 212] on button "Show Me" at bounding box center [50, 214] width 28 height 14
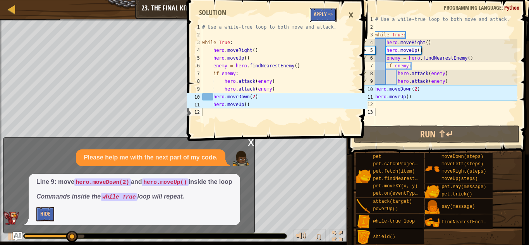
click at [327, 19] on button "Apply =>" at bounding box center [323, 15] width 27 height 14
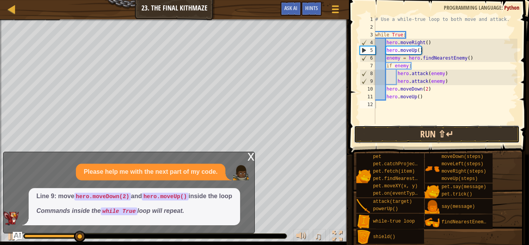
click at [385, 138] on button "Run ⇧↵" at bounding box center [437, 135] width 166 height 18
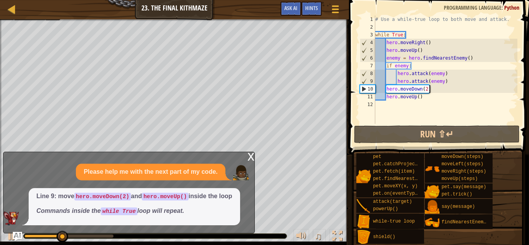
click at [434, 91] on div "# Use a while-true loop to both move and attack. while True : hero . moveRight …" at bounding box center [446, 77] width 144 height 124
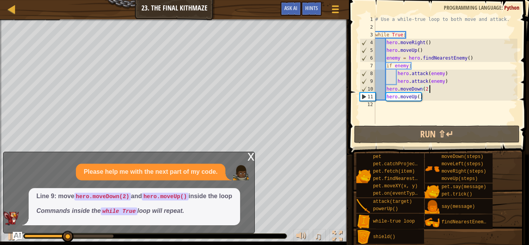
click at [433, 91] on div "# Use a while-true loop to both move and attack. while True : hero . moveRight …" at bounding box center [446, 77] width 144 height 124
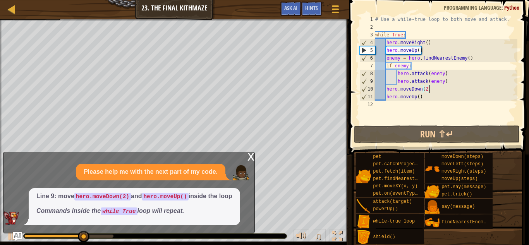
click at [433, 91] on div "# Use a while-true loop to both move and attack. while True : hero . moveRight …" at bounding box center [446, 77] width 144 height 124
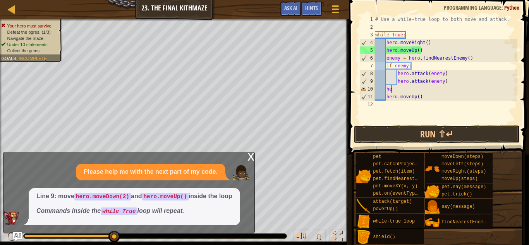
type textarea "h"
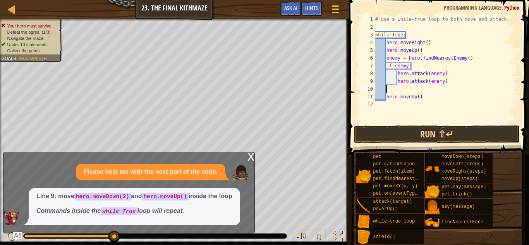
type textarea "m"
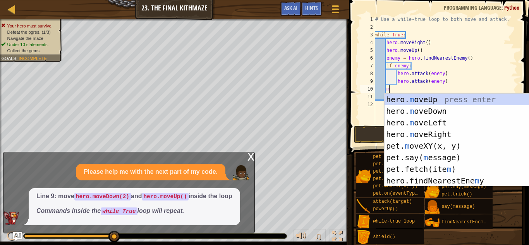
scroll to position [3, 2]
click at [448, 139] on div "hero. m oveUp press enter hero. m oveDown press enter hero. m oveLeft press ent…" at bounding box center [458, 152] width 146 height 116
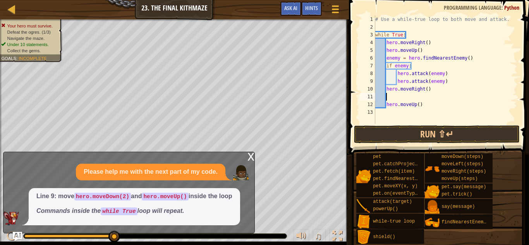
scroll to position [3, 0]
type textarea "m"
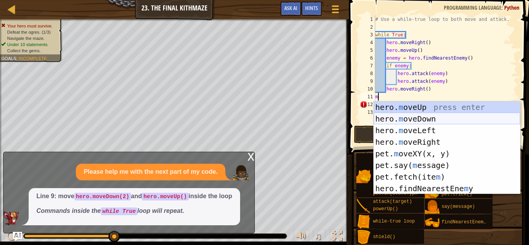
click at [402, 117] on div "hero. m oveUp press enter hero. m oveDown press enter hero. m oveLeft press ent…" at bounding box center [447, 160] width 146 height 116
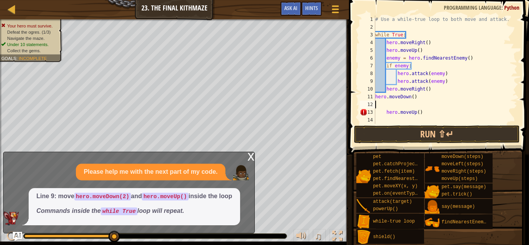
click at [375, 96] on div "11" at bounding box center [367, 97] width 15 height 8
click at [376, 96] on div "# Use a while-true loop to both move and attack. while True : hero . moveRight …" at bounding box center [446, 77] width 144 height 124
click at [425, 98] on div "# Use a while-true loop to both move and attack. while True : hero . moveRight …" at bounding box center [446, 77] width 144 height 124
click at [386, 114] on div "# Use a while-true loop to both move and attack. while True : hero . moveRight …" at bounding box center [446, 77] width 144 height 124
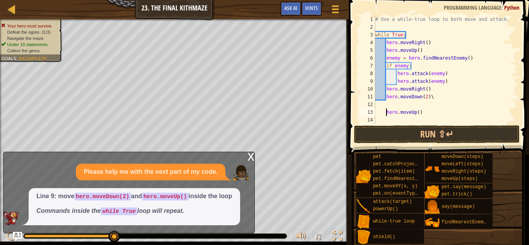
scroll to position [3, 5]
click at [439, 100] on div "# Use a while-true loop to both move and attack. while True : hero . moveRight …" at bounding box center [446, 77] width 144 height 124
type textarea "hero.moveDown(2)"
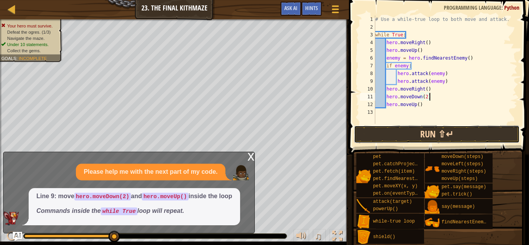
click at [418, 130] on button "Run ⇧↵" at bounding box center [437, 135] width 166 height 18
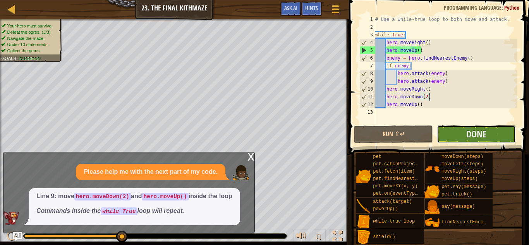
click at [462, 129] on button "Done" at bounding box center [476, 135] width 79 height 18
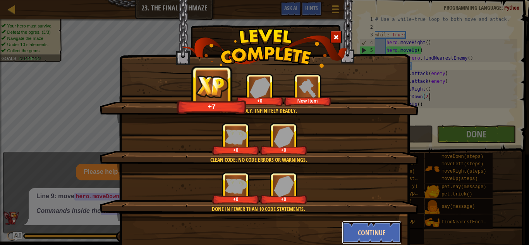
click at [370, 232] on button "Continue" at bounding box center [372, 232] width 60 height 23
click at [375, 240] on div "You're deadly. Infinitely deadly. +7 +0 New Item Clean code: no code errors or …" at bounding box center [264, 122] width 529 height 245
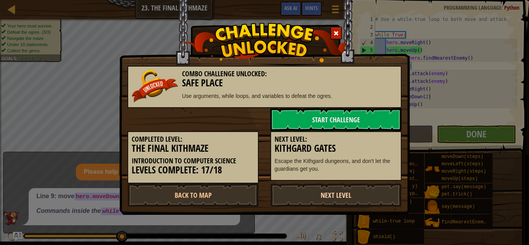
click at [358, 202] on link "Next Level" at bounding box center [335, 195] width 131 height 23
click at [319, 190] on link "Next Level" at bounding box center [335, 195] width 131 height 23
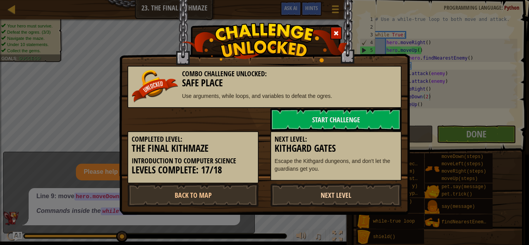
click at [319, 190] on link "Next Level" at bounding box center [335, 195] width 131 height 23
click at [143, 149] on h3 "The Final Kithmaze" at bounding box center [193, 148] width 123 height 10
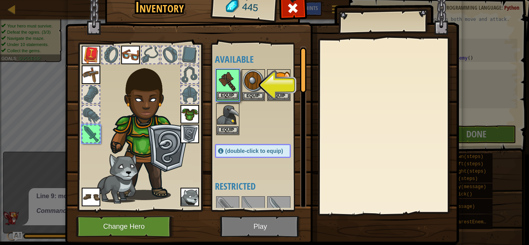
click at [232, 72] on img at bounding box center [228, 81] width 22 height 22
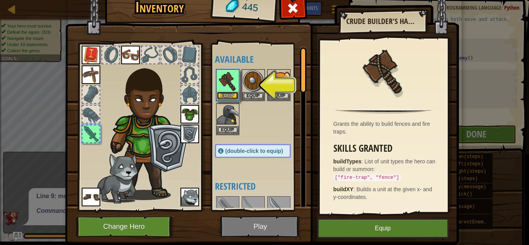
click at [226, 94] on button "Equip" at bounding box center [228, 96] width 22 height 8
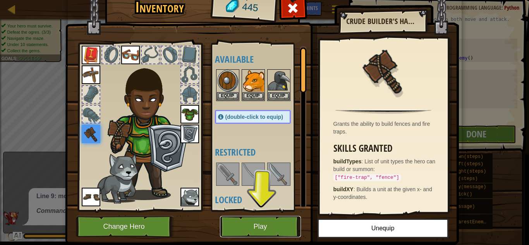
click at [274, 227] on button "Play" at bounding box center [260, 226] width 81 height 21
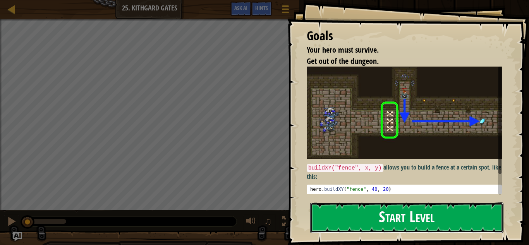
click at [363, 213] on button "Start Level" at bounding box center [406, 218] width 193 height 31
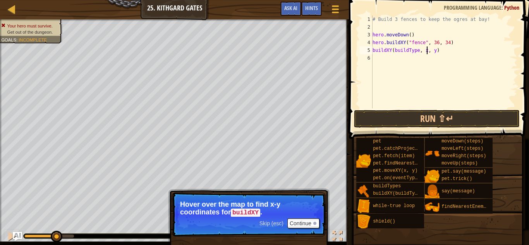
click at [428, 51] on div "# Build 3 fences to keep the ogres at bay! hero . moveDown ( ) hero . buildXY (…" at bounding box center [444, 69] width 146 height 108
click at [435, 51] on div "# Build 3 fences to keep the ogres at bay! hero . moveDown ( ) hero . buildXY (…" at bounding box center [444, 69] width 146 height 108
click at [442, 51] on div "# Build 3 fences to keep the ogres at bay! hero . moveDown ( ) hero . buildXY (…" at bounding box center [444, 69] width 146 height 108
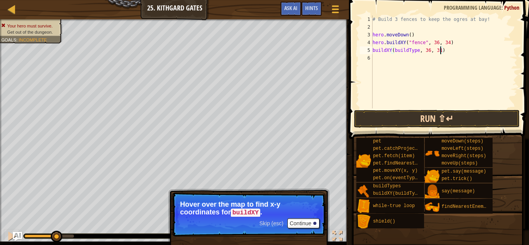
type textarea "buildXY(buildType, 36, 31)"
click at [441, 124] on button "Run ⇧↵" at bounding box center [437, 119] width 166 height 18
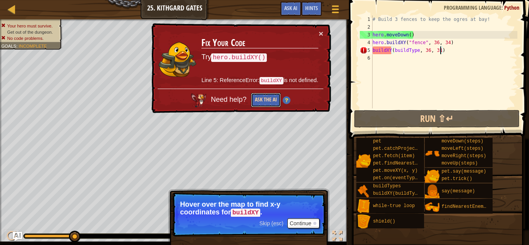
click at [273, 104] on button "Ask the AI" at bounding box center [266, 100] width 30 height 14
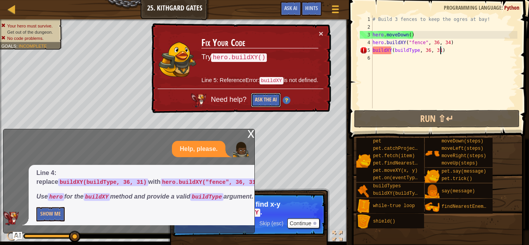
click at [260, 105] on button "Ask the AI" at bounding box center [266, 100] width 30 height 14
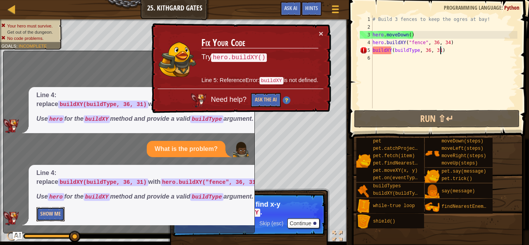
click at [45, 212] on button "Show Me" at bounding box center [50, 214] width 28 height 14
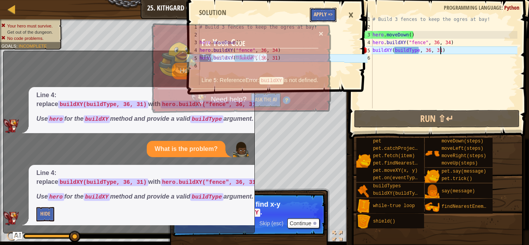
click at [318, 13] on button "Apply =>" at bounding box center [323, 15] width 27 height 14
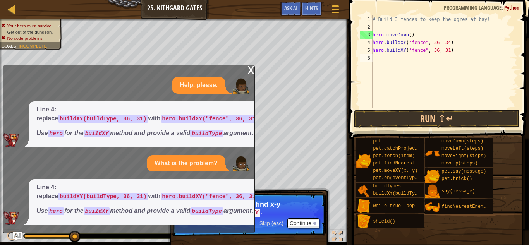
scroll to position [3, 0]
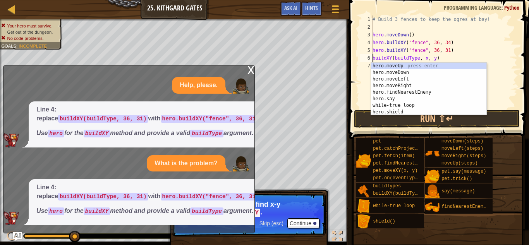
click at [418, 59] on div "# Build 3 fences to keep the ogres at bay! hero . moveDown ( ) hero . buildXY (…" at bounding box center [444, 69] width 146 height 108
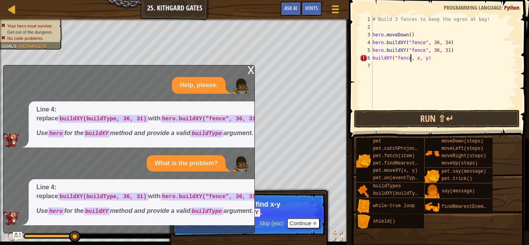
scroll to position [3, 5]
click at [251, 65] on div "x" at bounding box center [251, 69] width 7 height 8
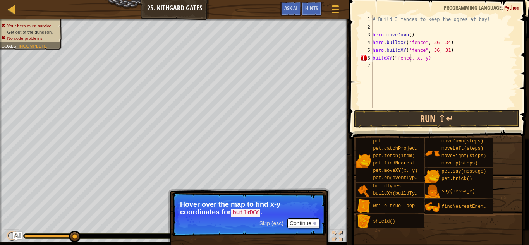
click at [419, 59] on div "# Build 3 fences to keep the ogres at bay! hero . moveDown ( ) hero . buildXY (…" at bounding box center [444, 69] width 146 height 108
click at [425, 57] on div "# Build 3 fences to keep the ogres at bay! hero . moveDown ( ) hero . buildXY (…" at bounding box center [444, 69] width 146 height 108
click at [430, 57] on div "# Build 3 fences to keep the ogres at bay! hero . moveDown ( ) hero . buildXY (…" at bounding box center [444, 69] width 146 height 108
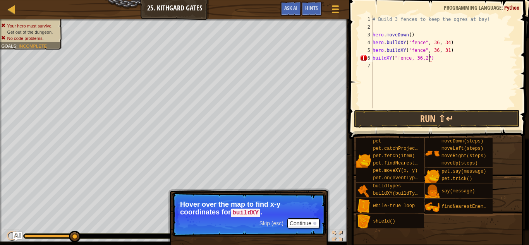
scroll to position [3, 8]
click at [413, 57] on div "# Build 3 fences to keep the ogres at bay! hero . moveDown ( ) hero . buildXY (…" at bounding box center [444, 69] width 146 height 108
click at [411, 57] on div "# Build 3 fences to keep the ogres at bay! hero . moveDown ( ) hero . buildXY (…" at bounding box center [444, 69] width 146 height 108
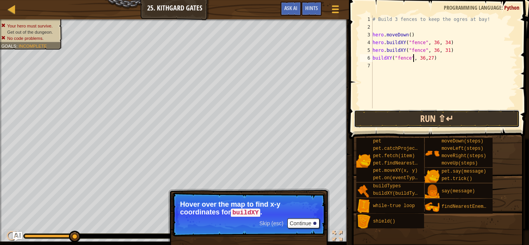
click at [418, 112] on button "Run ⇧↵" at bounding box center [437, 119] width 166 height 18
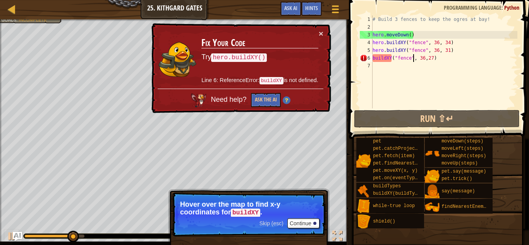
click at [419, 58] on div "# Build 3 fences to keep the ogres at bay! hero . moveDown ( ) hero . buildXY (…" at bounding box center [444, 69] width 146 height 108
click at [418, 58] on div "# Build 3 fences to keep the ogres at bay! hero . moveDown ( ) hero . buildXY (…" at bounding box center [444, 69] width 146 height 108
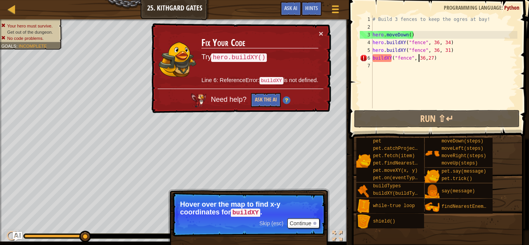
type textarea "buildXY("fence",36,27)"
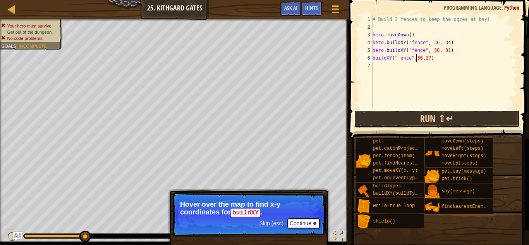
click at [422, 114] on button "Run ⇧↵" at bounding box center [437, 119] width 166 height 18
